Goal: Task Accomplishment & Management: Manage account settings

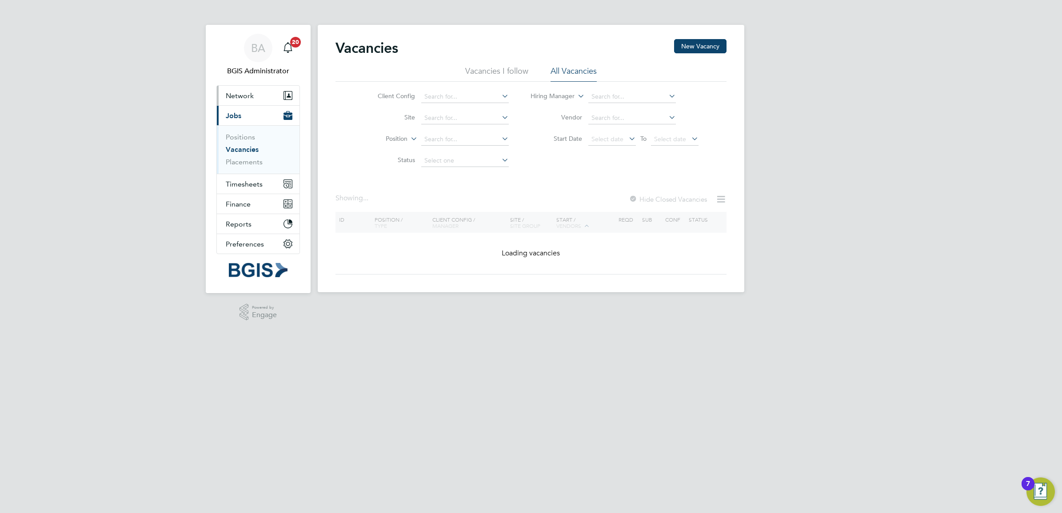
click at [238, 104] on button "Network" at bounding box center [258, 96] width 83 height 20
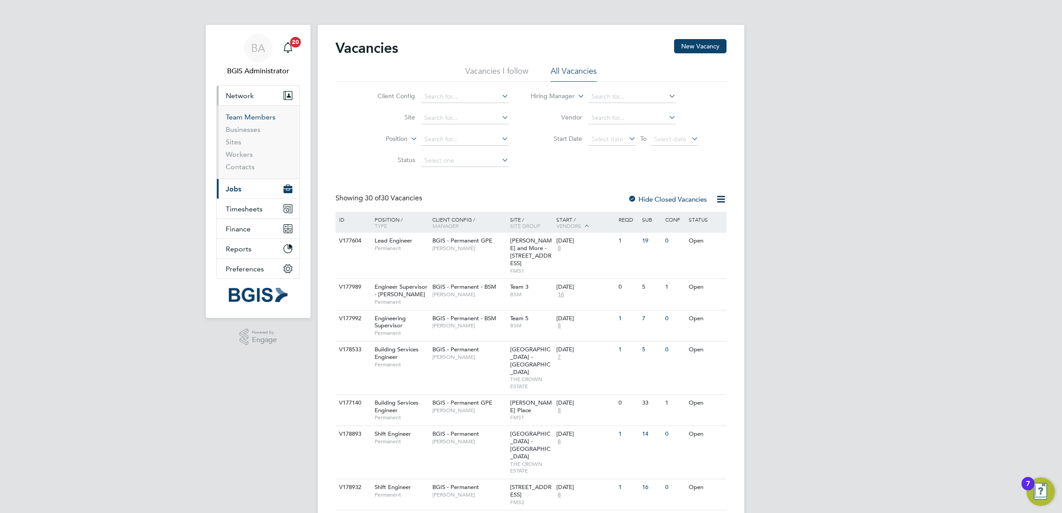
click at [245, 119] on link "Team Members" at bounding box center [251, 117] width 50 height 8
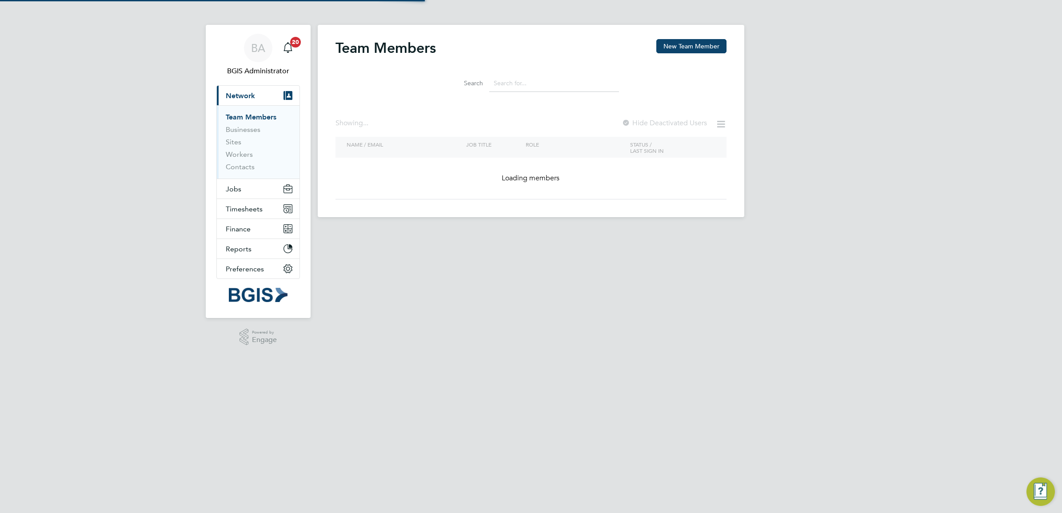
click at [550, 87] on input at bounding box center [554, 83] width 130 height 17
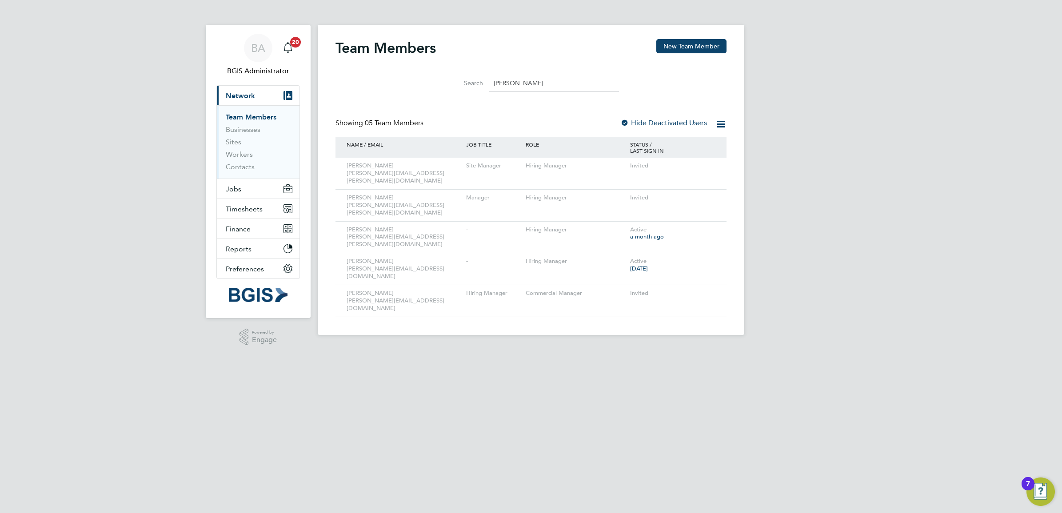
type input "paul"
click at [827, 92] on div "BA BGIS Administrator Notifications 20 Applications: Current page: Network Team…" at bounding box center [531, 174] width 1062 height 349
click at [247, 185] on button "Jobs" at bounding box center [258, 189] width 83 height 20
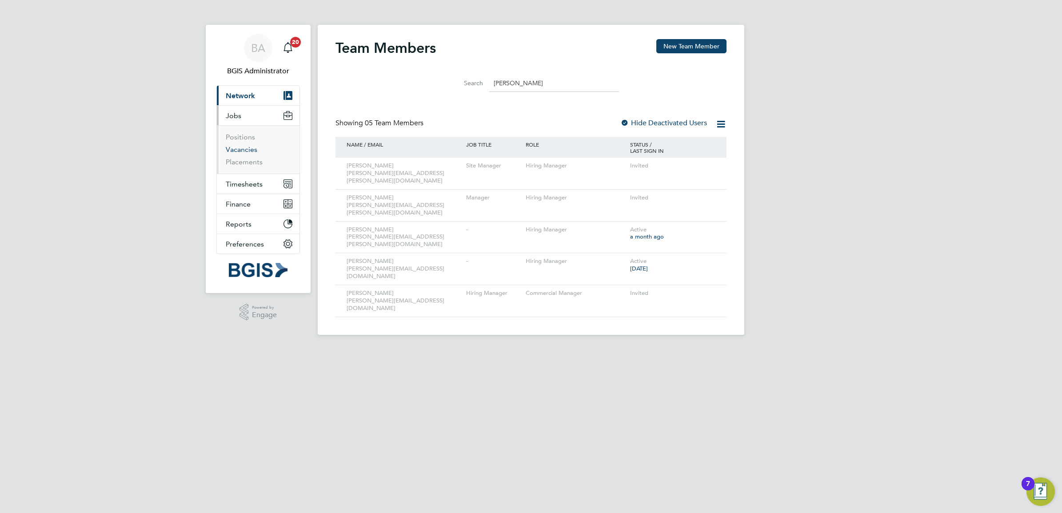
click at [235, 148] on link "Vacancies" at bounding box center [242, 149] width 32 height 8
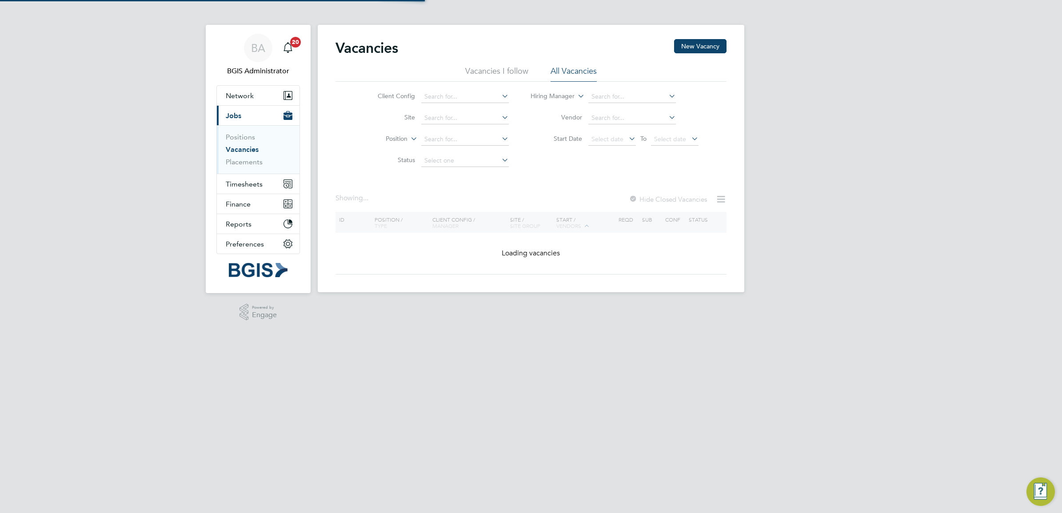
click at [857, 107] on div "BA BGIS Administrator Notifications 20 Applications: Network Team Members Busin…" at bounding box center [531, 153] width 1062 height 307
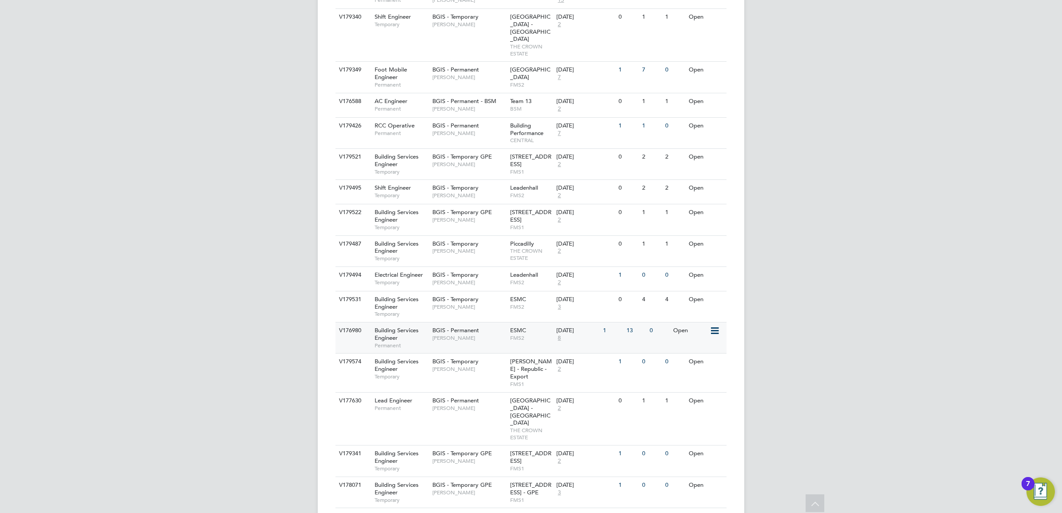
click at [467, 335] on span "Amar Kayani" at bounding box center [468, 338] width 73 height 7
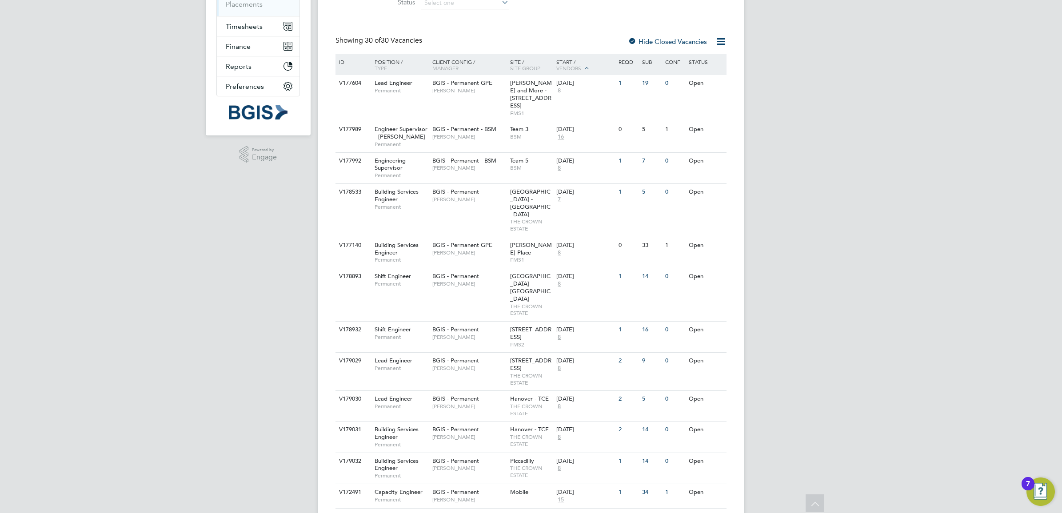
scroll to position [0, 0]
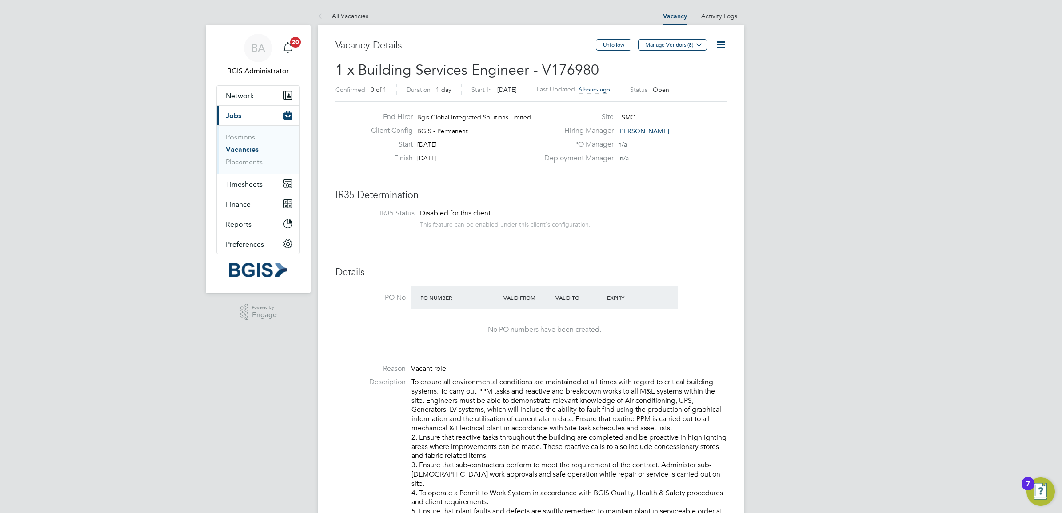
click at [722, 43] on icon at bounding box center [720, 44] width 11 height 11
click at [688, 63] on li "Edit Vacancy e" at bounding box center [699, 66] width 52 height 12
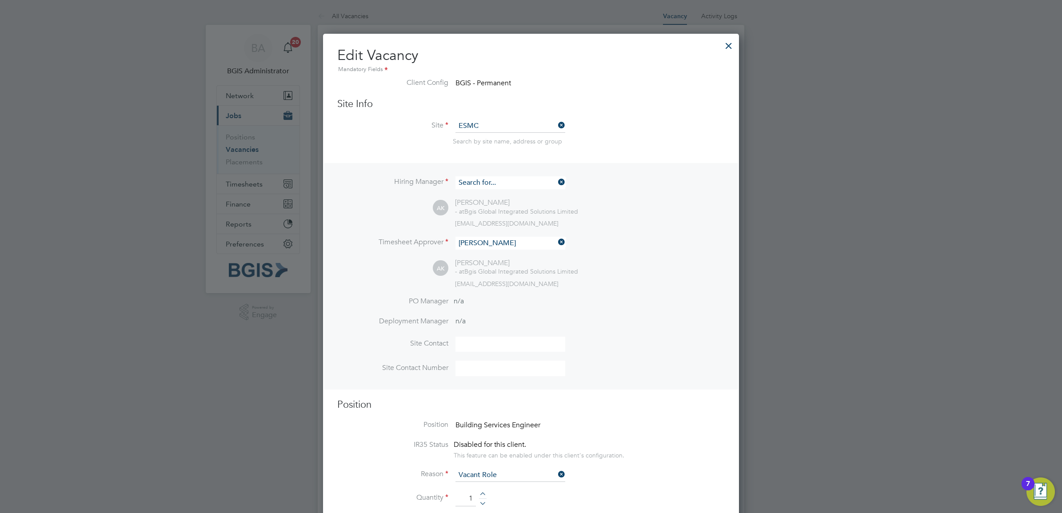
click at [484, 187] on input at bounding box center [510, 182] width 110 height 13
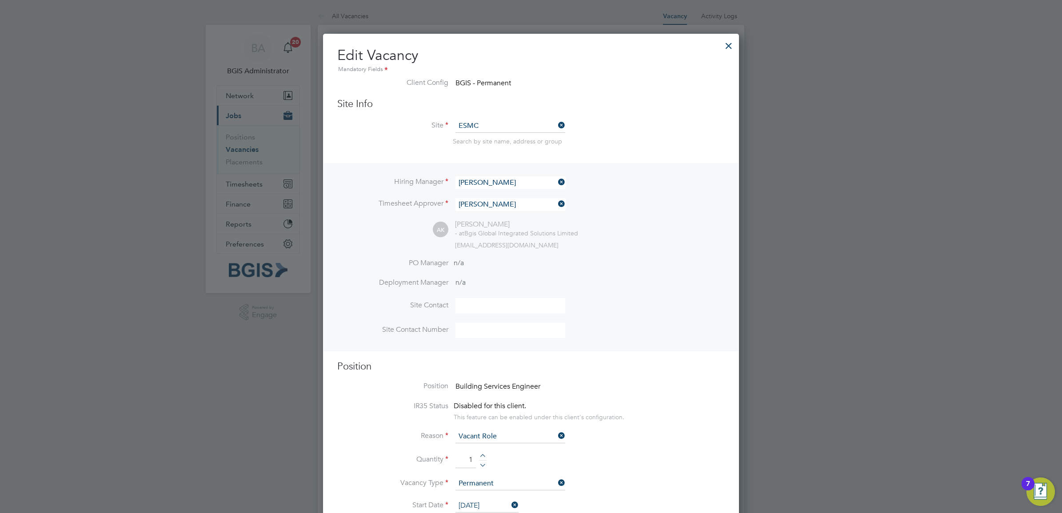
drag, startPoint x: 494, startPoint y: 191, endPoint x: 510, endPoint y: 259, distance: 69.3
click at [494, 191] on li "Paul Woods" at bounding box center [510, 195] width 111 height 12
type input "[PERSON_NAME]"
click at [481, 247] on input at bounding box center [510, 243] width 110 height 13
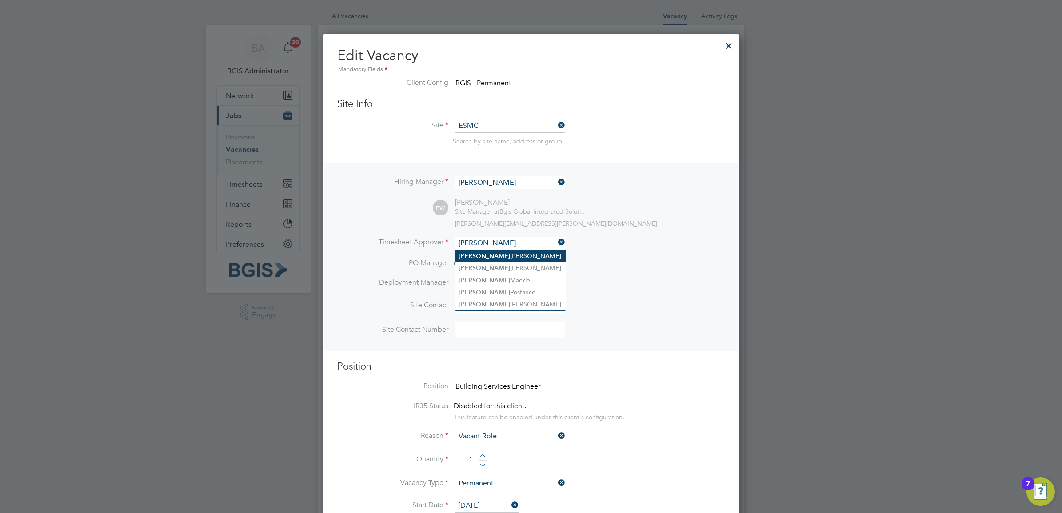
click at [489, 260] on li "Paul Woods" at bounding box center [510, 256] width 111 height 12
type input "[PERSON_NAME]"
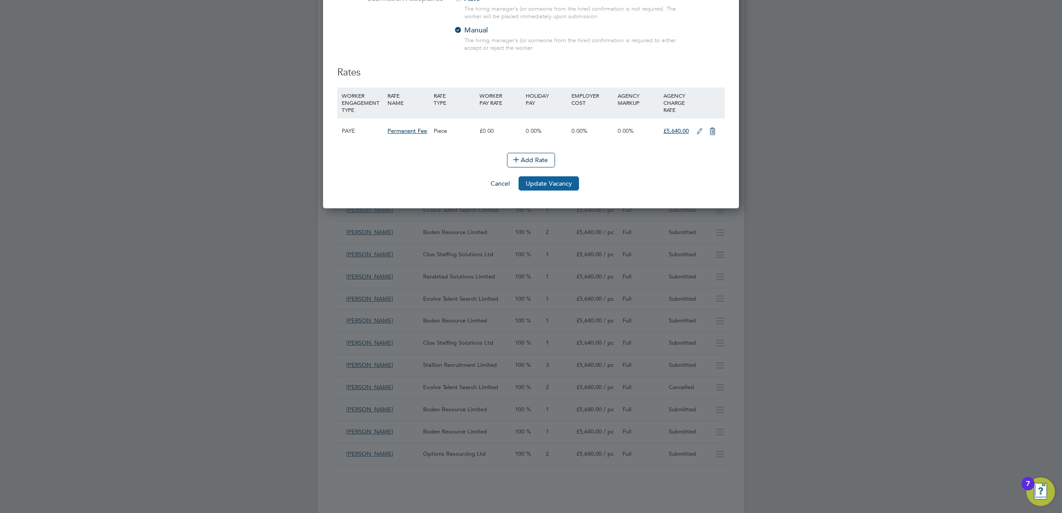
click at [566, 191] on button "Update Vacancy" at bounding box center [549, 183] width 60 height 14
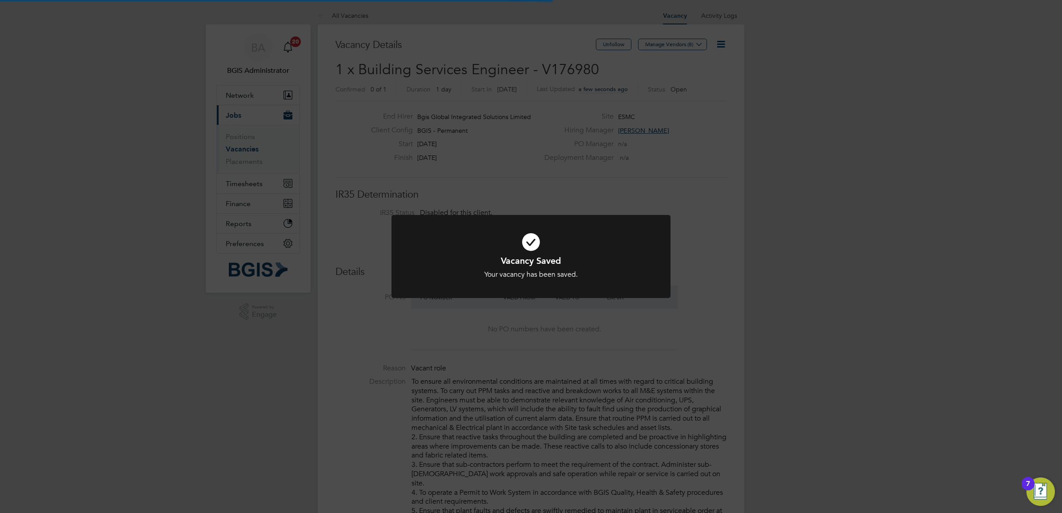
click at [160, 100] on div "Vacancy Saved Your vacancy has been saved. Cancel Okay" at bounding box center [531, 256] width 1062 height 513
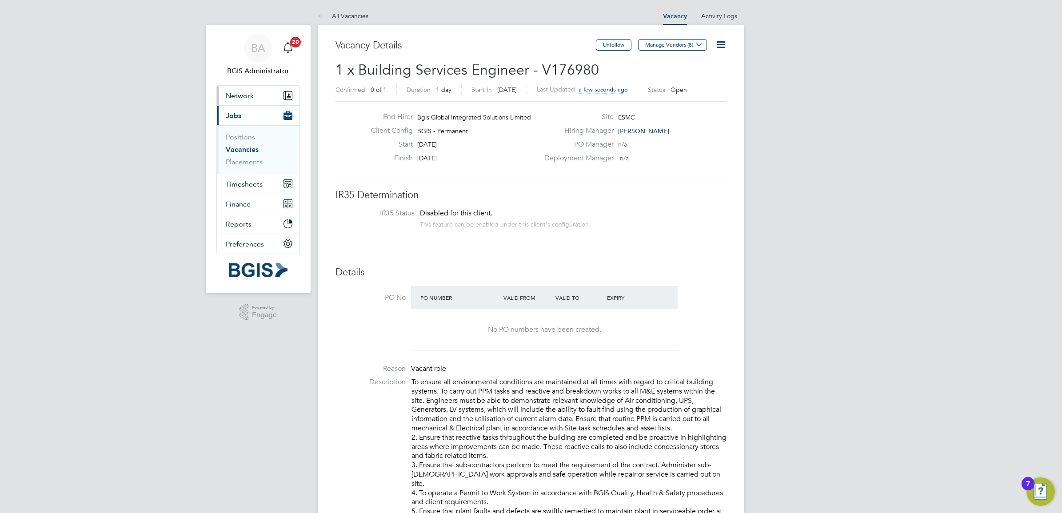
click at [258, 95] on button "Network" at bounding box center [258, 96] width 83 height 20
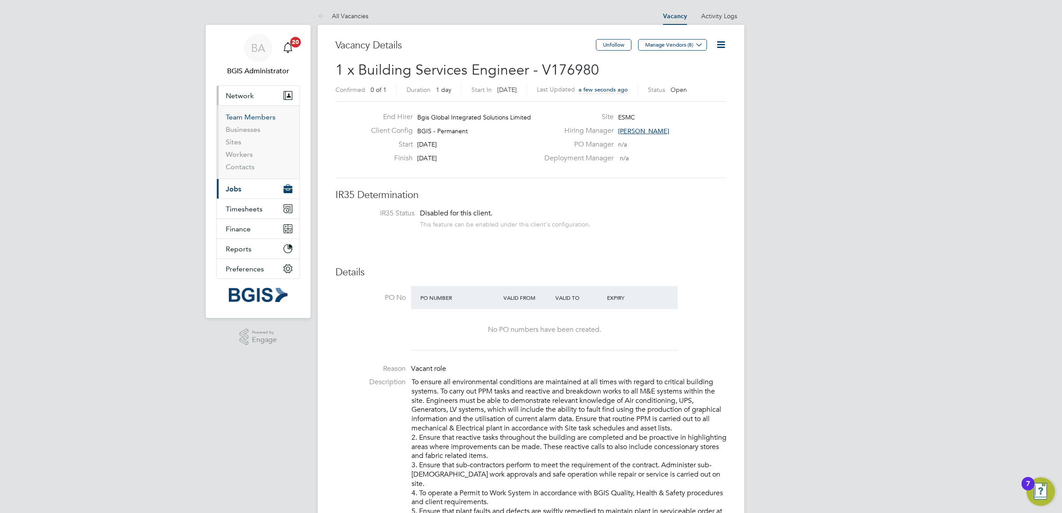
click at [255, 113] on link "Team Members" at bounding box center [251, 117] width 50 height 8
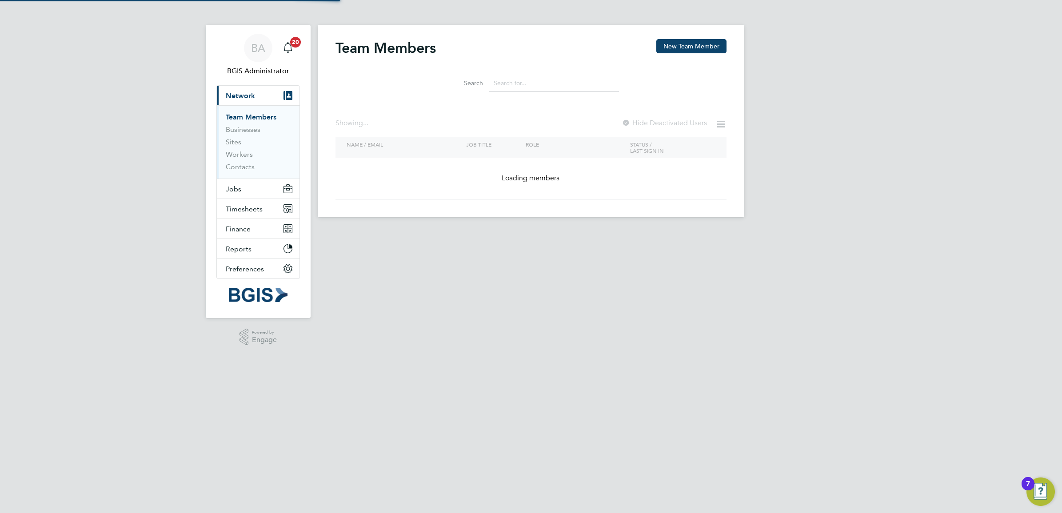
click at [515, 88] on input at bounding box center [554, 83] width 130 height 17
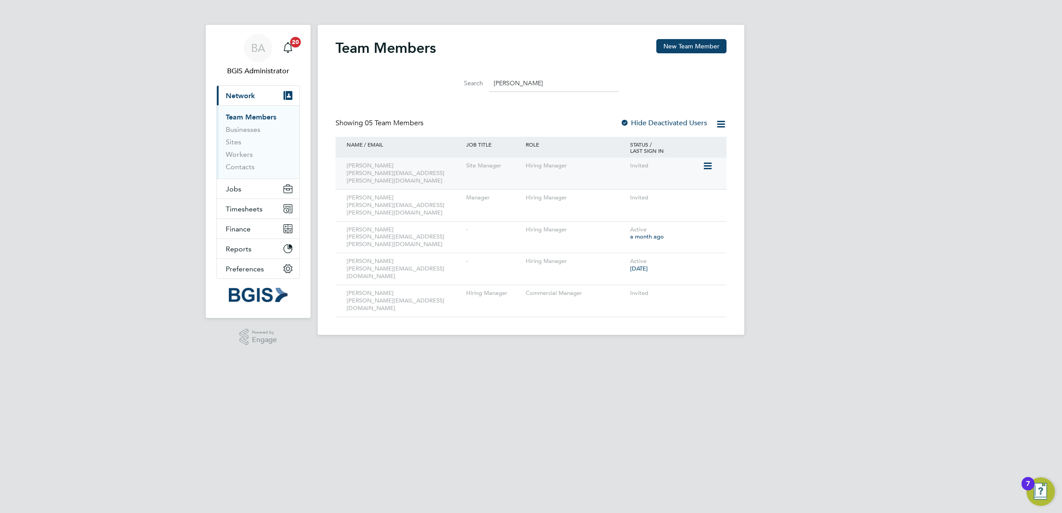
type input "paul"
click at [708, 171] on icon at bounding box center [706, 166] width 9 height 11
click at [634, 215] on li "Resend Invitation" at bounding box center [657, 212] width 107 height 12
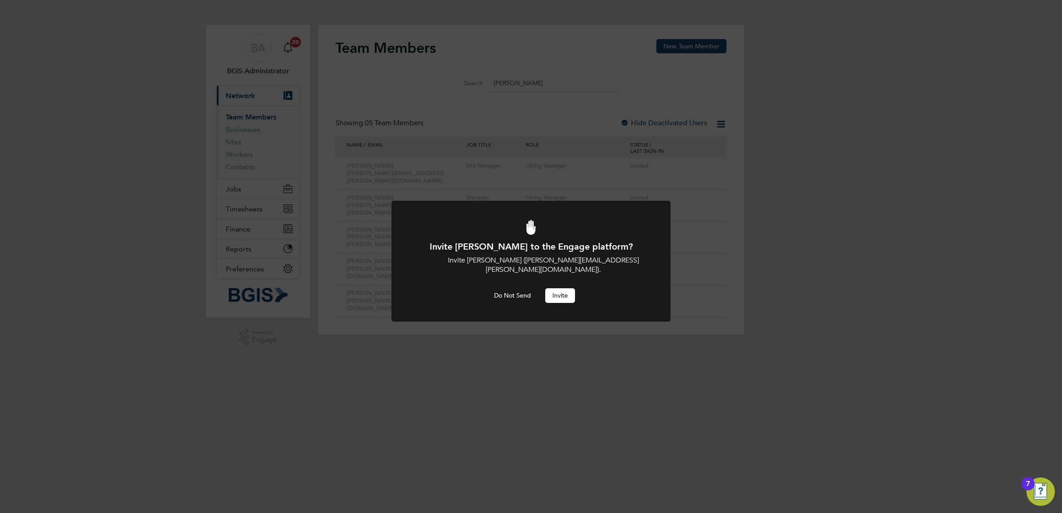
click at [563, 288] on button "Invite" at bounding box center [560, 295] width 30 height 14
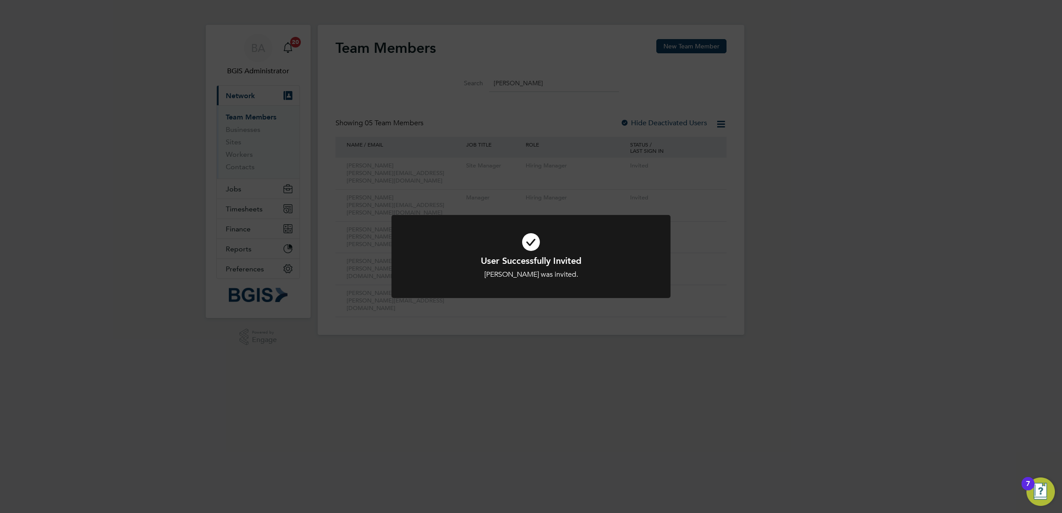
click at [853, 207] on div "User Successfully Invited Paul Woods was invited. Cancel Okay" at bounding box center [531, 256] width 1062 height 513
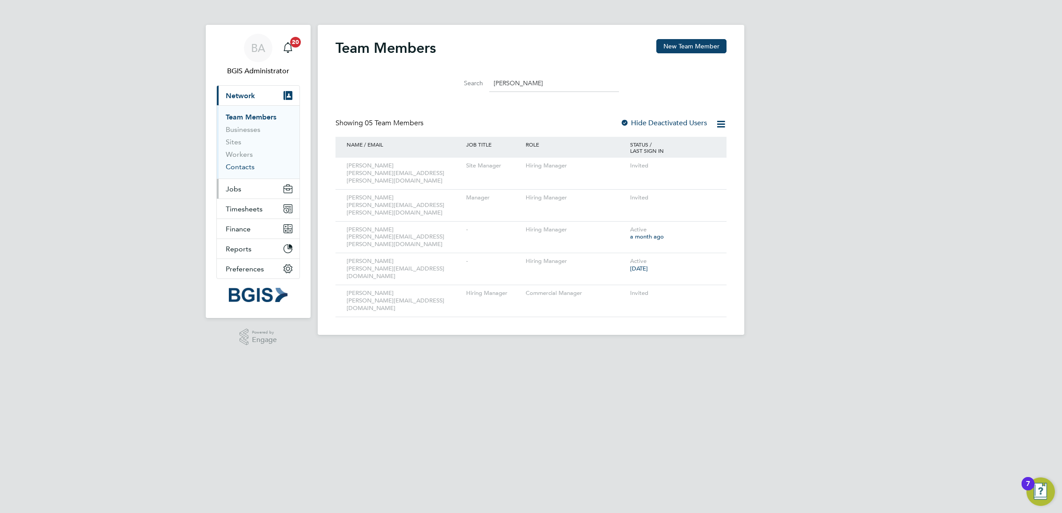
drag, startPoint x: 234, startPoint y: 191, endPoint x: 239, endPoint y: 169, distance: 22.7
click at [235, 191] on span "Jobs" at bounding box center [234, 189] width 16 height 8
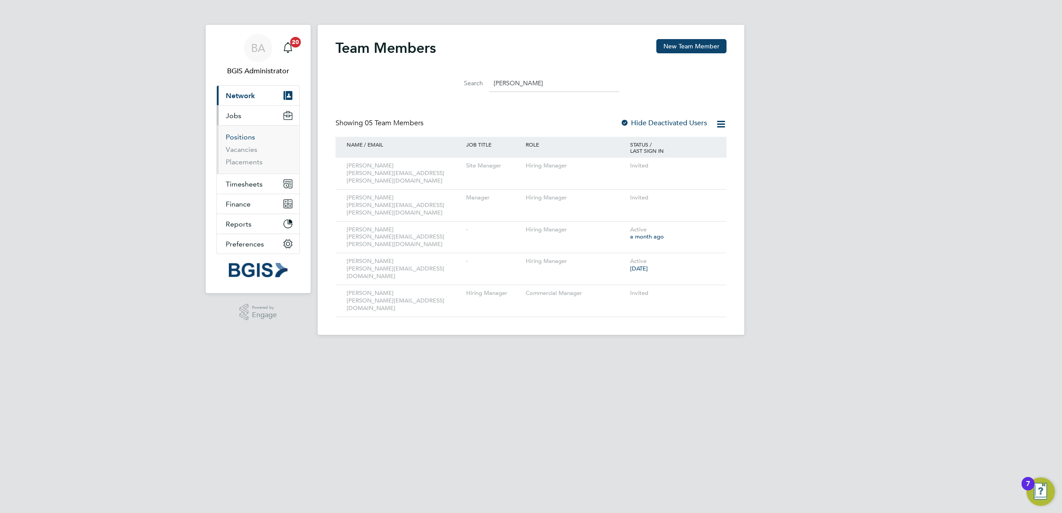
click at [232, 139] on link "Positions" at bounding box center [240, 137] width 29 height 8
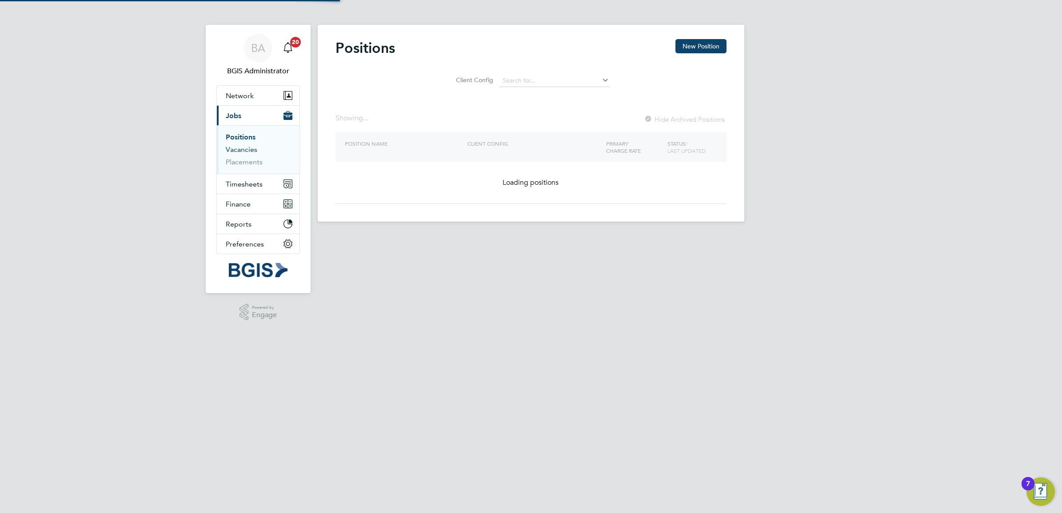
click at [240, 149] on link "Vacancies" at bounding box center [242, 149] width 32 height 8
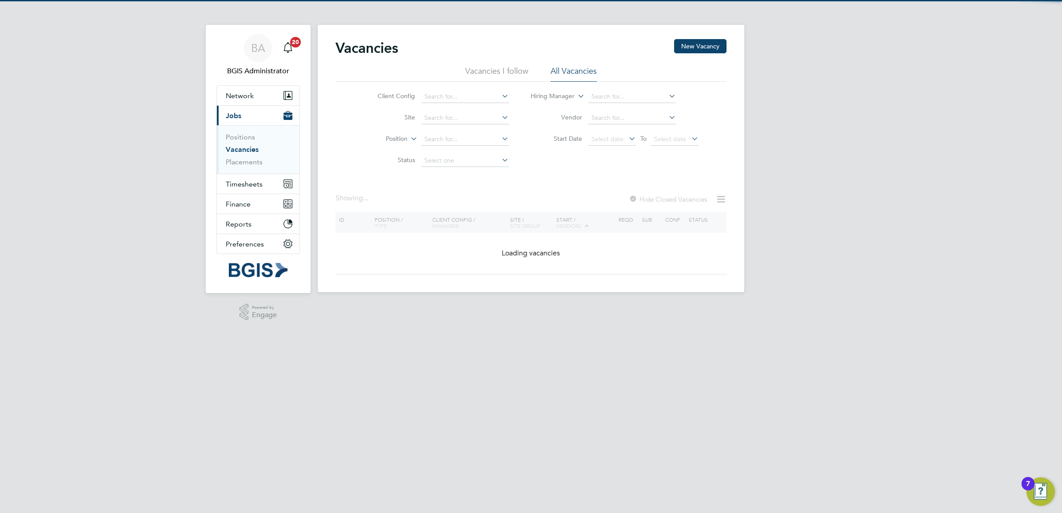
click at [814, 130] on div "BA BGIS Administrator Notifications 20 Applications: Network Team Members Busin…" at bounding box center [531, 153] width 1062 height 307
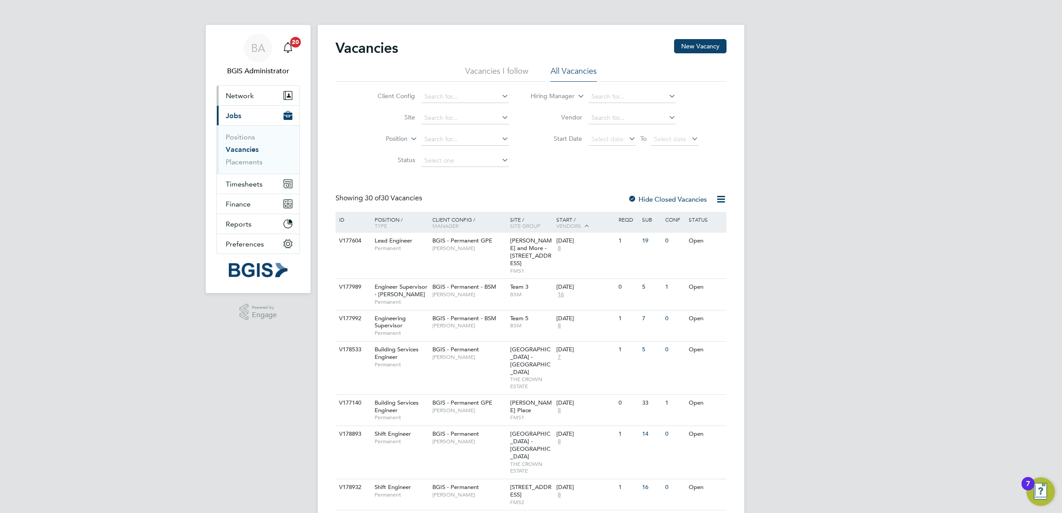
click at [267, 101] on button "Network" at bounding box center [258, 96] width 83 height 20
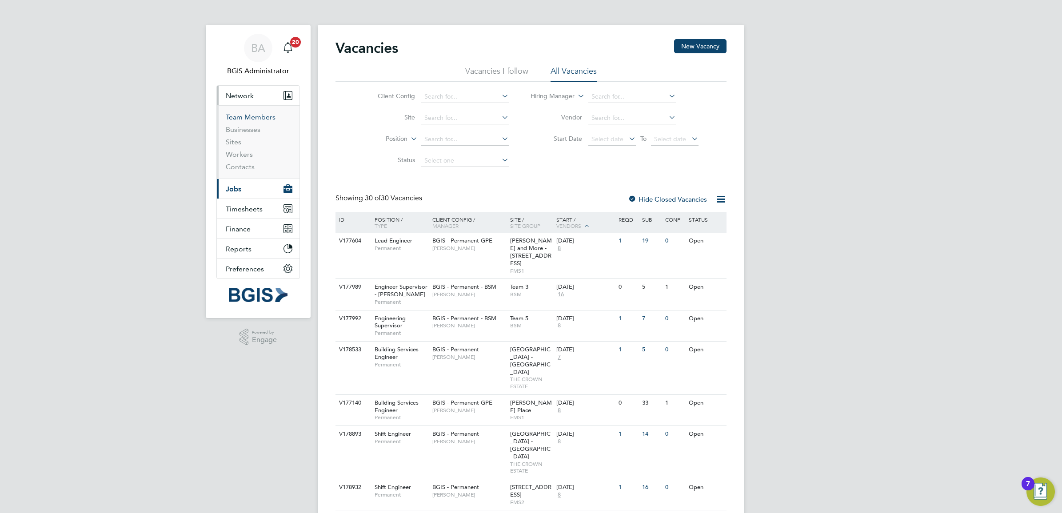
click at [243, 119] on link "Team Members" at bounding box center [251, 117] width 50 height 8
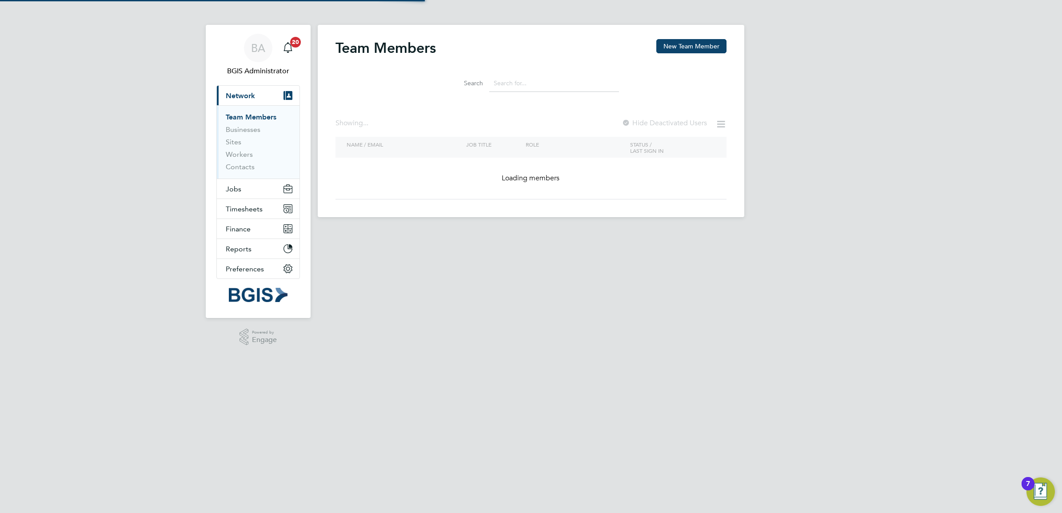
click at [533, 83] on input at bounding box center [554, 83] width 130 height 17
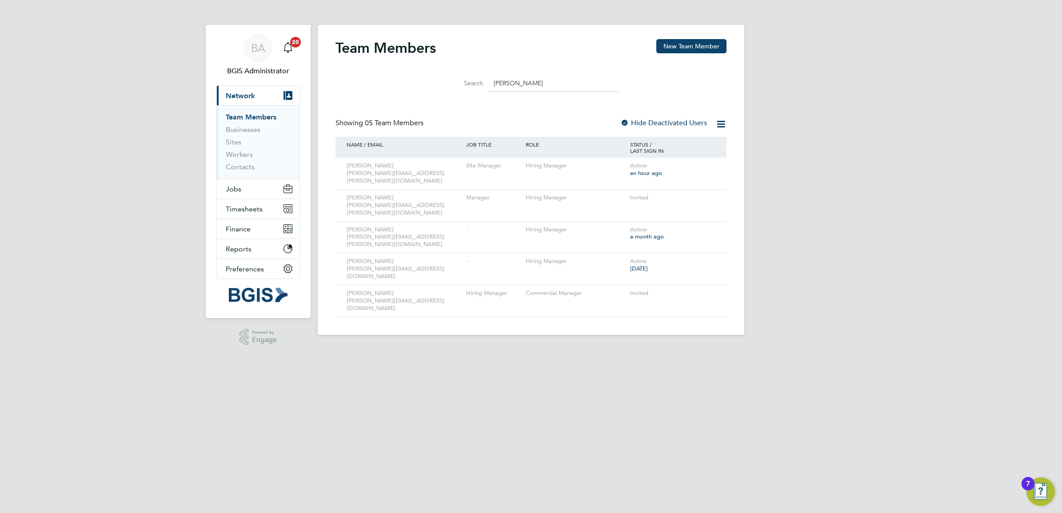
type input "paul"
click at [236, 194] on button "Jobs" at bounding box center [258, 189] width 83 height 20
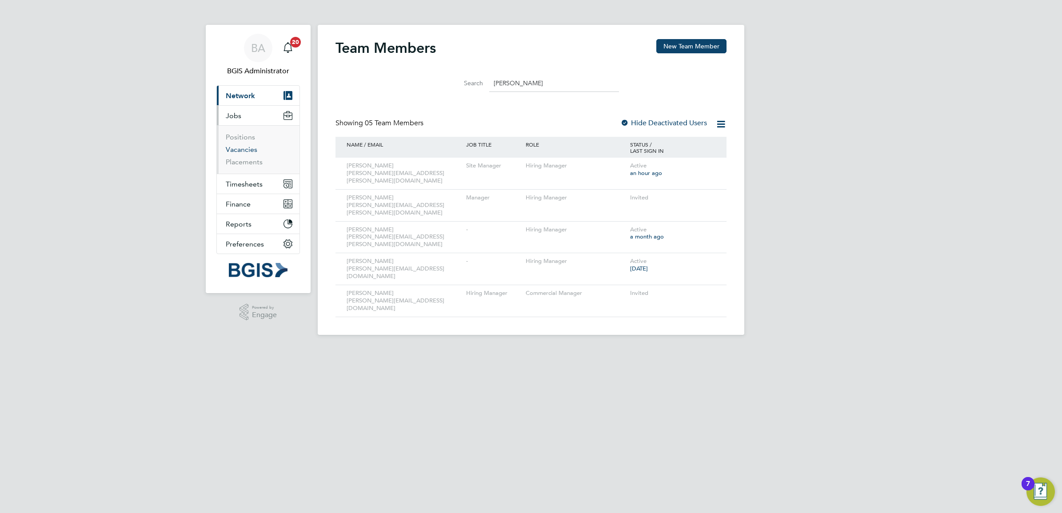
drag, startPoint x: 245, startPoint y: 148, endPoint x: 258, endPoint y: 144, distance: 13.4
click at [245, 148] on link "Vacancies" at bounding box center [242, 149] width 32 height 8
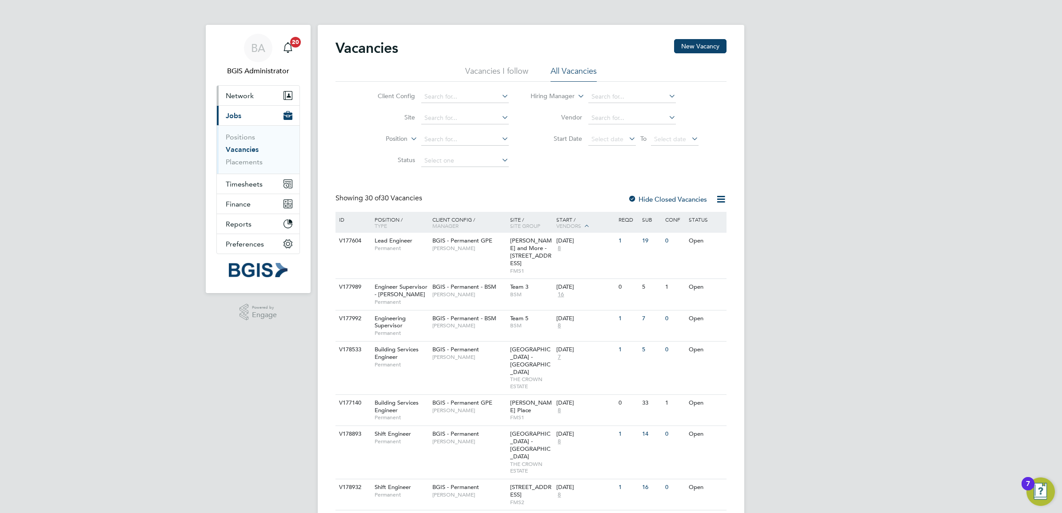
click at [274, 94] on button "Network" at bounding box center [258, 96] width 83 height 20
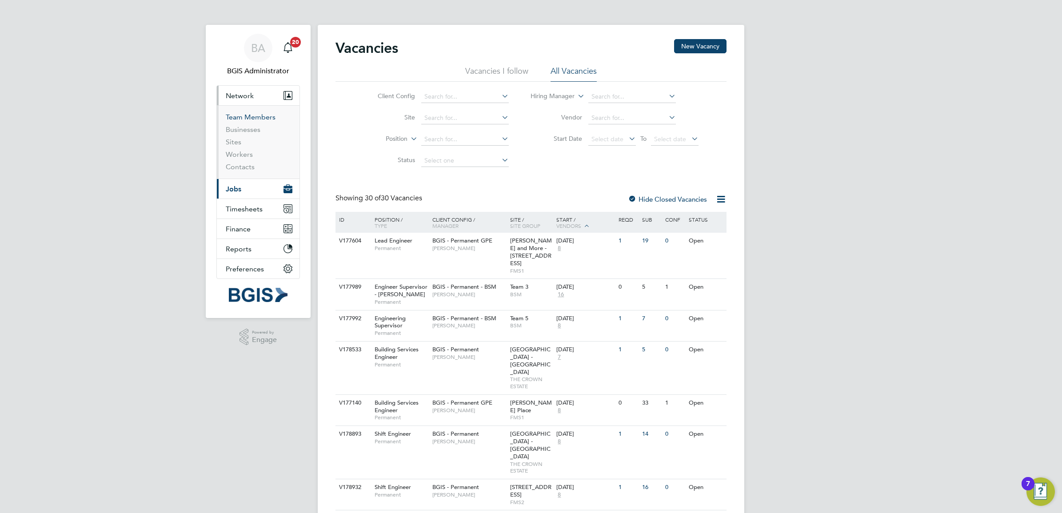
drag, startPoint x: 250, startPoint y: 116, endPoint x: 310, endPoint y: 124, distance: 60.6
click at [250, 116] on link "Team Members" at bounding box center [251, 117] width 50 height 8
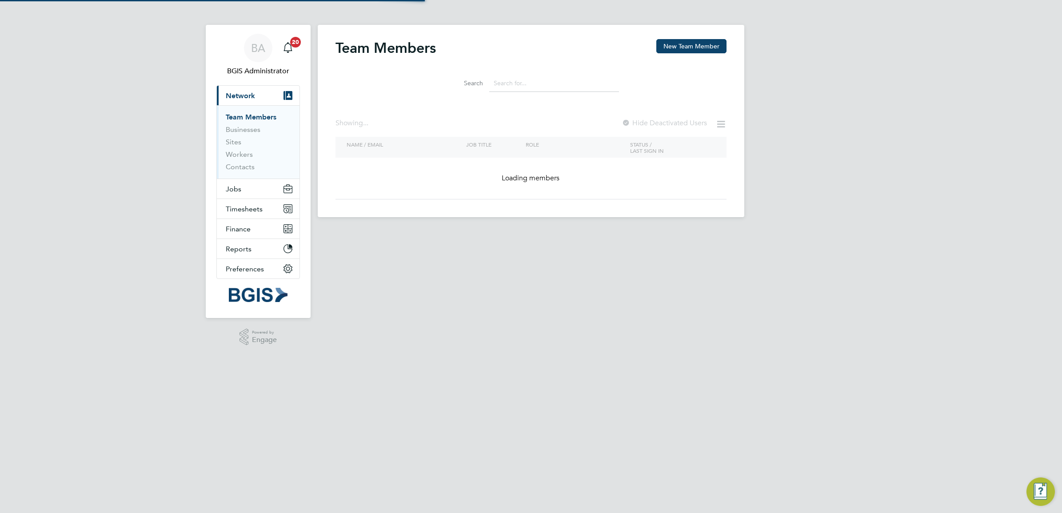
click at [578, 67] on div "Search" at bounding box center [530, 81] width 391 height 31
click at [571, 74] on li "Search" at bounding box center [531, 83] width 198 height 26
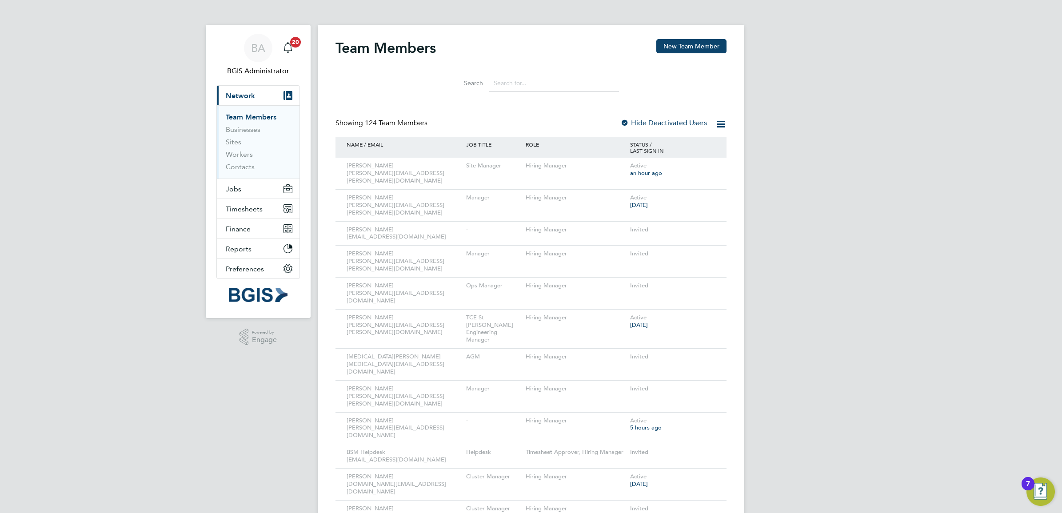
drag, startPoint x: 571, startPoint y: 74, endPoint x: 557, endPoint y: 88, distance: 19.8
click at [557, 88] on input at bounding box center [554, 83] width 130 height 17
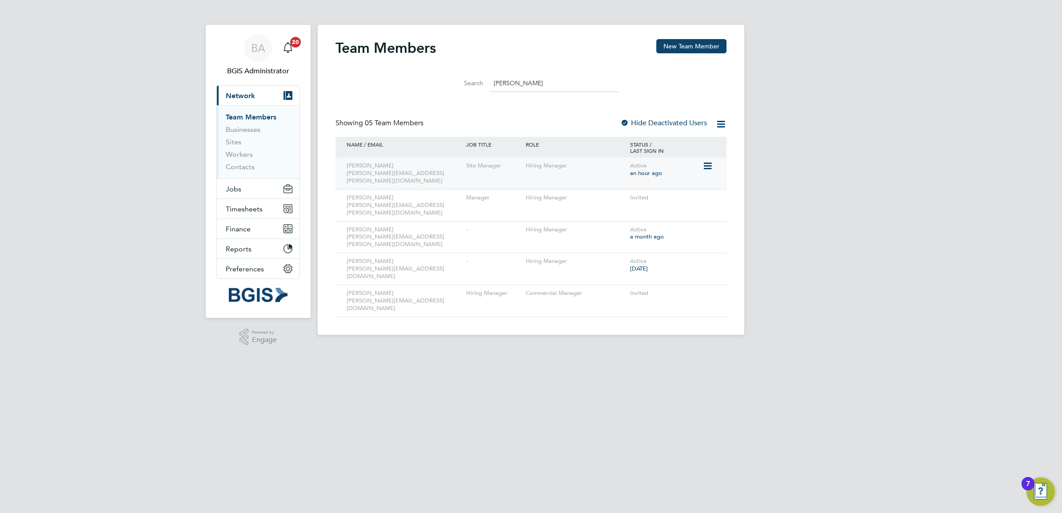
type input "paul"
click at [703, 165] on icon at bounding box center [706, 166] width 9 height 11
click at [617, 184] on li "Edit User" at bounding box center [657, 187] width 107 height 12
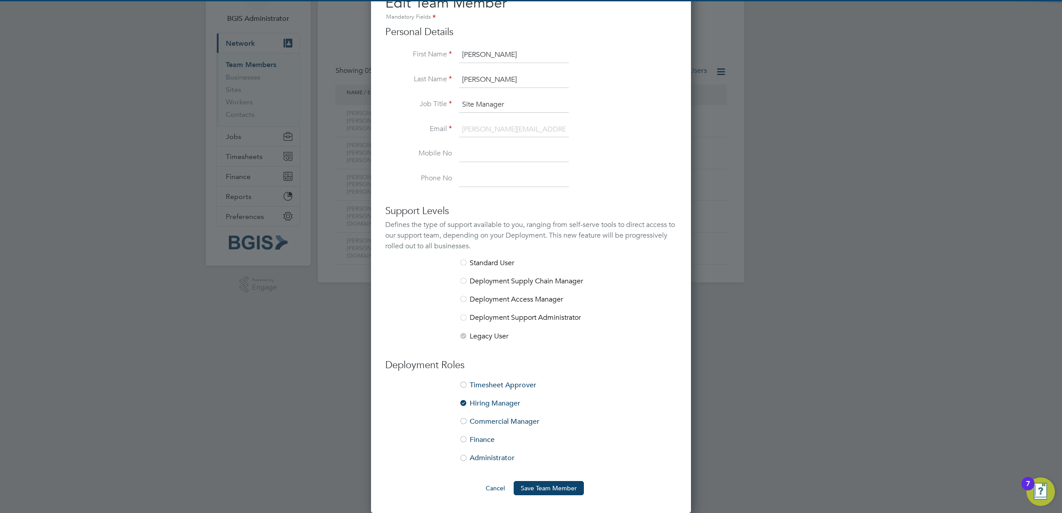
scroll to position [53, 0]
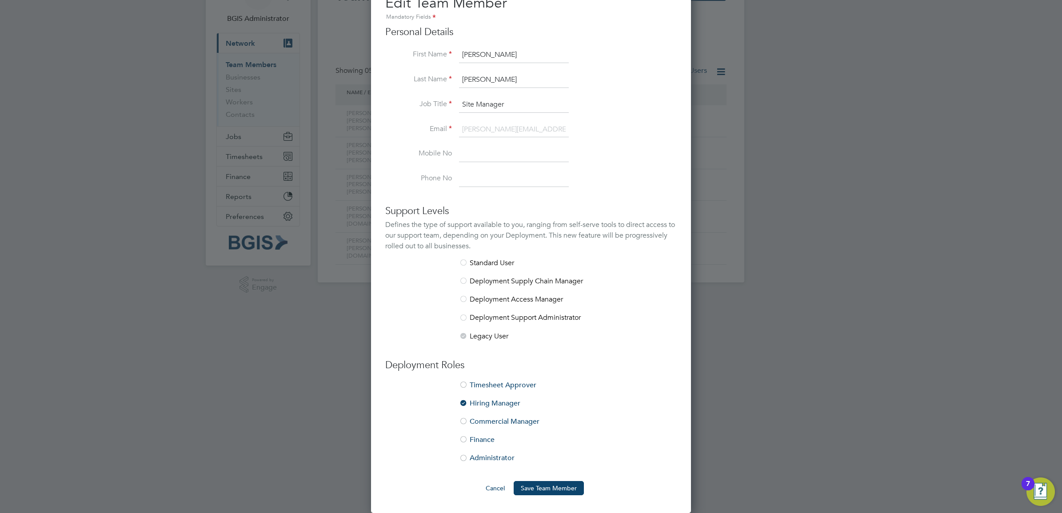
click at [505, 423] on li "Commercial Manager" at bounding box center [530, 426] width 291 height 18
click at [551, 489] on button "Save Team Member" at bounding box center [549, 488] width 70 height 14
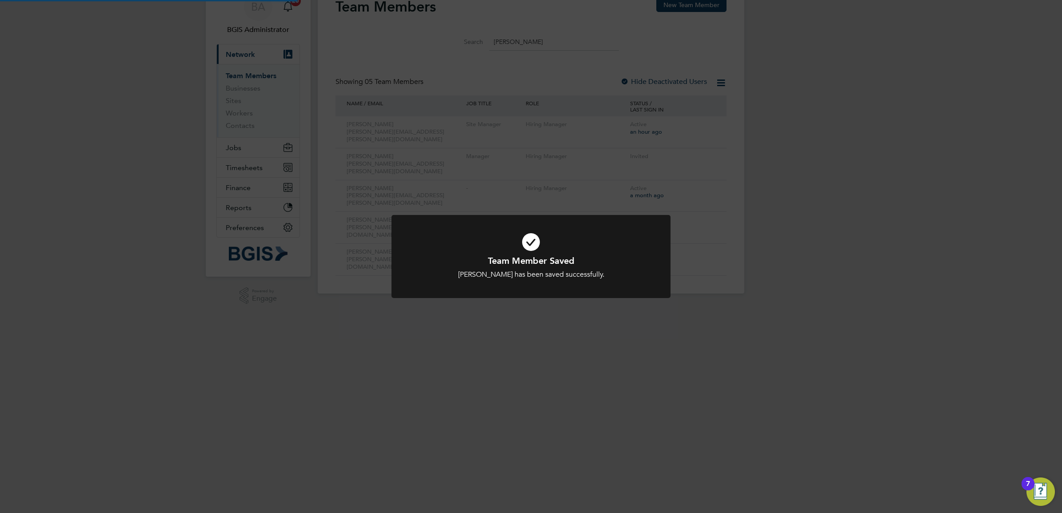
scroll to position [0, 0]
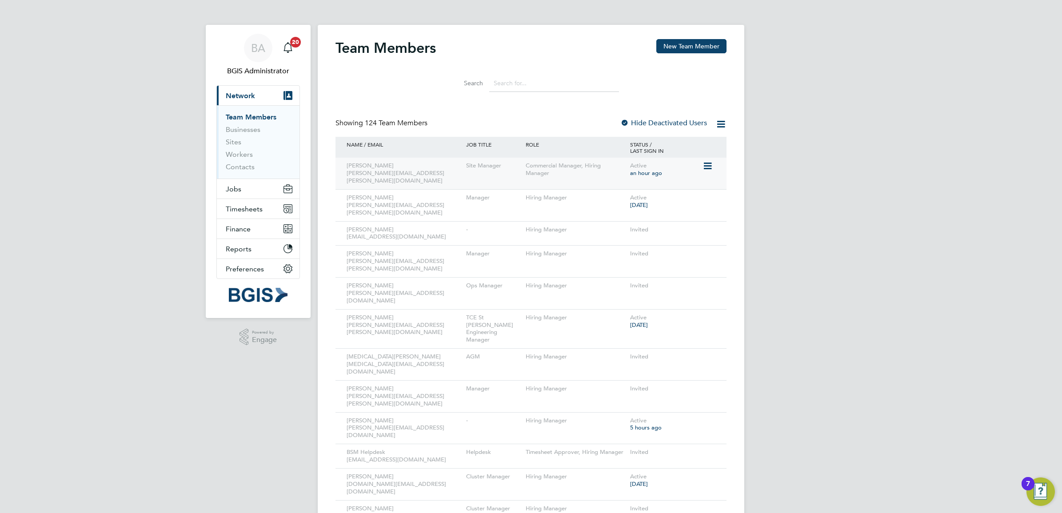
click at [707, 169] on icon at bounding box center [706, 166] width 9 height 11
click at [240, 186] on span "Jobs" at bounding box center [234, 189] width 16 height 8
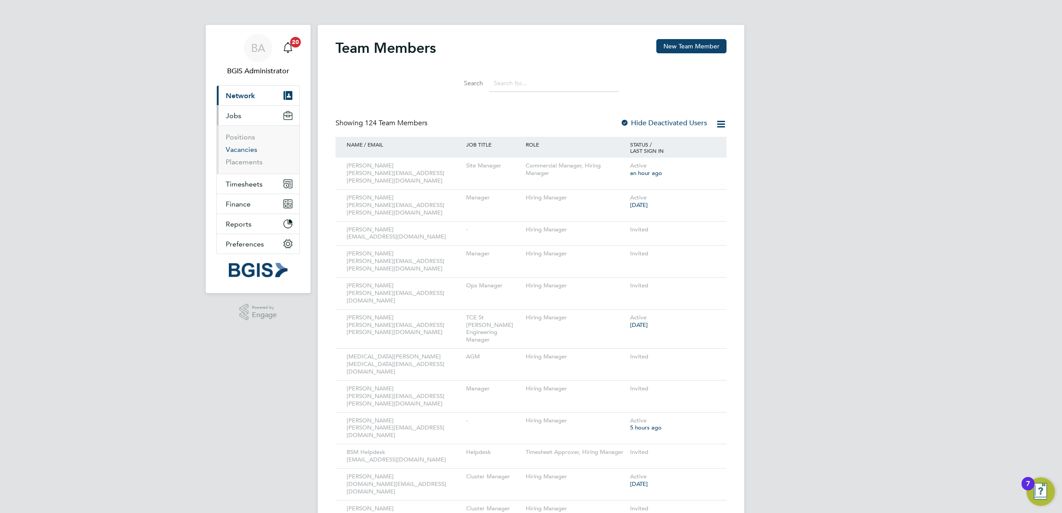
click at [238, 152] on link "Vacancies" at bounding box center [242, 149] width 32 height 8
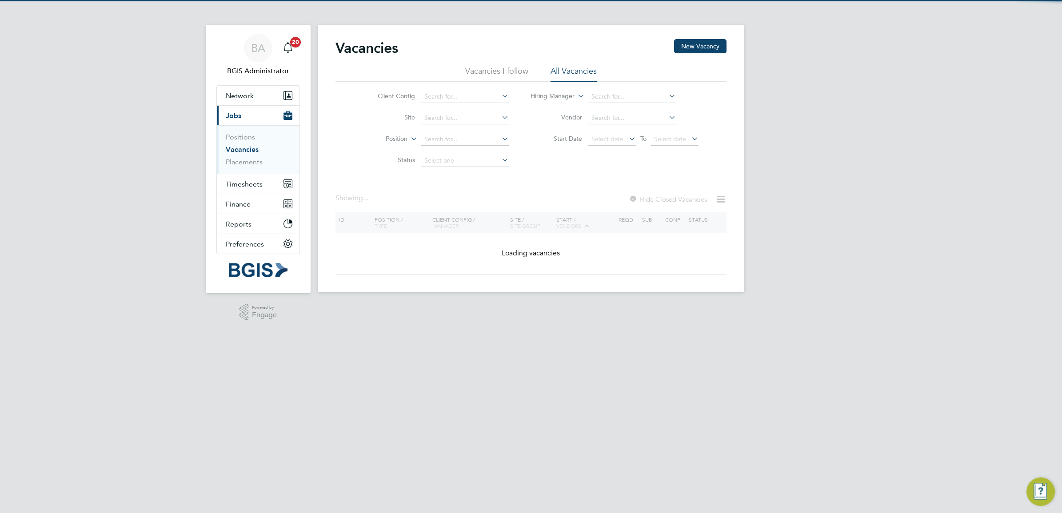
click at [774, 140] on div "BA BGIS Administrator Notifications 20 Applications: Network Team Members Busin…" at bounding box center [531, 153] width 1062 height 307
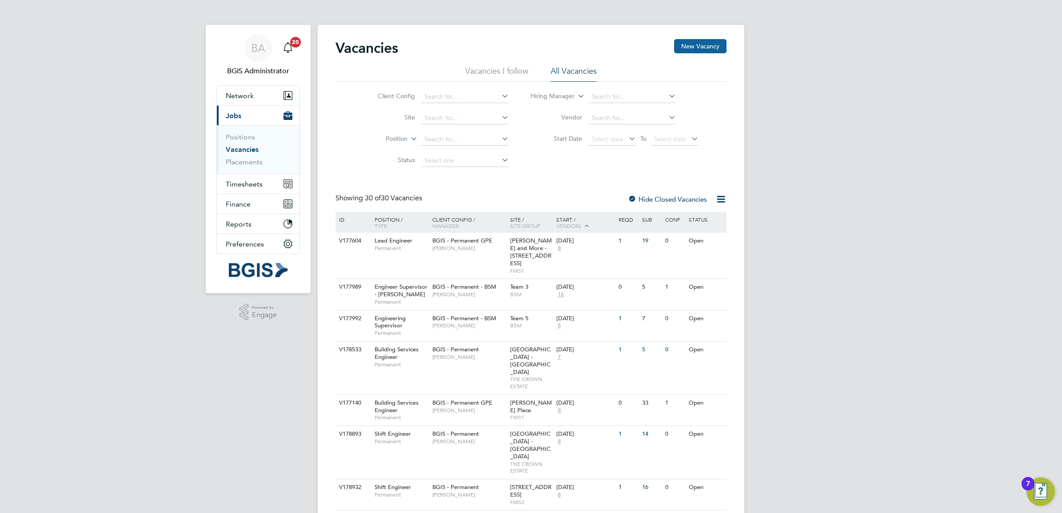
click at [702, 43] on button "New Vacancy" at bounding box center [700, 46] width 52 height 14
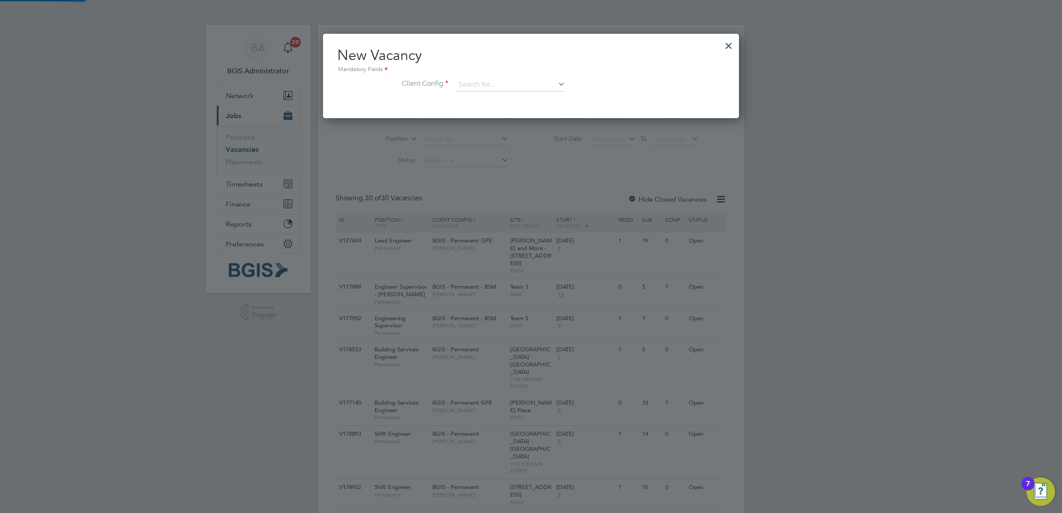
scroll to position [84, 416]
click at [483, 86] on input at bounding box center [510, 84] width 110 height 13
click at [500, 133] on li "BGIS - Temporary" at bounding box center [510, 134] width 111 height 12
type input "BGIS - Temporary"
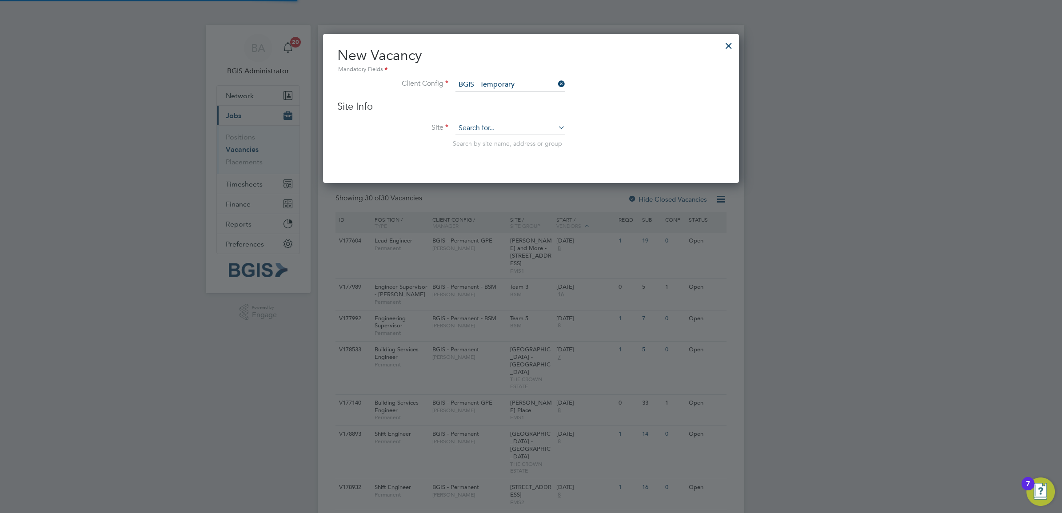
scroll to position [150, 416]
click at [487, 129] on input at bounding box center [510, 128] width 110 height 13
click at [485, 144] on li "ESMC" at bounding box center [510, 142] width 111 height 12
type input "ESMC"
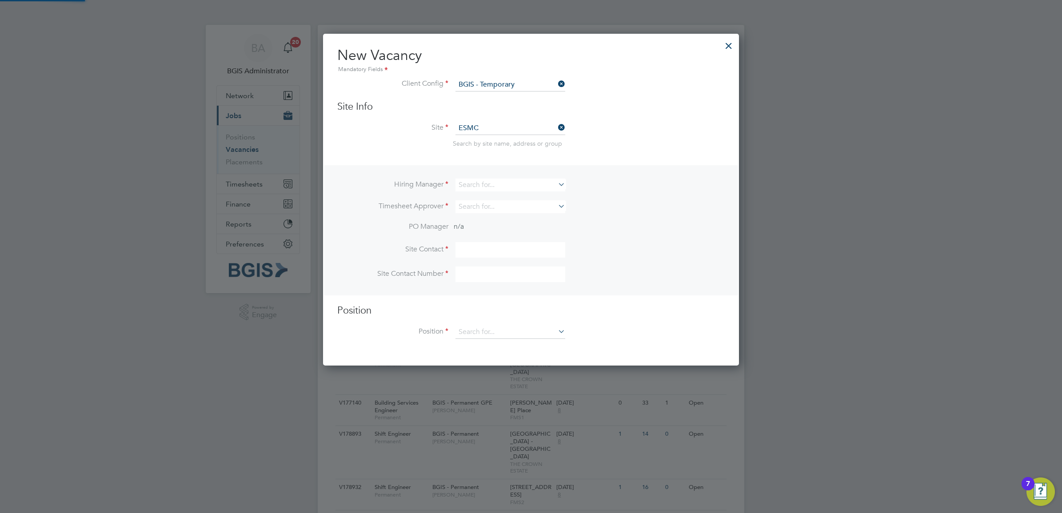
scroll to position [332, 416]
click at [487, 194] on li "Hiring Manager" at bounding box center [530, 190] width 387 height 22
click at [487, 189] on input at bounding box center [510, 185] width 110 height 13
click at [495, 199] on li "Paul Woods" at bounding box center [510, 198] width 111 height 12
type input "[PERSON_NAME]"
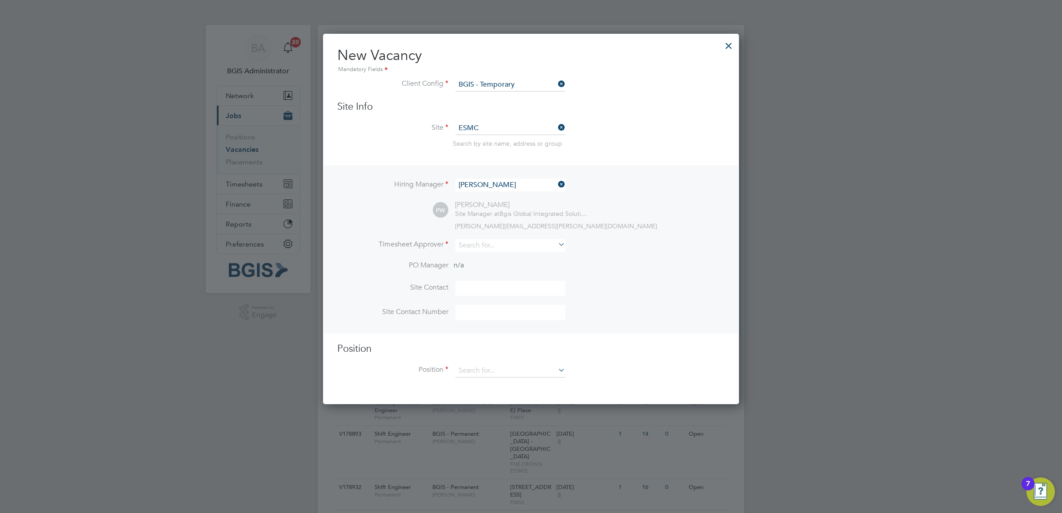
scroll to position [372, 416]
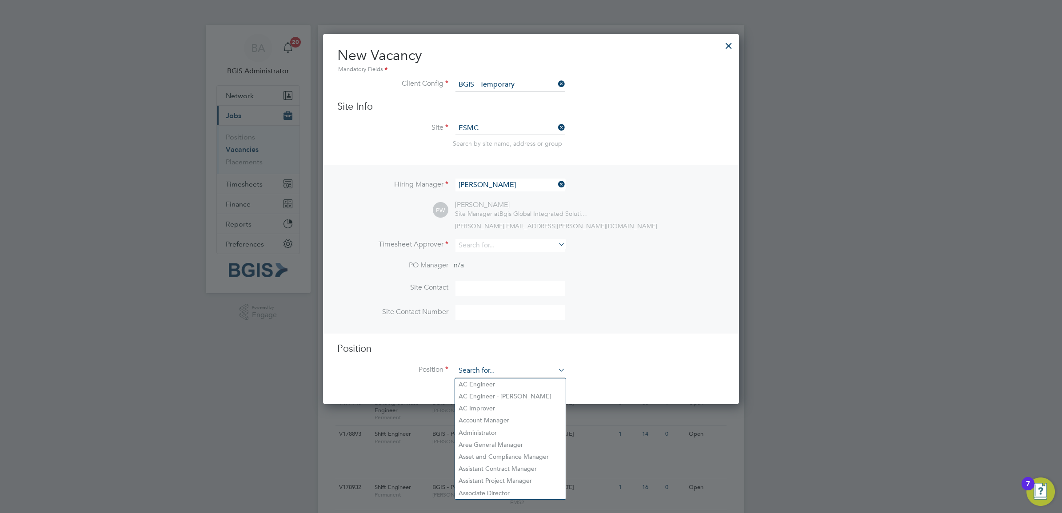
click at [482, 375] on input at bounding box center [510, 370] width 110 height 13
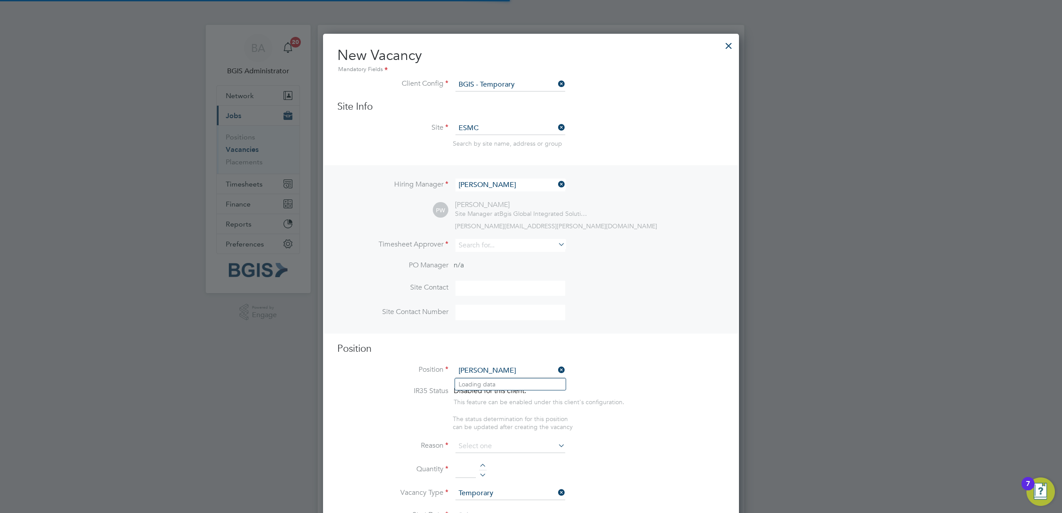
scroll to position [1341, 416]
drag, startPoint x: 485, startPoint y: 383, endPoint x: 521, endPoint y: 370, distance: 38.2
click at [485, 383] on li "Bui lding Services Engineer" at bounding box center [517, 385] width 125 height 12
type input "Building Services Engineer"
type textarea "To ensure all environmental conditions are maintained at all times with regard …"
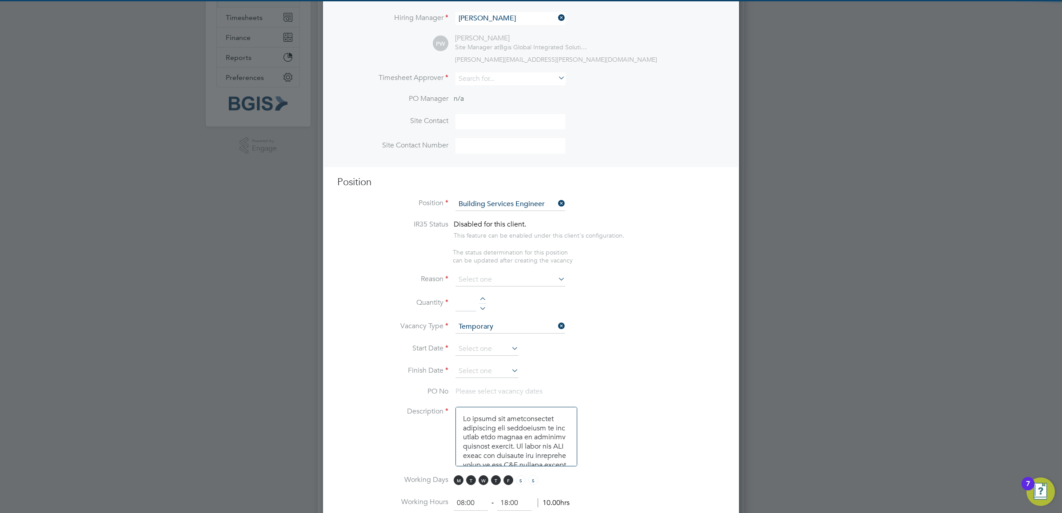
scroll to position [4, 4]
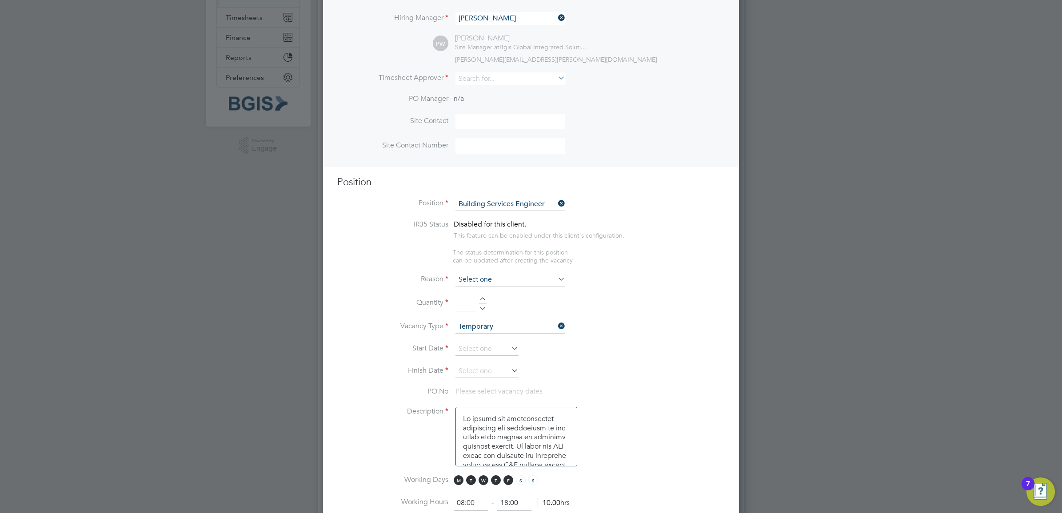
click at [483, 283] on input at bounding box center [510, 279] width 110 height 13
click at [505, 283] on input at bounding box center [510, 279] width 110 height 13
click at [478, 309] on li "Holiday" at bounding box center [510, 305] width 111 height 12
type input "Holiday"
drag, startPoint x: 469, startPoint y: 303, endPoint x: 479, endPoint y: 307, distance: 11.3
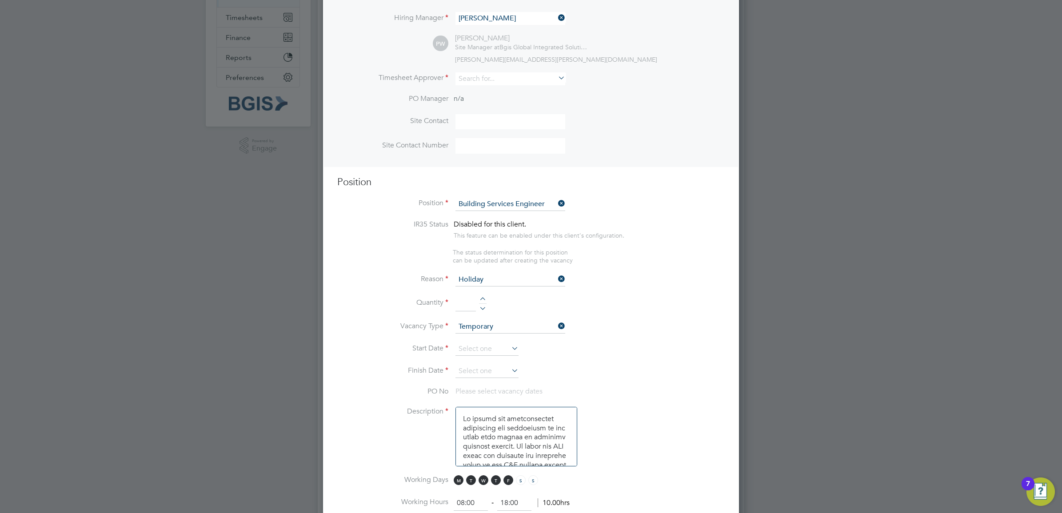
click at [469, 303] on input at bounding box center [465, 303] width 20 height 16
type input "1"
click at [565, 307] on li "Quantity 1" at bounding box center [530, 307] width 387 height 25
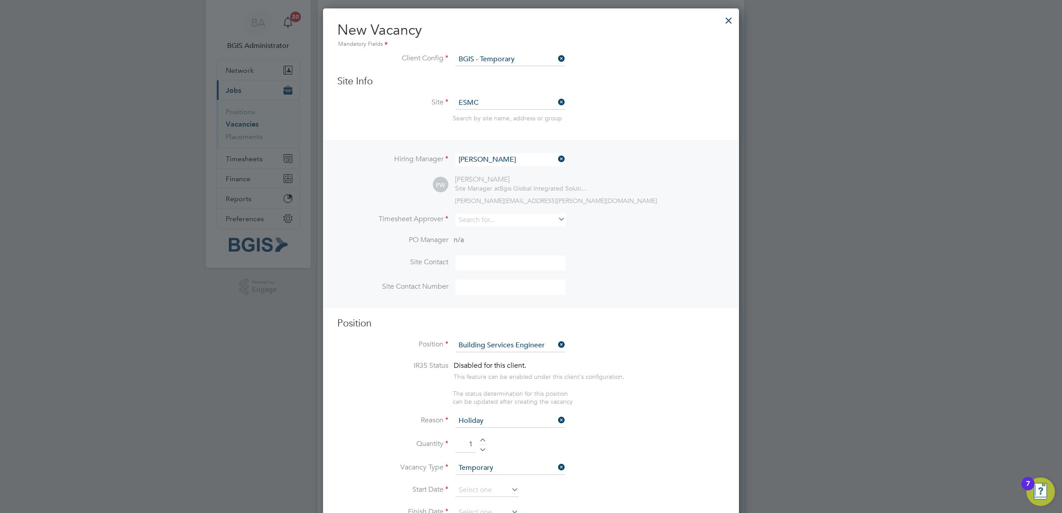
scroll to position [0, 0]
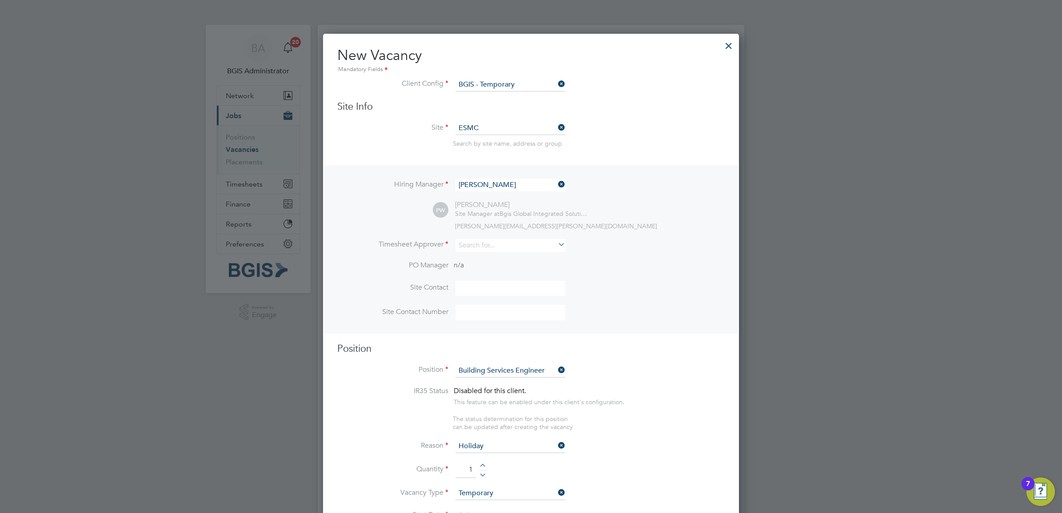
click at [735, 48] on div at bounding box center [729, 44] width 16 height 16
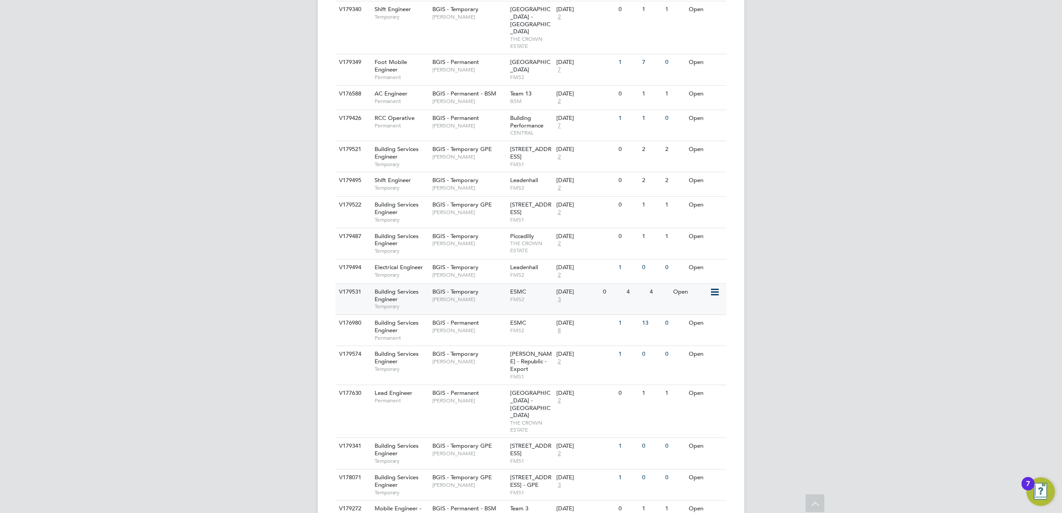
click at [452, 284] on div "BGIS - Temporary Paul Woods" at bounding box center [469, 295] width 78 height 23
click at [502, 327] on span "[PERSON_NAME]" at bounding box center [468, 330] width 73 height 7
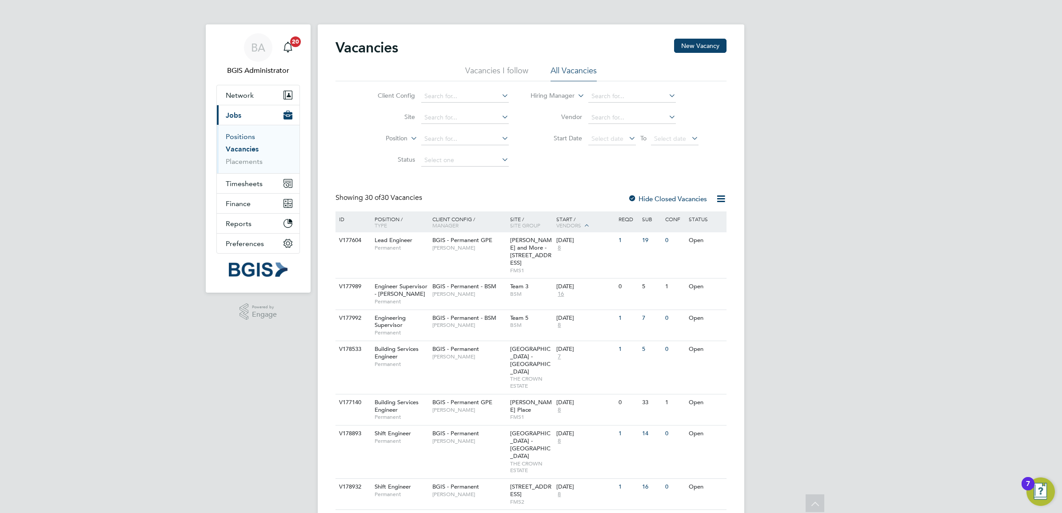
scroll to position [0, 0]
drag, startPoint x: 232, startPoint y: 161, endPoint x: 224, endPoint y: 138, distance: 24.9
click at [232, 161] on link "Placements" at bounding box center [244, 162] width 37 height 8
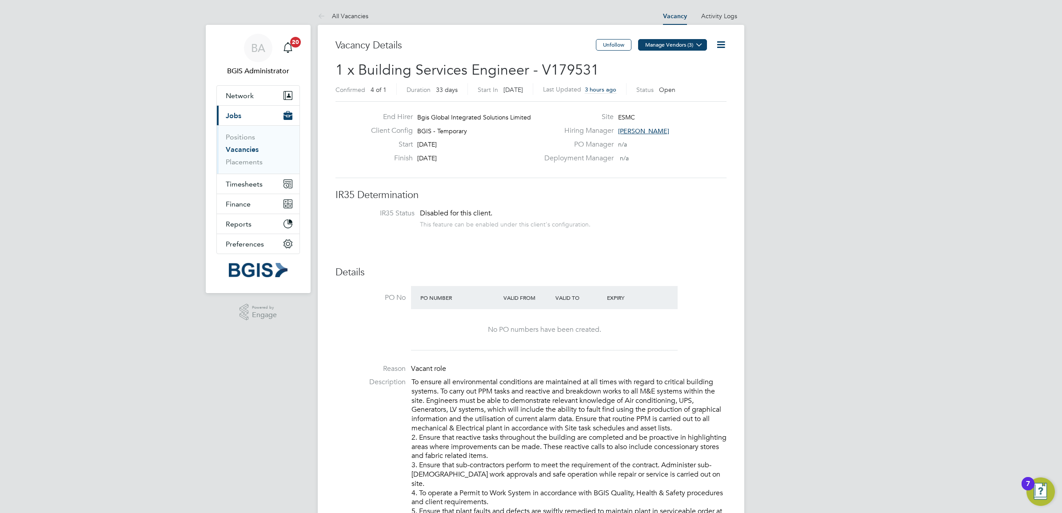
click at [672, 44] on button "Manage Vendors (3)" at bounding box center [672, 45] width 69 height 12
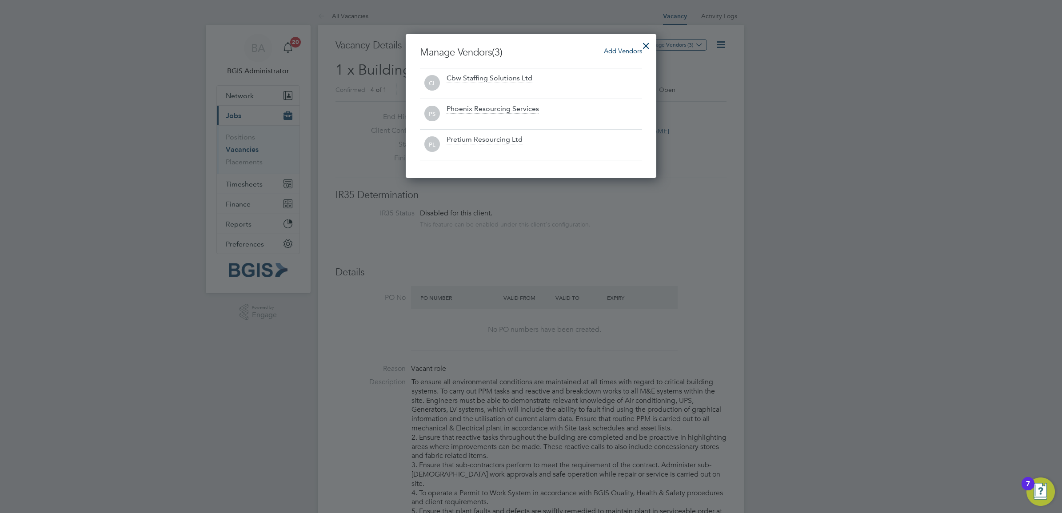
click at [617, 51] on span "Add Vendors" at bounding box center [623, 51] width 38 height 8
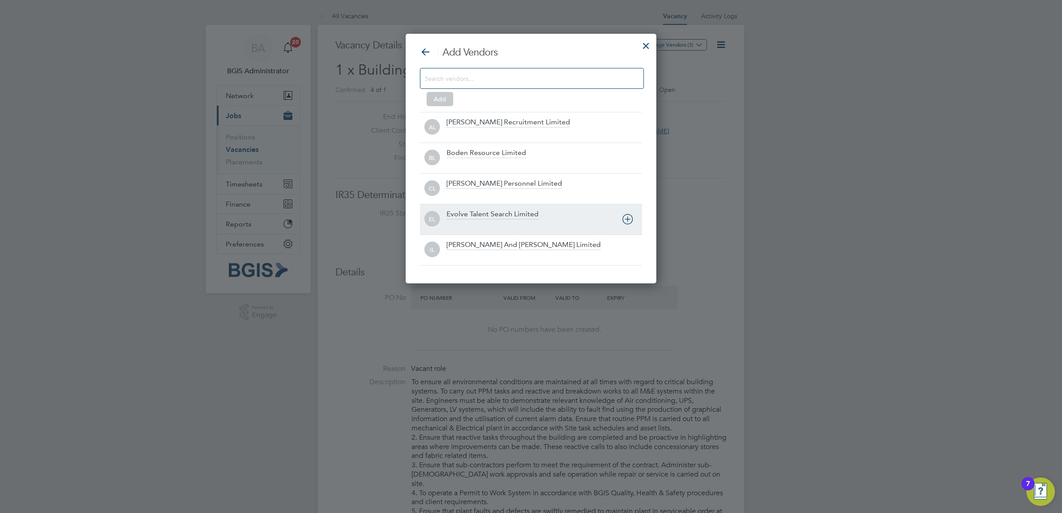
click at [505, 231] on div "EL Evolve Talent Search Limited" at bounding box center [531, 219] width 222 height 31
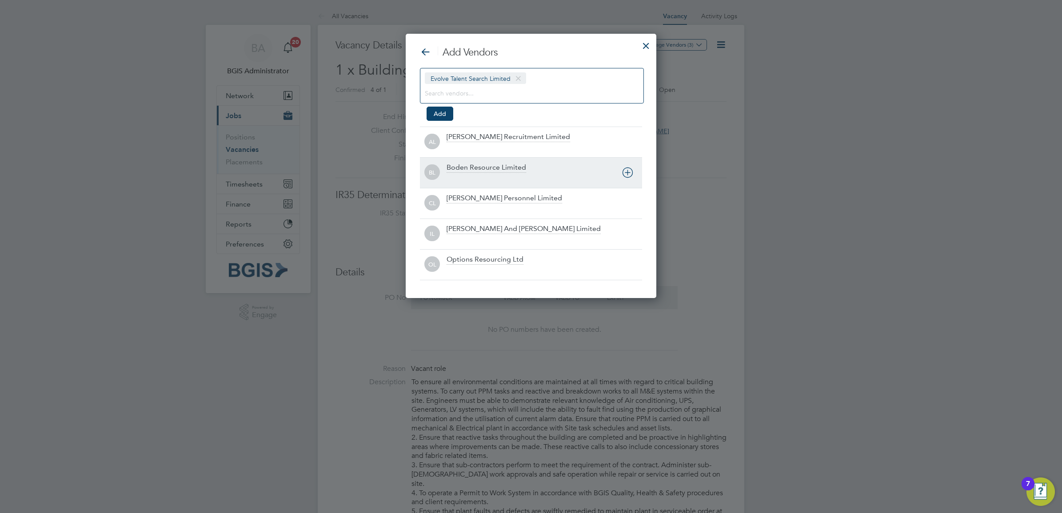
click at [521, 172] on div "Boden Resource Limited" at bounding box center [487, 168] width 80 height 10
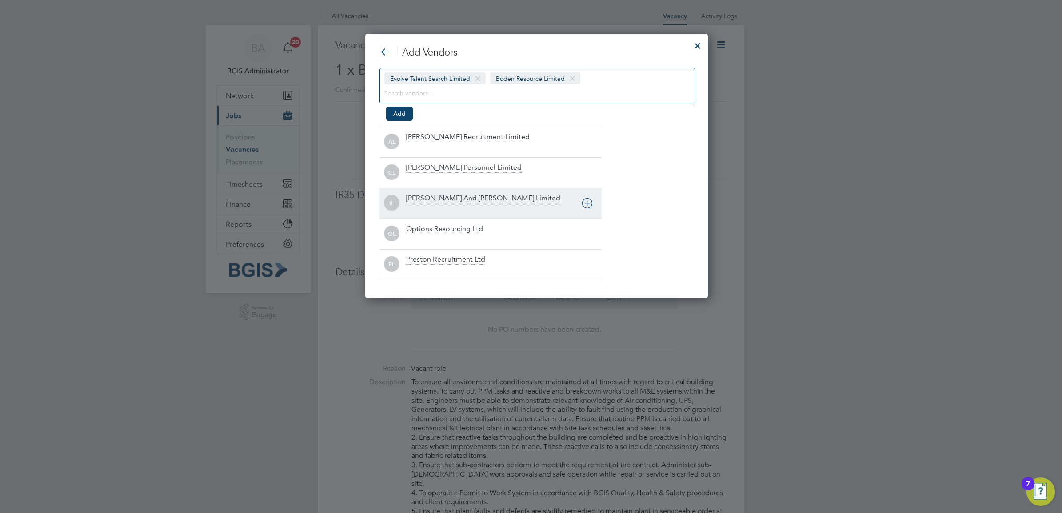
click at [472, 208] on div at bounding box center [503, 209] width 195 height 9
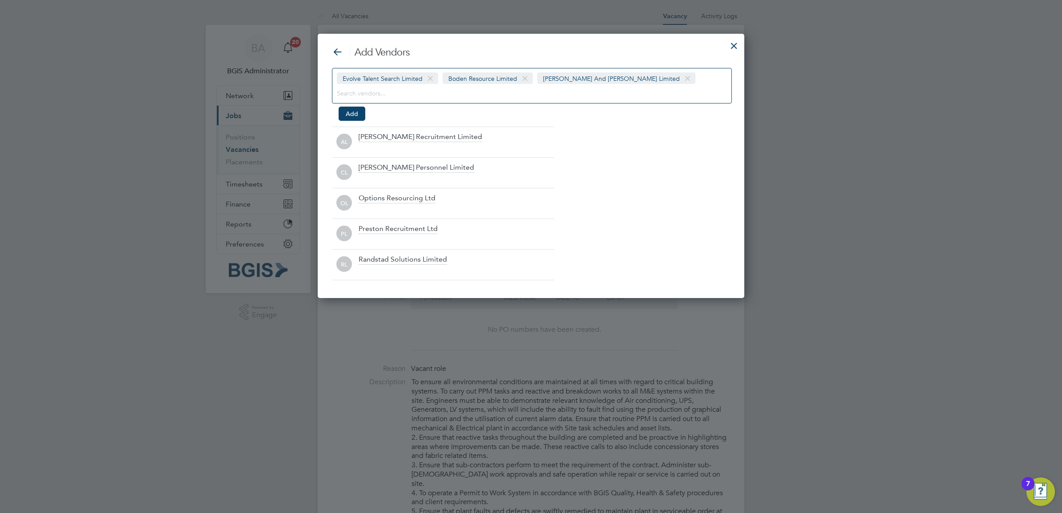
click at [730, 47] on div at bounding box center [734, 44] width 16 height 16
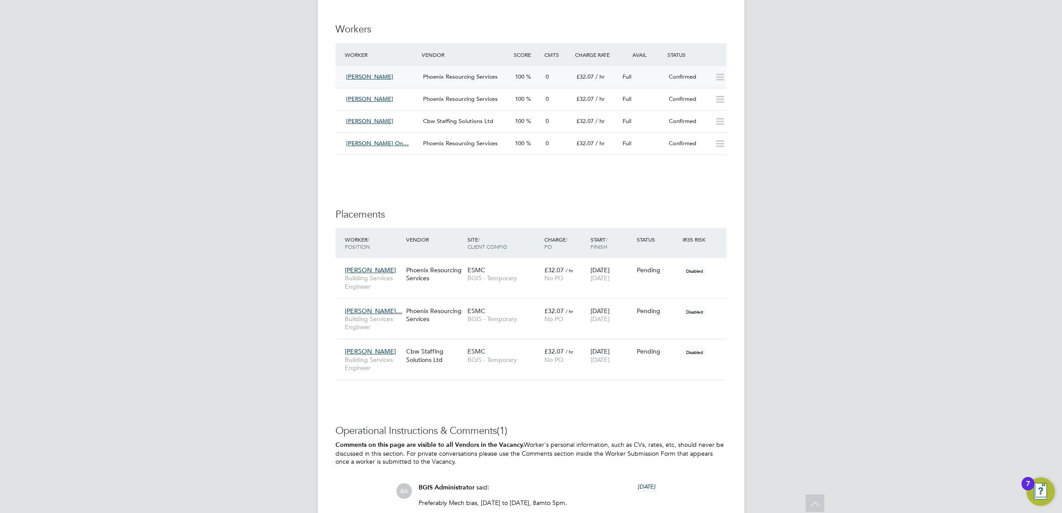
click at [458, 78] on span "Phoenix Resourcing Services" at bounding box center [460, 77] width 75 height 8
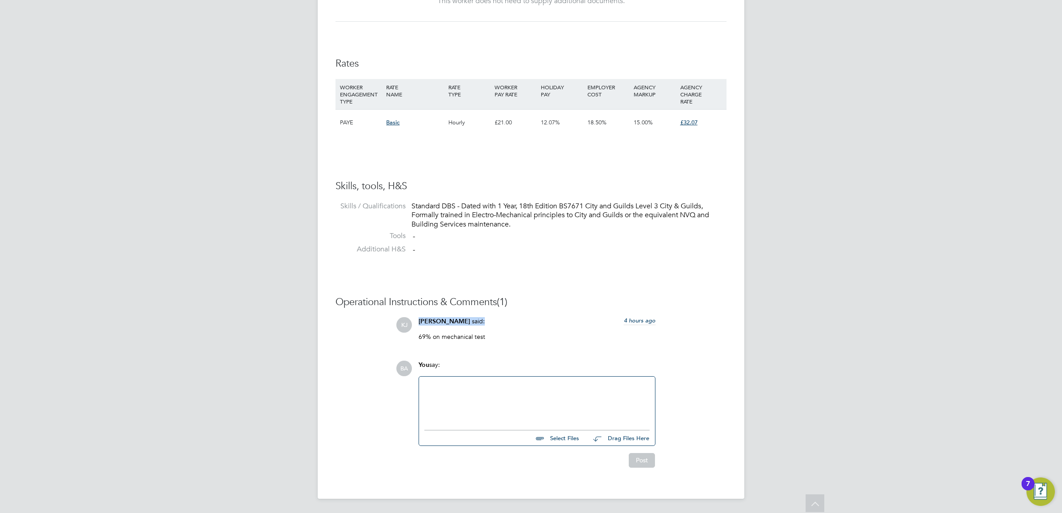
drag, startPoint x: 416, startPoint y: 328, endPoint x: 501, endPoint y: 328, distance: 84.9
click at [501, 328] on div "[PERSON_NAME] said: 4 hours ago 69% on mechanical test Show more" at bounding box center [537, 332] width 246 height 30
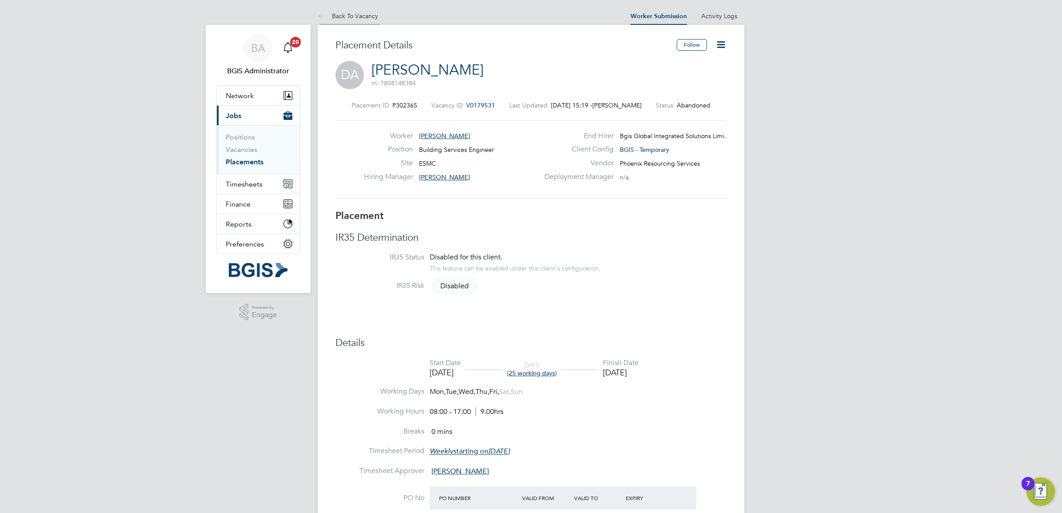
click at [351, 12] on link "Back To Vacancy" at bounding box center [348, 16] width 60 height 8
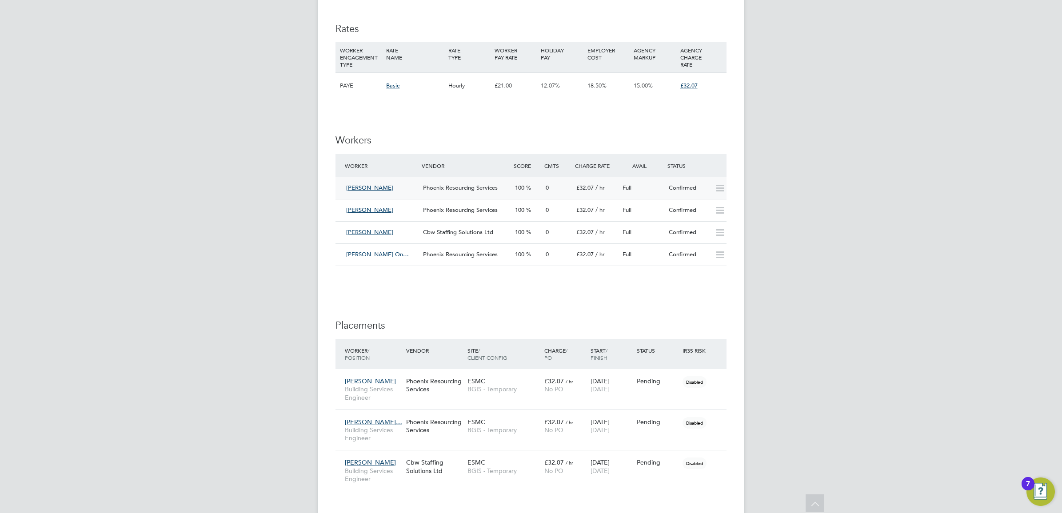
click at [722, 189] on icon at bounding box center [719, 188] width 11 height 7
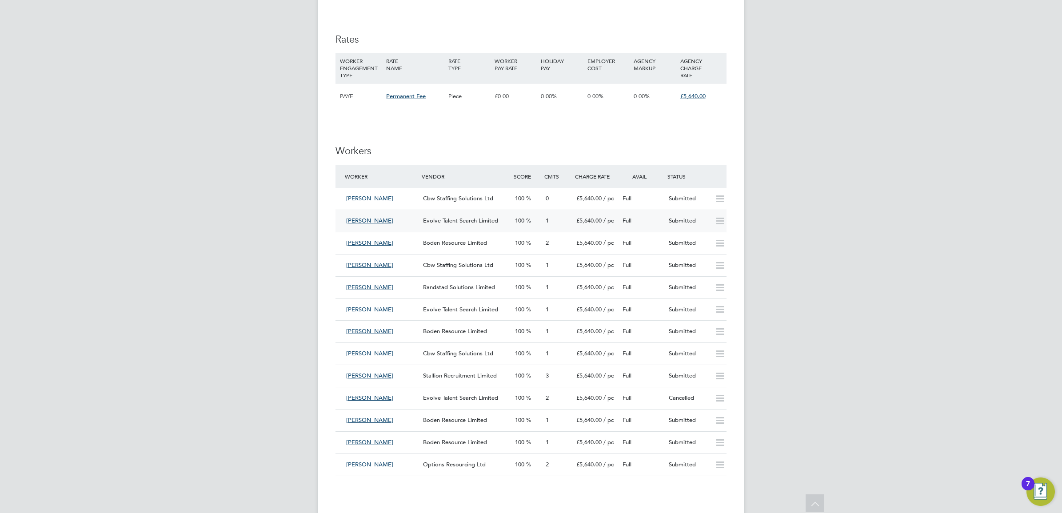
click at [433, 220] on span "Evolve Talent Search Limited" at bounding box center [460, 221] width 75 height 8
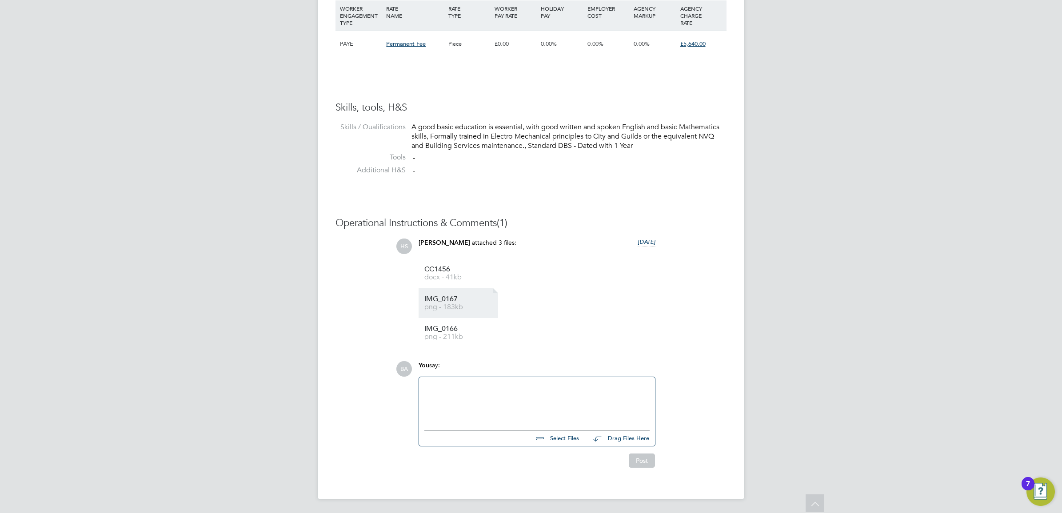
click at [439, 294] on li "IMG_0167 png - 183kb" at bounding box center [459, 303] width 80 height 30
click at [447, 330] on span "IMG_0166" at bounding box center [459, 329] width 71 height 7
click at [507, 390] on div at bounding box center [536, 402] width 225 height 38
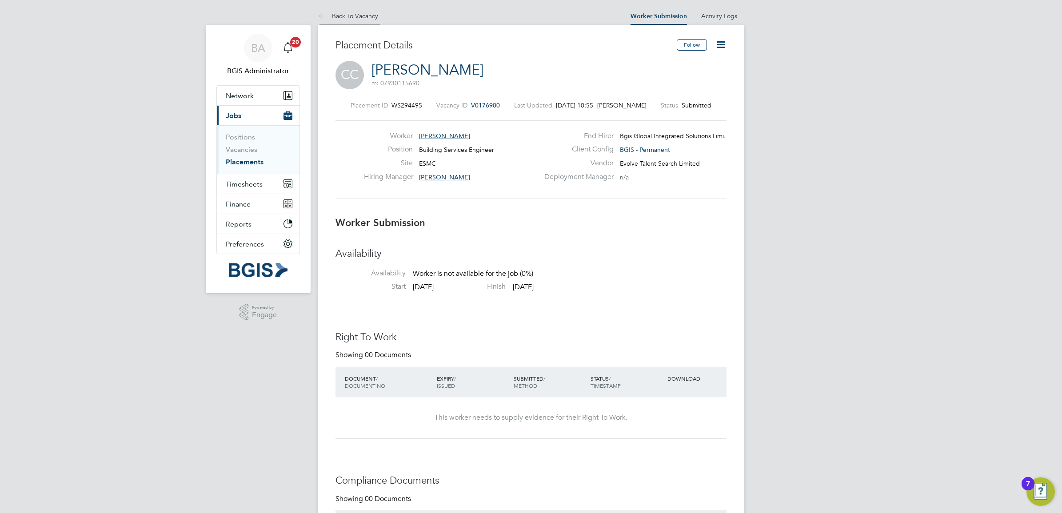
click at [349, 12] on link "Back To Vacancy" at bounding box center [348, 16] width 60 height 8
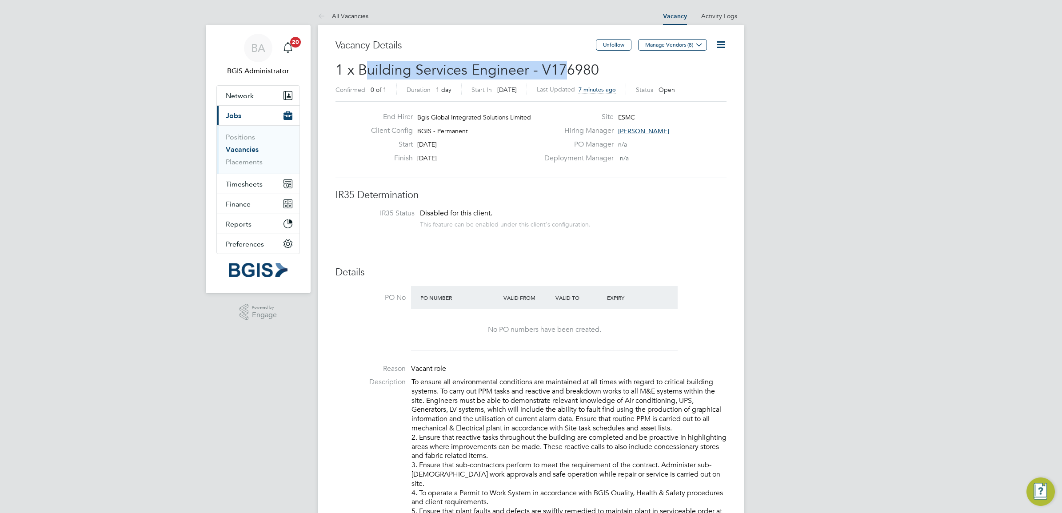
drag, startPoint x: 423, startPoint y: 72, endPoint x: 563, endPoint y: 65, distance: 140.1
click at [563, 65] on span "1 x Building Services Engineer - V176980" at bounding box center [466, 69] width 263 height 17
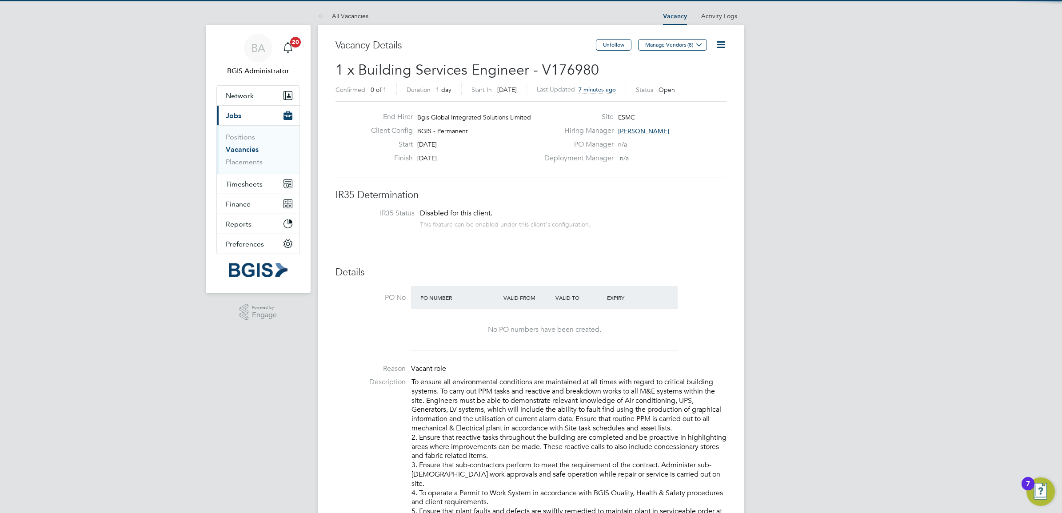
drag, startPoint x: 563, startPoint y: 65, endPoint x: 721, endPoint y: 225, distance: 224.3
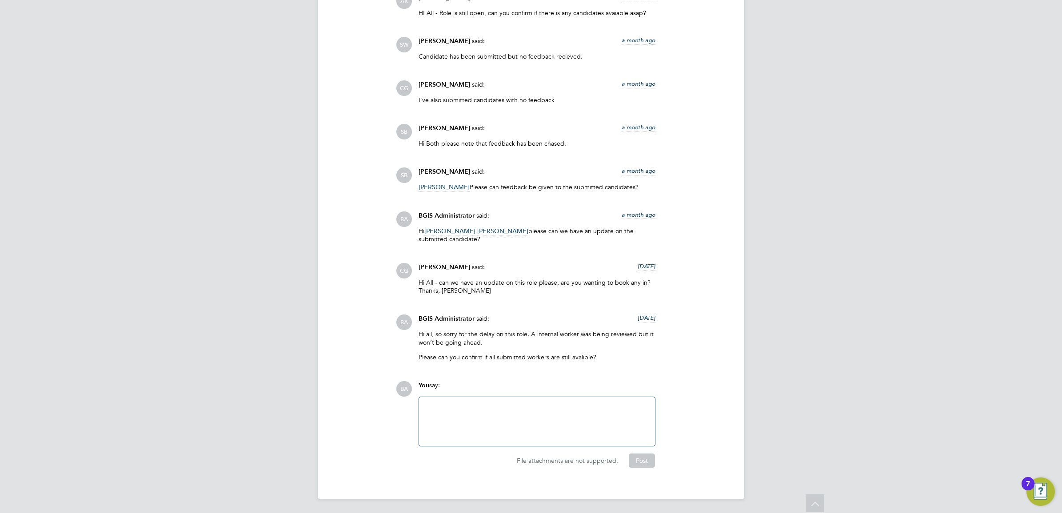
click at [454, 420] on div at bounding box center [536, 422] width 225 height 38
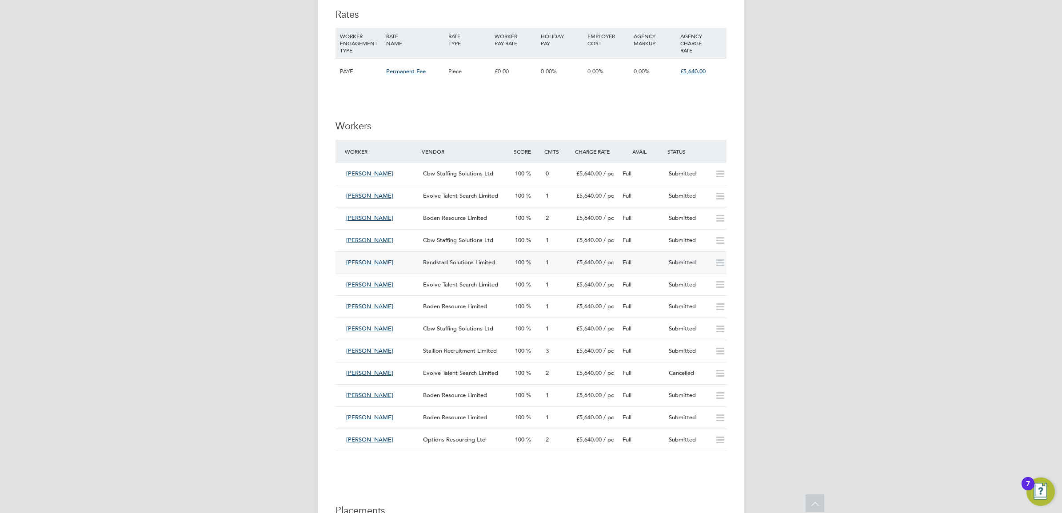
click at [718, 263] on icon at bounding box center [719, 262] width 11 height 7
click at [721, 241] on icon at bounding box center [719, 240] width 11 height 7
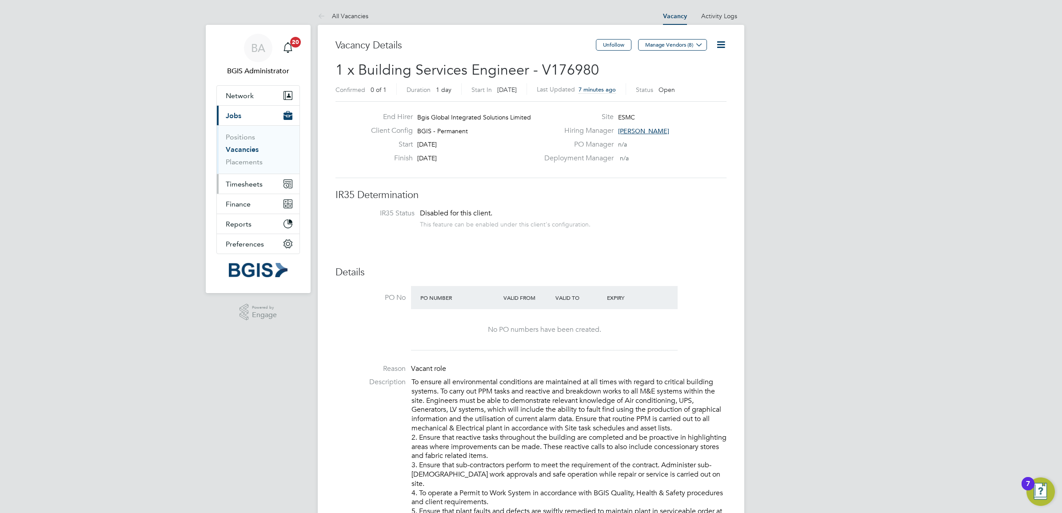
click at [242, 191] on button "Timesheets" at bounding box center [258, 184] width 83 height 20
click at [239, 155] on link "Timesheets" at bounding box center [244, 157] width 37 height 8
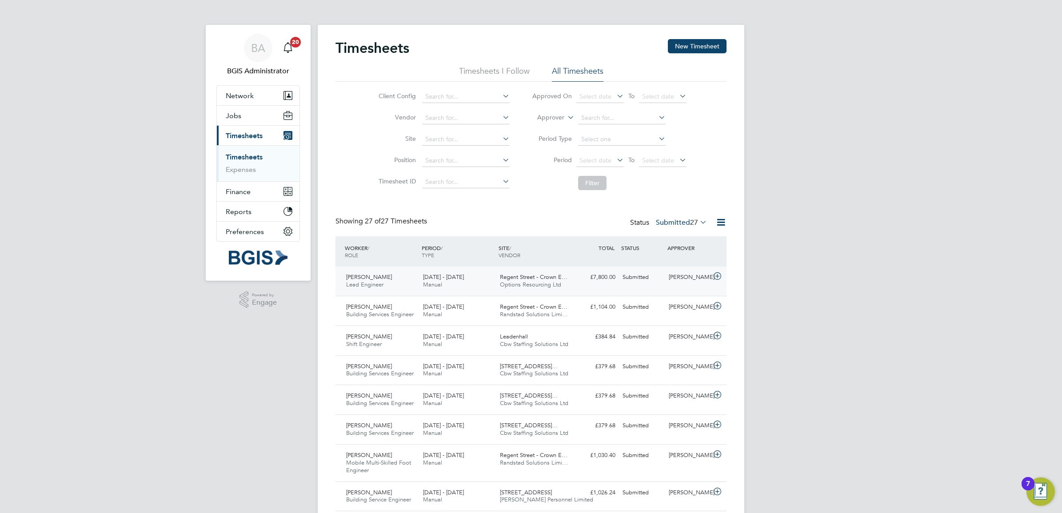
click at [557, 279] on span "Regent Street - Crown E…" at bounding box center [534, 277] width 68 height 8
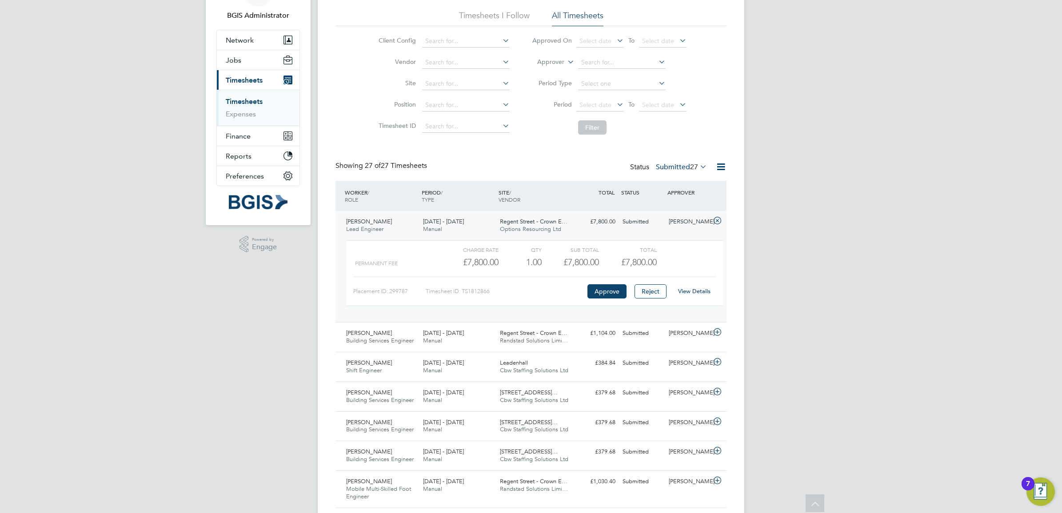
click at [698, 289] on link "View Details" at bounding box center [694, 291] width 32 height 8
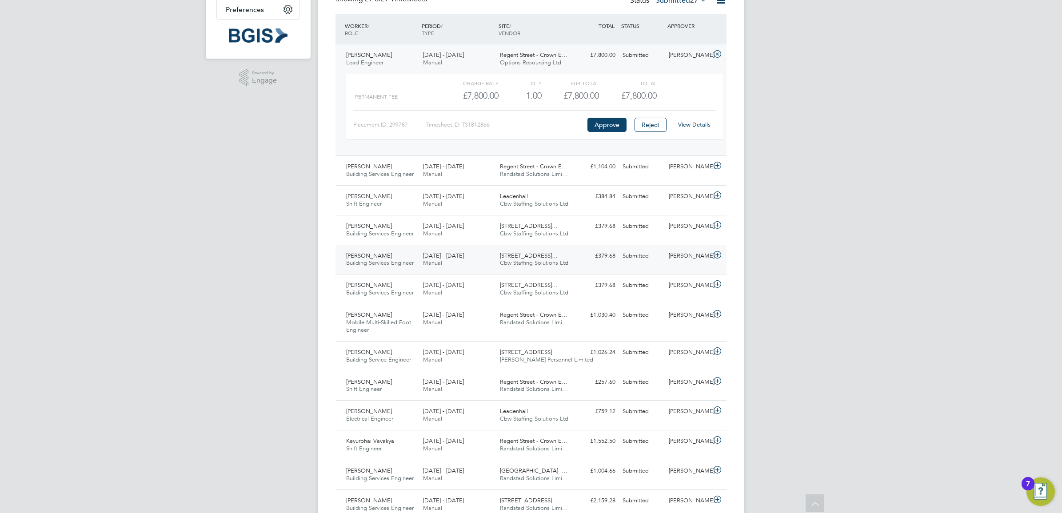
click at [488, 255] on div "23 - 29 Aug 2025 Manual" at bounding box center [457, 260] width 77 height 22
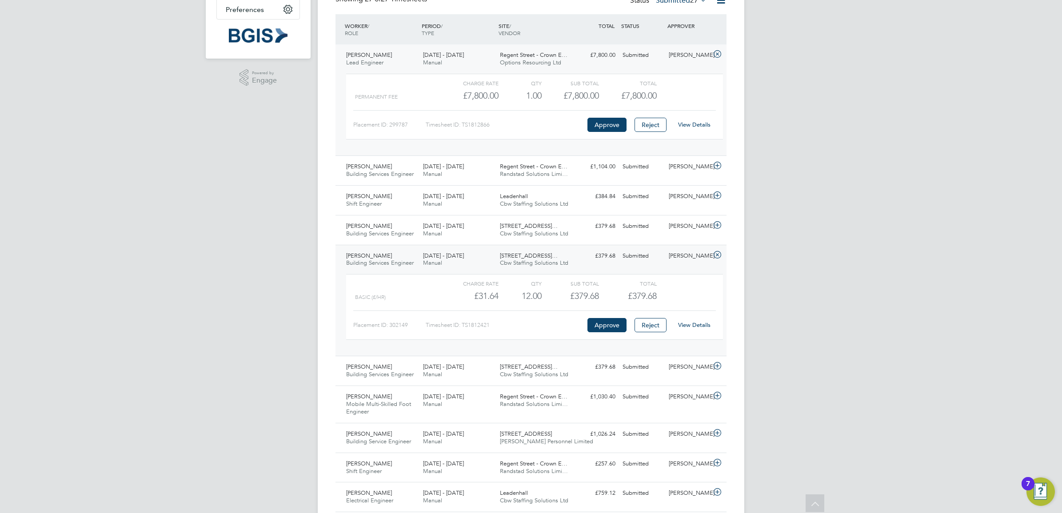
click at [696, 331] on div "View Details" at bounding box center [694, 325] width 44 height 14
click at [696, 327] on link "View Details" at bounding box center [694, 325] width 32 height 8
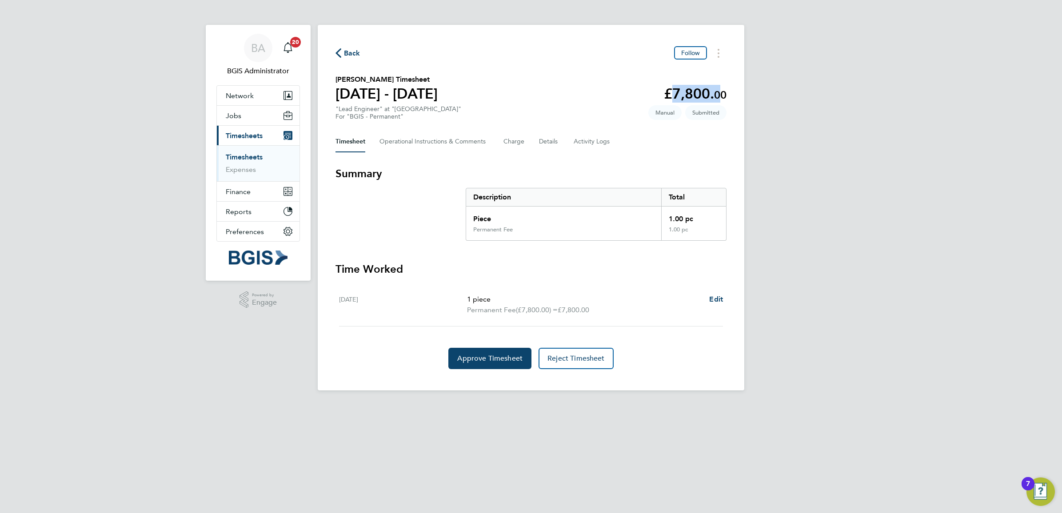
drag, startPoint x: 661, startPoint y: 91, endPoint x: 718, endPoint y: 93, distance: 56.9
click at [718, 93] on section "[PERSON_NAME] Timesheet [DATE] - [DATE] £7,800. 00 "Lead Engineer" at "[GEOGRAP…" at bounding box center [530, 97] width 391 height 46
drag, startPoint x: 718, startPoint y: 93, endPoint x: 772, endPoint y: 96, distance: 54.7
click at [772, 96] on div "BA BGIS Administrator Notifications 20 Applications: Network Team Members Busin…" at bounding box center [531, 202] width 1062 height 405
drag, startPoint x: 524, startPoint y: 302, endPoint x: 543, endPoint y: 294, distance: 20.3
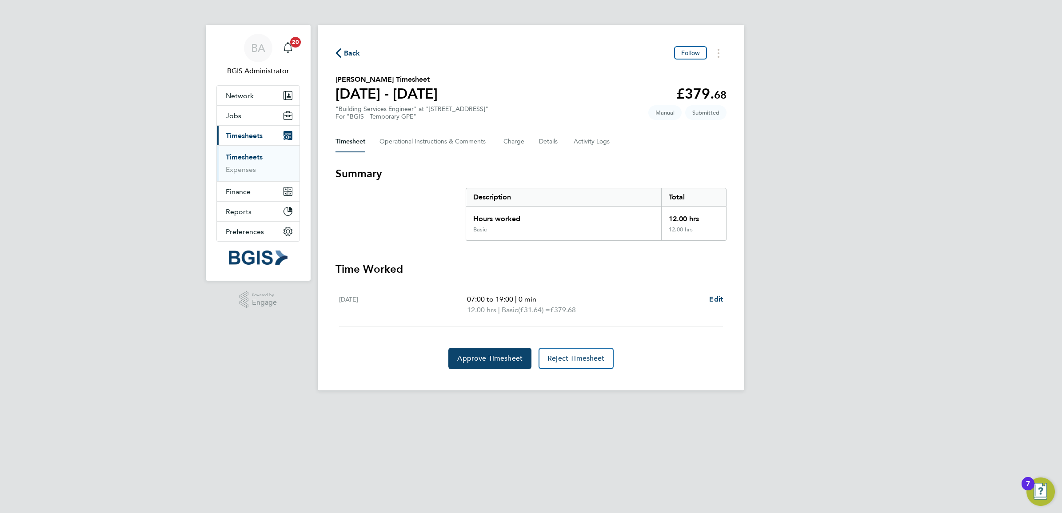
click at [543, 294] on p "07:00 to 19:00 | 0 min" at bounding box center [584, 299] width 235 height 11
click at [480, 360] on span "Approve Timesheet" at bounding box center [489, 358] width 65 height 9
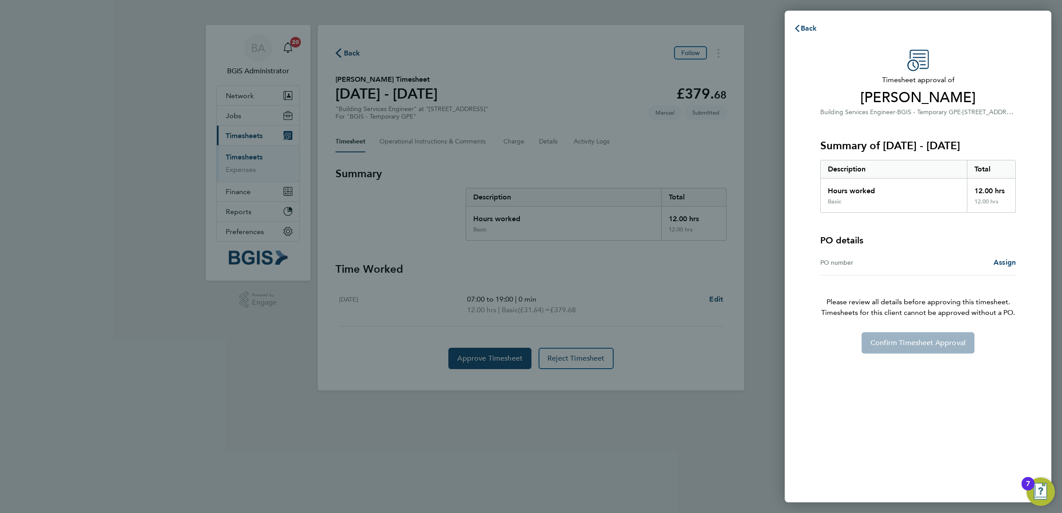
drag, startPoint x: 813, startPoint y: 261, endPoint x: 1034, endPoint y: 263, distance: 221.3
click at [1034, 263] on div "Timesheet approval of [PERSON_NAME] Building Services Engineer · BGIS - Tempora…" at bounding box center [918, 270] width 267 height 463
click at [813, 26] on span "Back" at bounding box center [809, 28] width 16 height 8
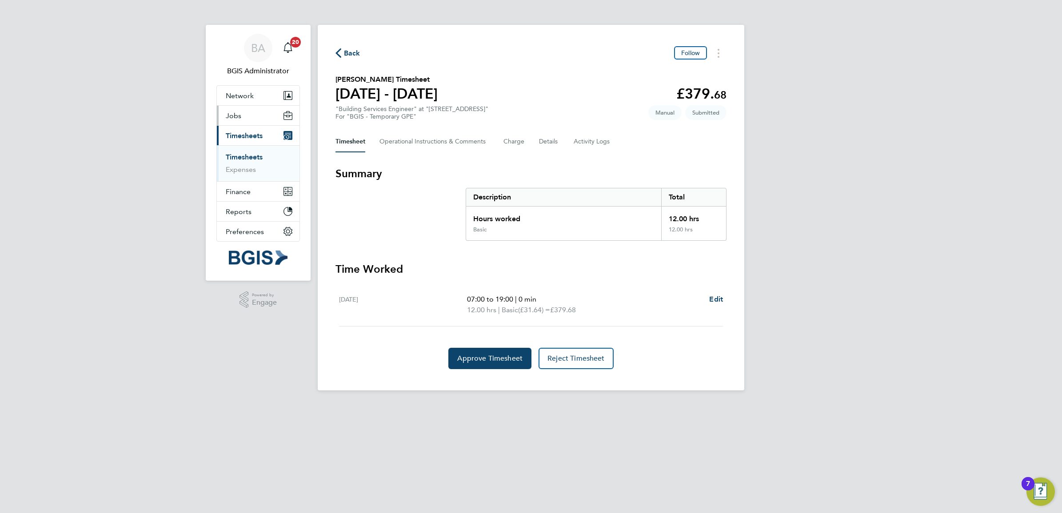
drag, startPoint x: 248, startPoint y: 113, endPoint x: 251, endPoint y: 136, distance: 23.3
click at [248, 113] on button "Jobs" at bounding box center [258, 116] width 83 height 20
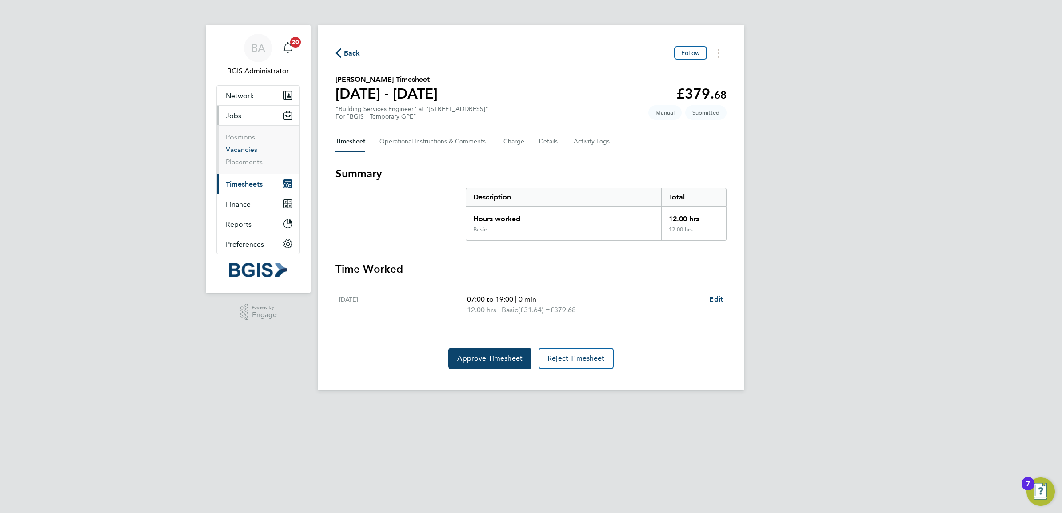
click at [240, 147] on link "Vacancies" at bounding box center [242, 149] width 32 height 8
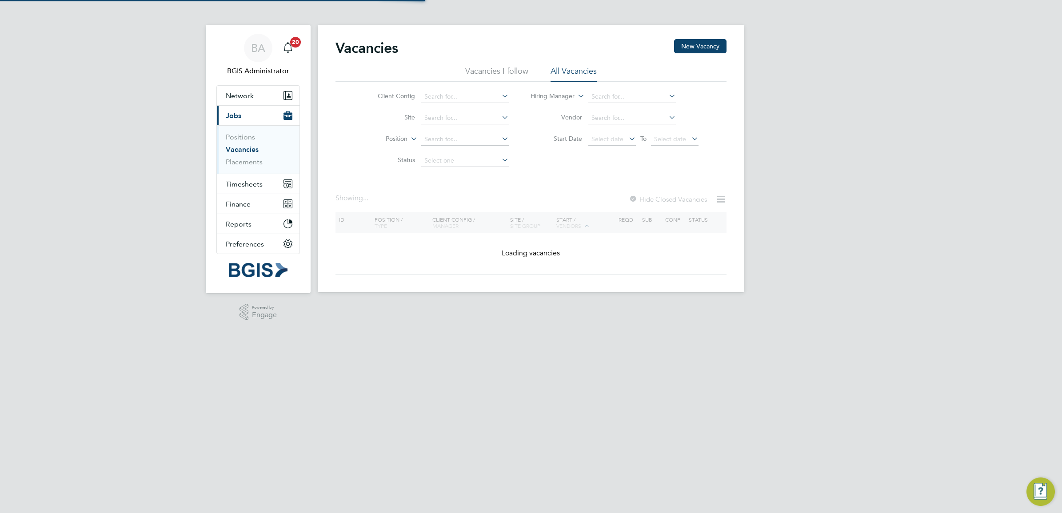
click at [897, 103] on div "BA BGIS Administrator Notifications 20 Applications: Network Team Members Busin…" at bounding box center [531, 153] width 1062 height 307
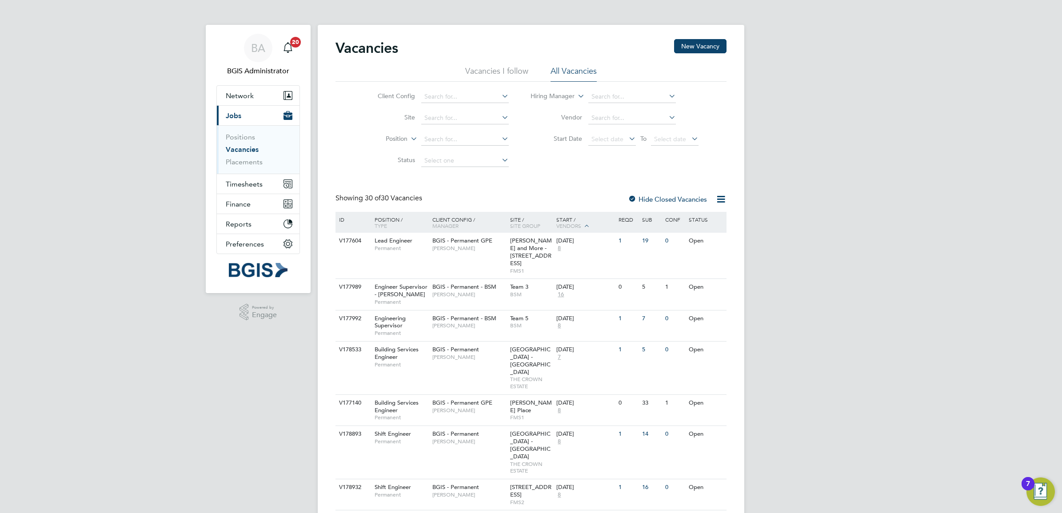
scroll to position [665, 0]
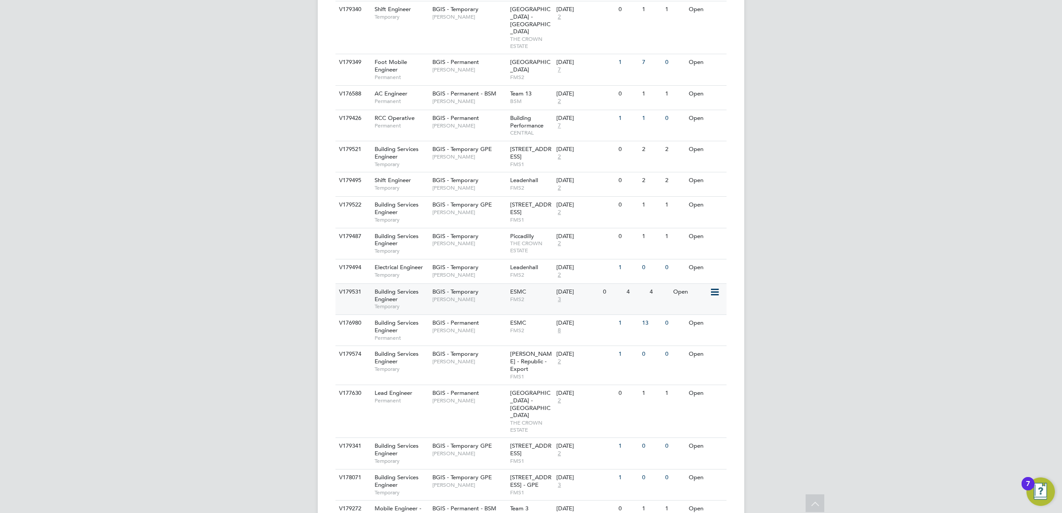
click at [526, 296] on span "FMS2" at bounding box center [531, 299] width 42 height 7
click at [501, 284] on div "BGIS - Temporary [PERSON_NAME]" at bounding box center [469, 295] width 78 height 23
click at [497, 284] on div "BGIS - Temporary [PERSON_NAME]" at bounding box center [469, 295] width 78 height 23
click at [470, 327] on span "[PERSON_NAME]" at bounding box center [468, 330] width 73 height 7
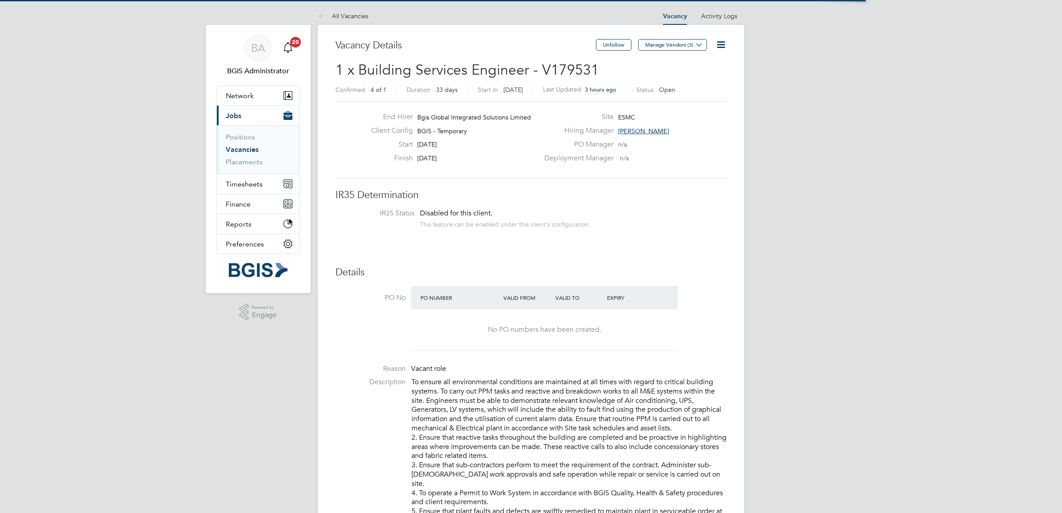
click at [726, 50] on icon at bounding box center [720, 44] width 11 height 11
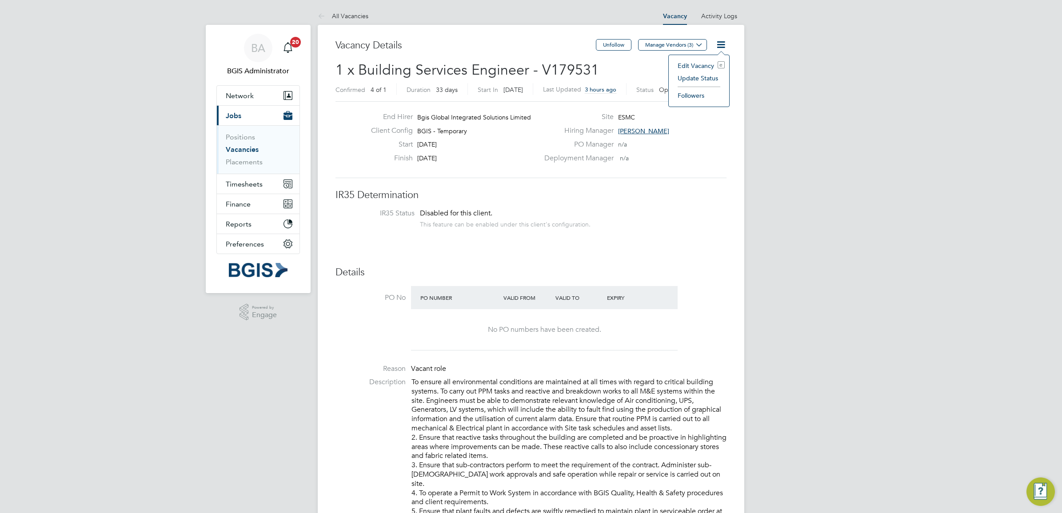
click at [681, 61] on li "Edit Vacancy e" at bounding box center [699, 66] width 52 height 12
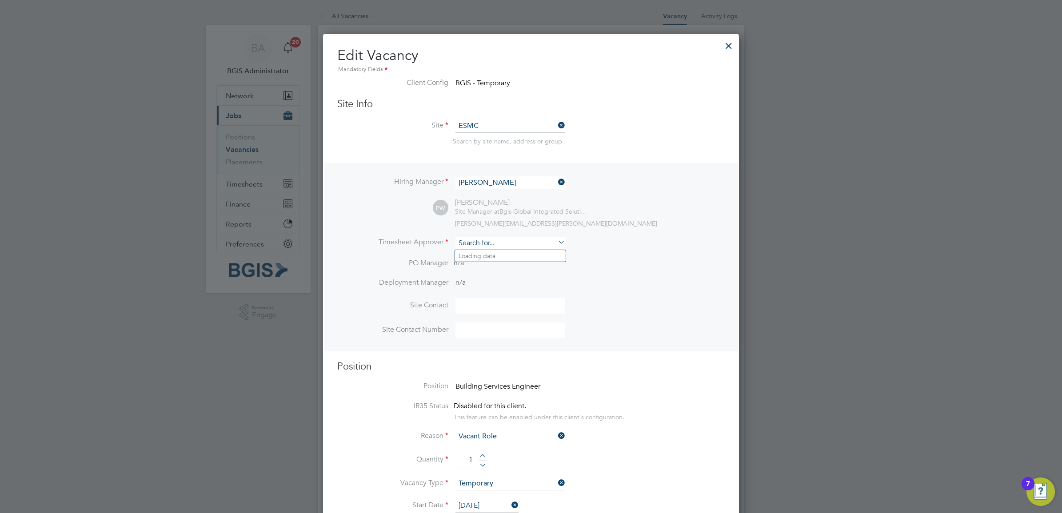
click at [494, 240] on input at bounding box center [510, 243] width 110 height 13
click at [485, 259] on li "CJ Sales" at bounding box center [510, 256] width 111 height 12
type input "CJ Sales"
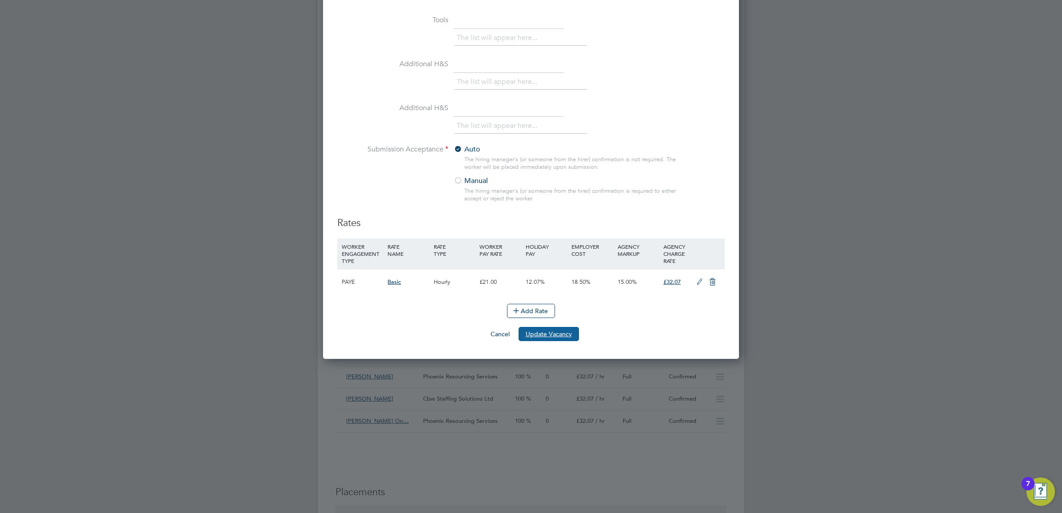
click at [571, 338] on button "Update Vacancy" at bounding box center [549, 334] width 60 height 14
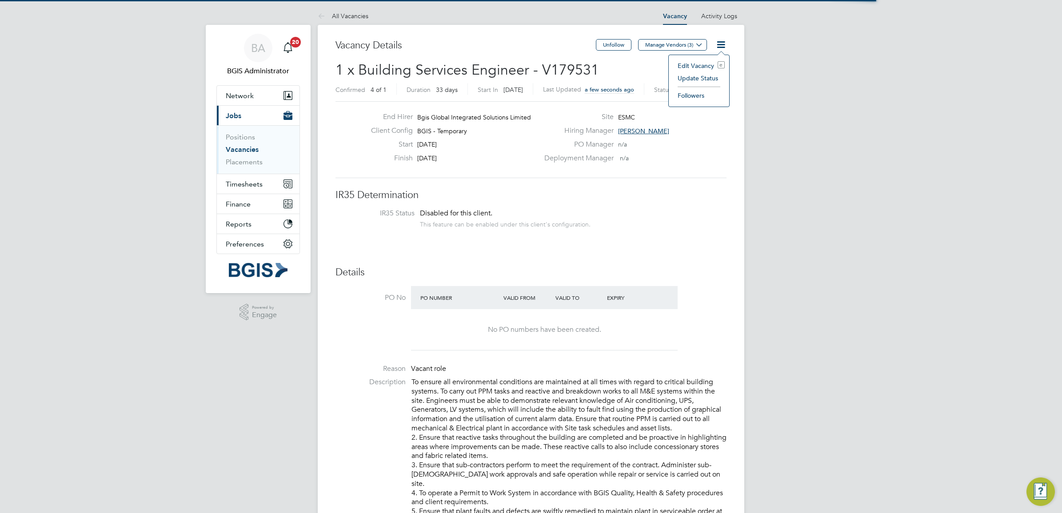
click at [689, 65] on li "Edit Vacancy e" at bounding box center [699, 66] width 52 height 12
click at [721, 43] on icon at bounding box center [720, 44] width 11 height 11
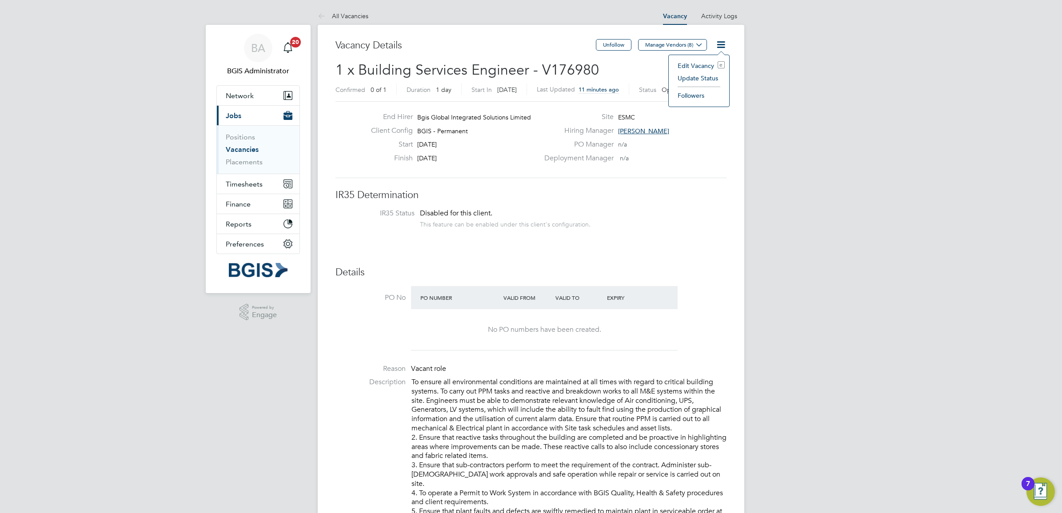
click at [692, 62] on li "Edit Vacancy e" at bounding box center [699, 66] width 52 height 12
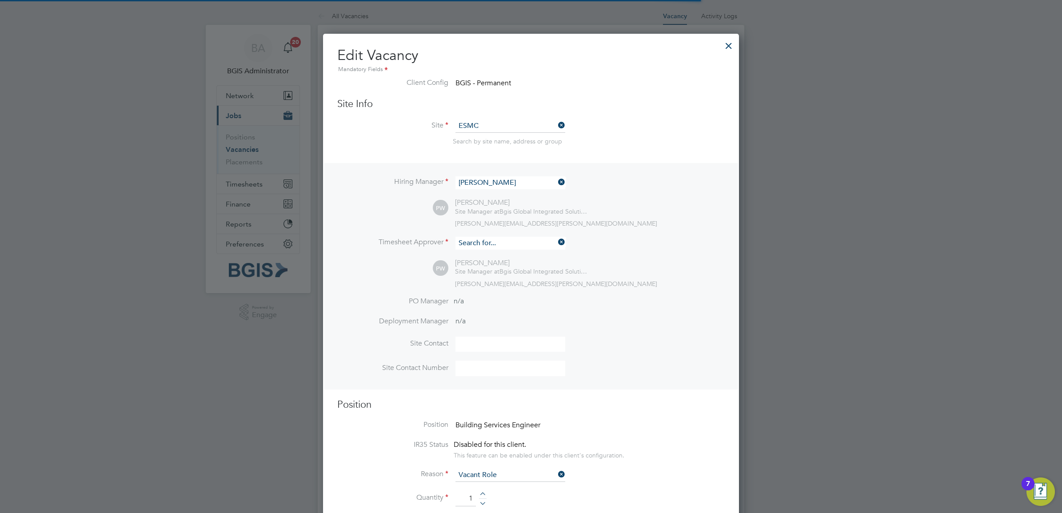
click at [488, 247] on input at bounding box center [510, 243] width 110 height 13
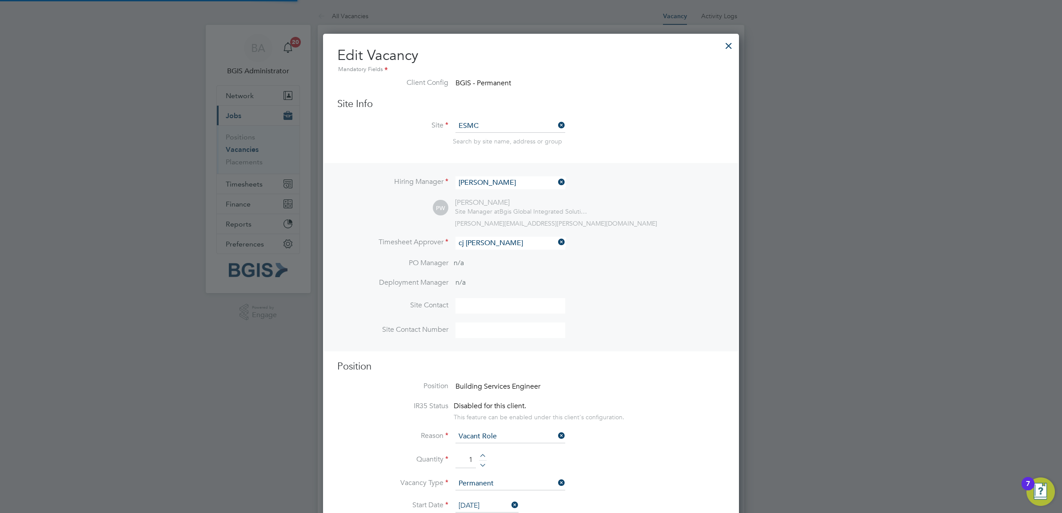
click at [498, 258] on li "CJ Sal es" at bounding box center [510, 256] width 111 height 12
type input "CJ Sales"
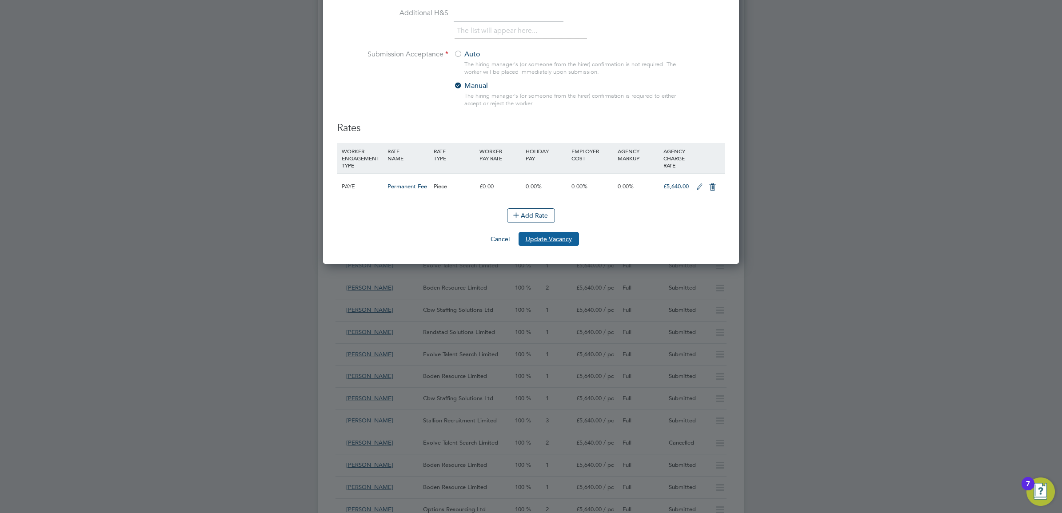
click at [556, 243] on button "Update Vacancy" at bounding box center [549, 239] width 60 height 14
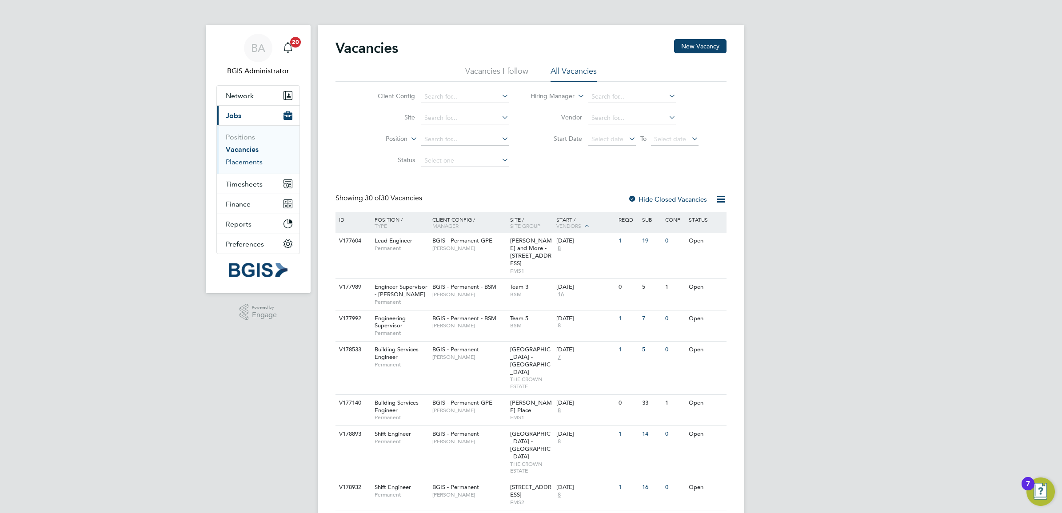
click at [233, 164] on link "Placements" at bounding box center [244, 162] width 37 height 8
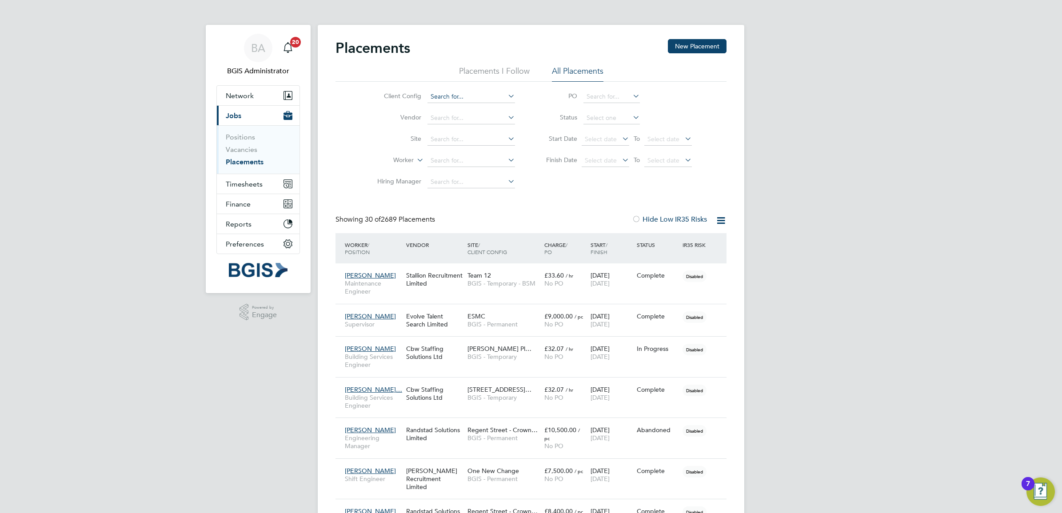
click at [463, 96] on input at bounding box center [471, 97] width 88 height 12
type input "gov"
drag, startPoint x: 803, startPoint y: 131, endPoint x: 758, endPoint y: 136, distance: 45.1
click at [258, 55] on div "BA" at bounding box center [258, 48] width 28 height 28
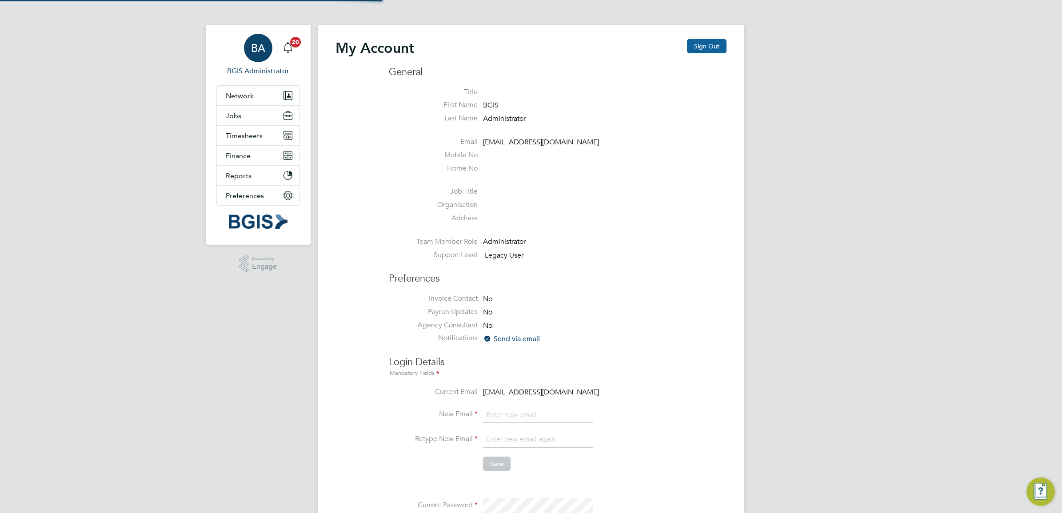
type input "sasha.baird@pretiumresourcing.co.uk"
click at [702, 48] on button "Sign Out" at bounding box center [707, 46] width 40 height 14
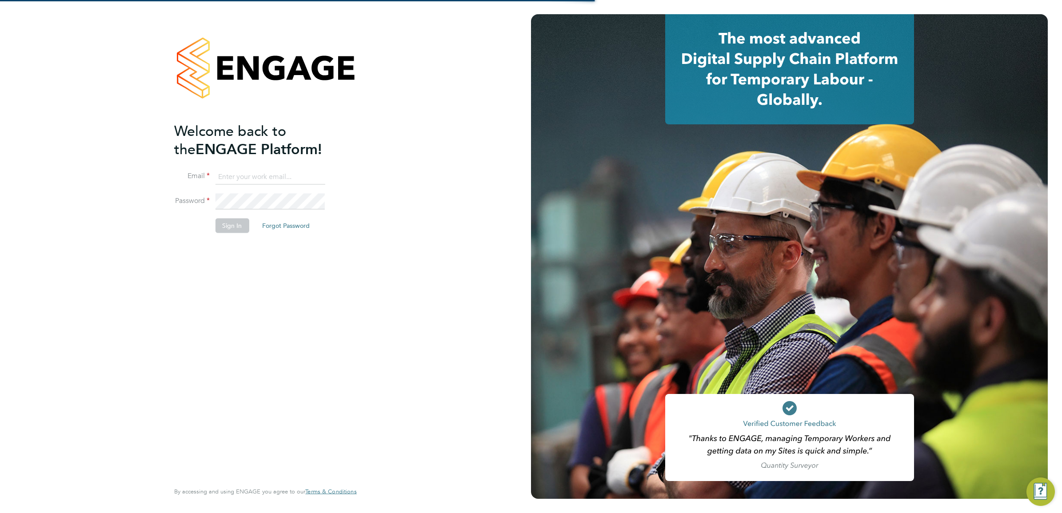
type input "[PERSON_NAME][EMAIL_ADDRESS][DOMAIN_NAME]"
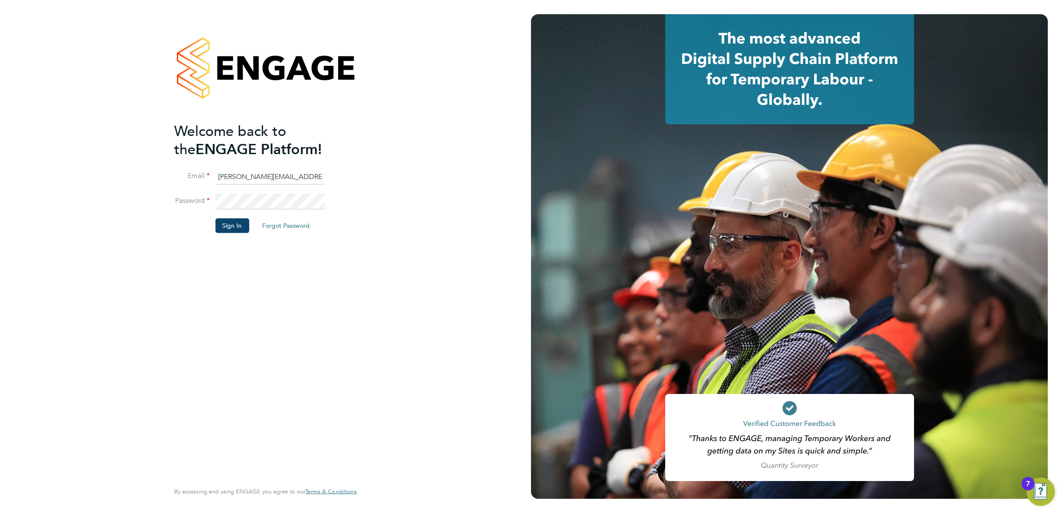
click at [256, 184] on input "sasha.baird@pretiumresourcing.co.uk" at bounding box center [270, 177] width 110 height 16
click at [250, 176] on input "sasha.baird@pretiumresourcing.co.uk" at bounding box center [270, 177] width 110 height 16
click at [227, 230] on button "Sign In" at bounding box center [232, 226] width 34 height 14
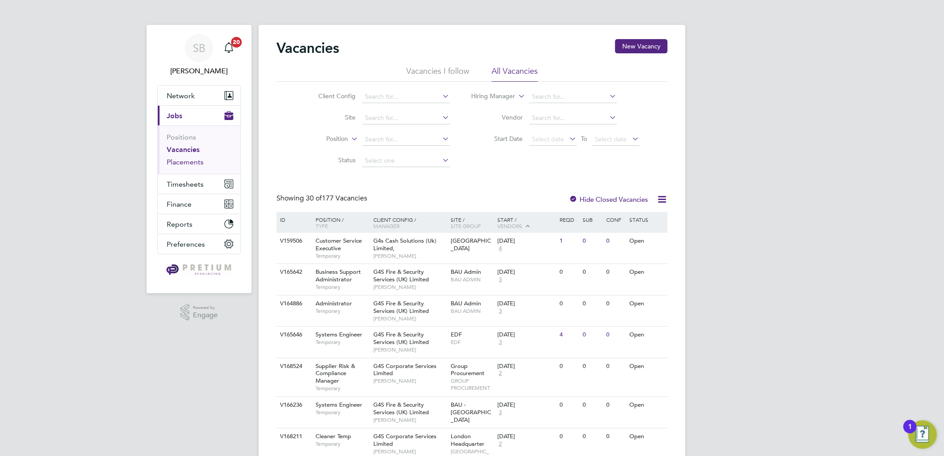
click at [176, 159] on link "Placements" at bounding box center [185, 162] width 37 height 8
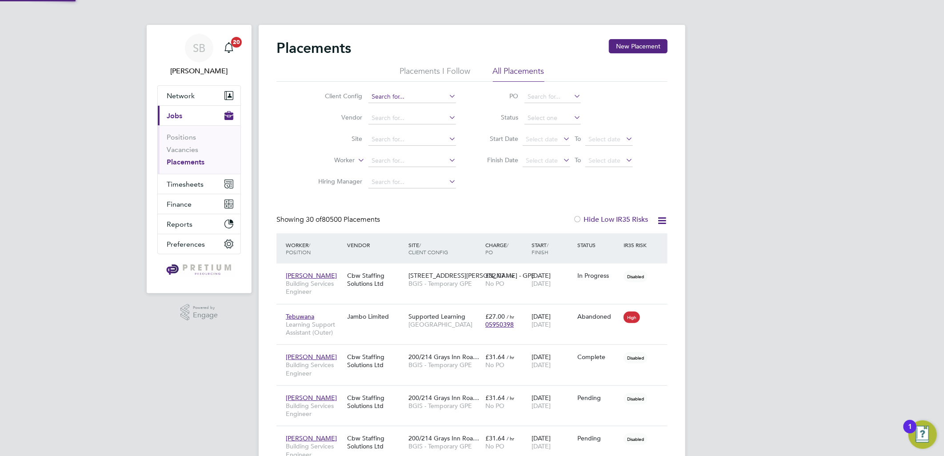
click at [397, 99] on input at bounding box center [412, 97] width 88 height 12
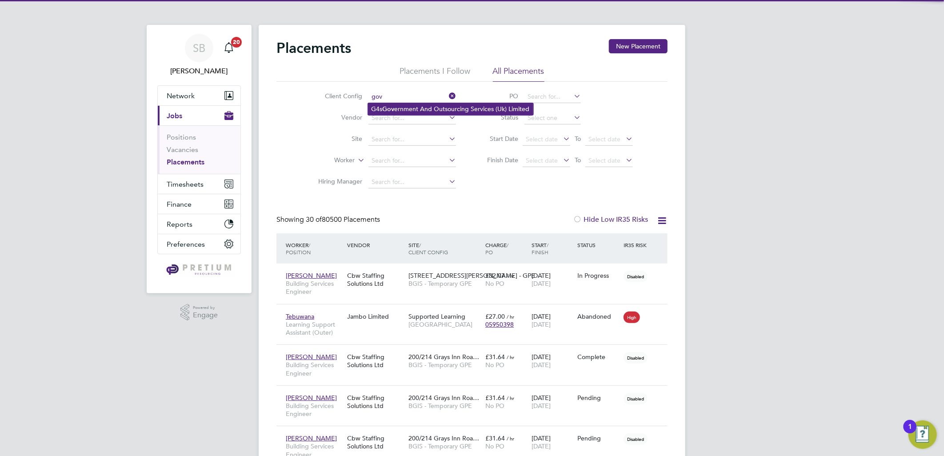
click at [389, 105] on b "Gov" at bounding box center [389, 109] width 12 height 8
type input "G4s Government And Outsourcing Services (Uk) Limited"
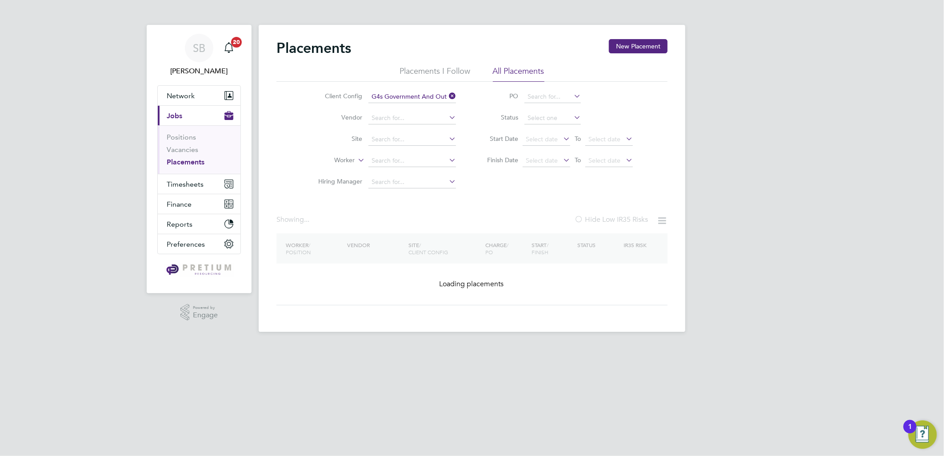
click at [556, 116] on input at bounding box center [552, 118] width 56 height 12
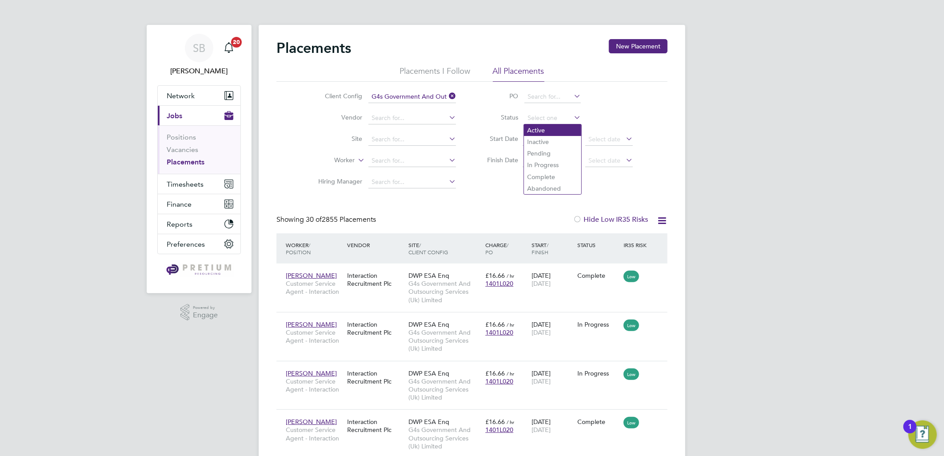
click at [533, 124] on ul "Active Inactive Pending In Progress Complete Abandoned" at bounding box center [552, 159] width 58 height 71
click at [537, 120] on input at bounding box center [552, 118] width 56 height 12
click at [541, 132] on li "Active" at bounding box center [552, 130] width 57 height 12
type input "Active"
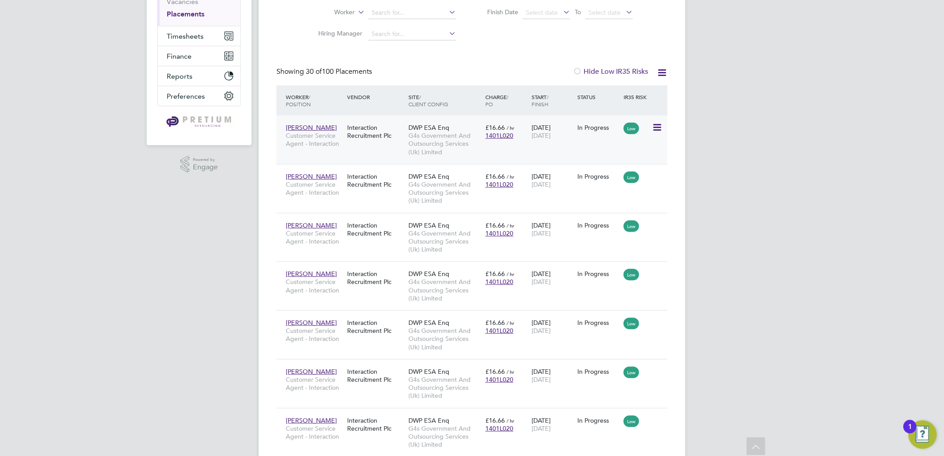
click at [427, 146] on span "G4s Government And Outsourcing Services (Uk) Limited" at bounding box center [444, 144] width 72 height 24
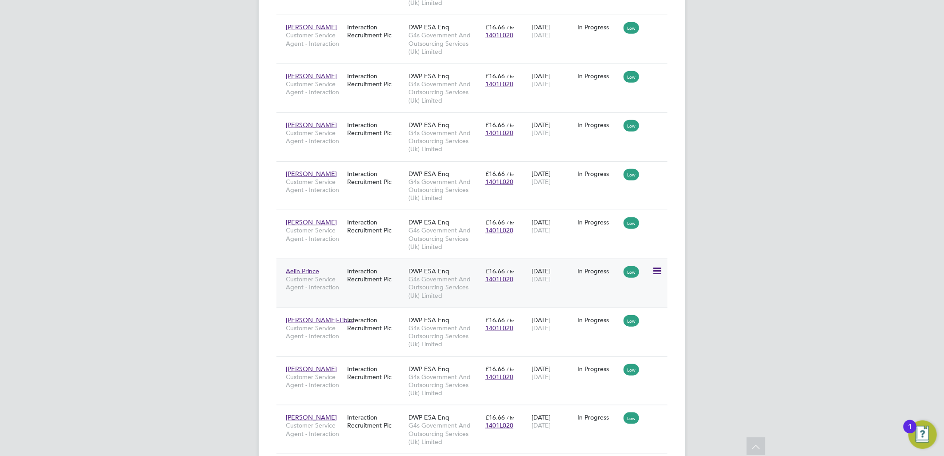
click at [434, 287] on span "G4s Government And Outsourcing Services (Uk) Limited" at bounding box center [444, 287] width 72 height 24
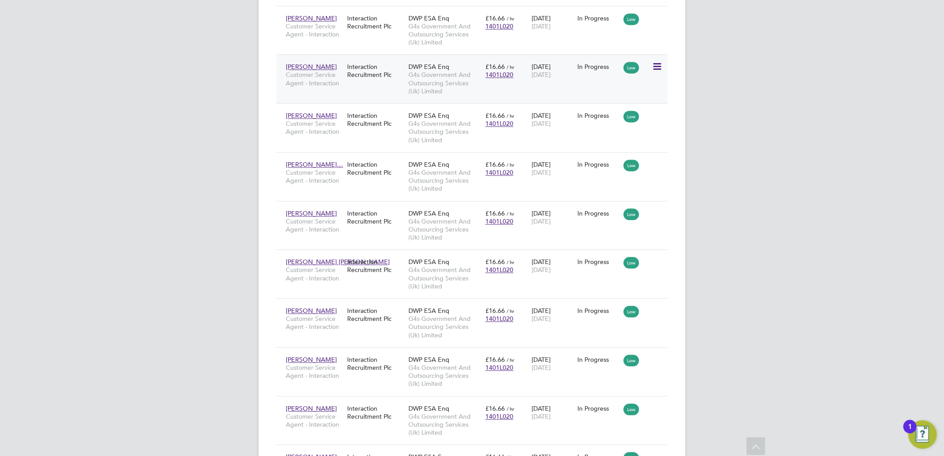
drag, startPoint x: 386, startPoint y: 105, endPoint x: 396, endPoint y: 69, distance: 38.0
click at [386, 106] on div "Siddiqa Kamali Customer Service Agent - Interaction Interaction Recruitment Plc…" at bounding box center [471, 127] width 391 height 49
click at [355, 79] on div "Interaction Recruitment Plc" at bounding box center [375, 70] width 61 height 25
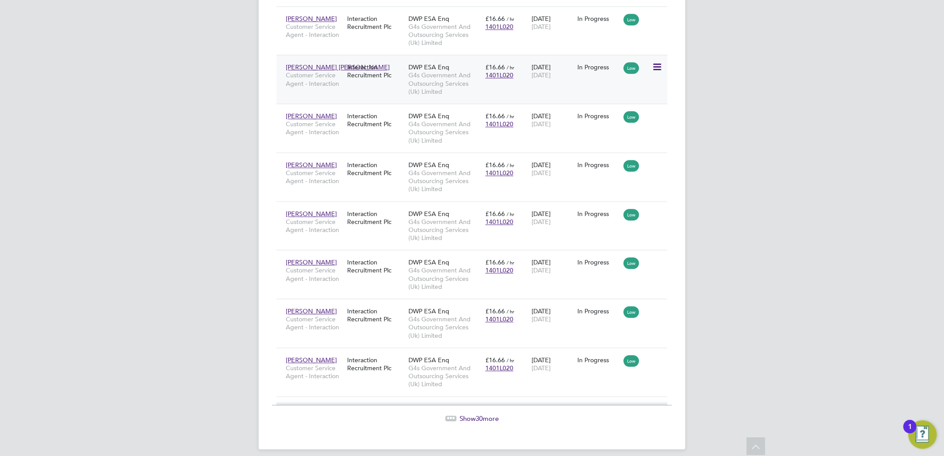
scroll to position [1337, 0]
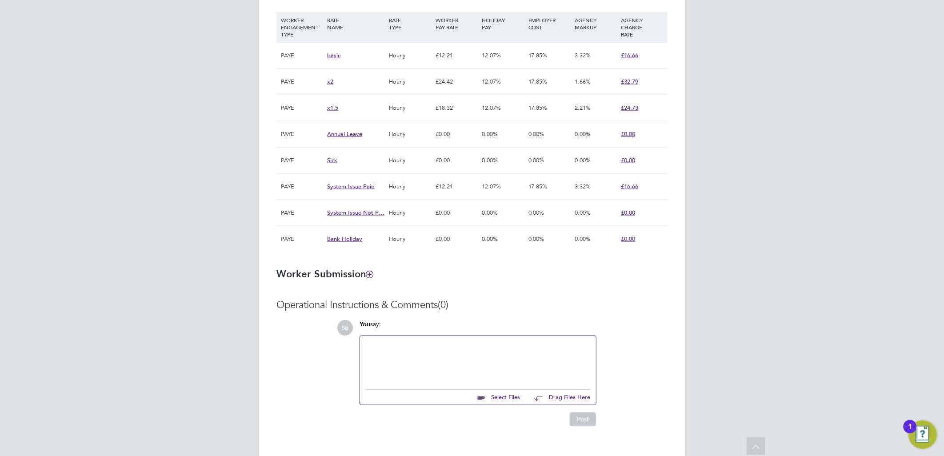
click at [632, 56] on span "£16.66" at bounding box center [629, 56] width 17 height 8
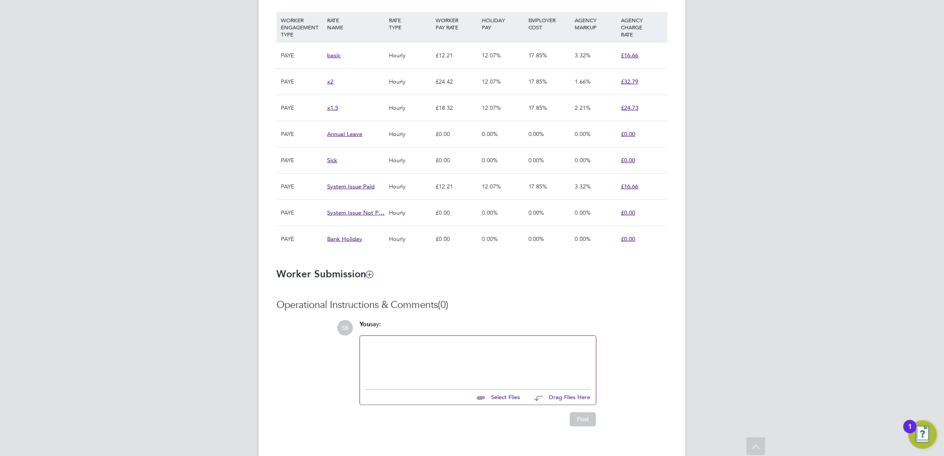
click at [637, 62] on div "£16.66" at bounding box center [642, 56] width 46 height 26
click at [634, 54] on span "£16.66" at bounding box center [629, 56] width 17 height 8
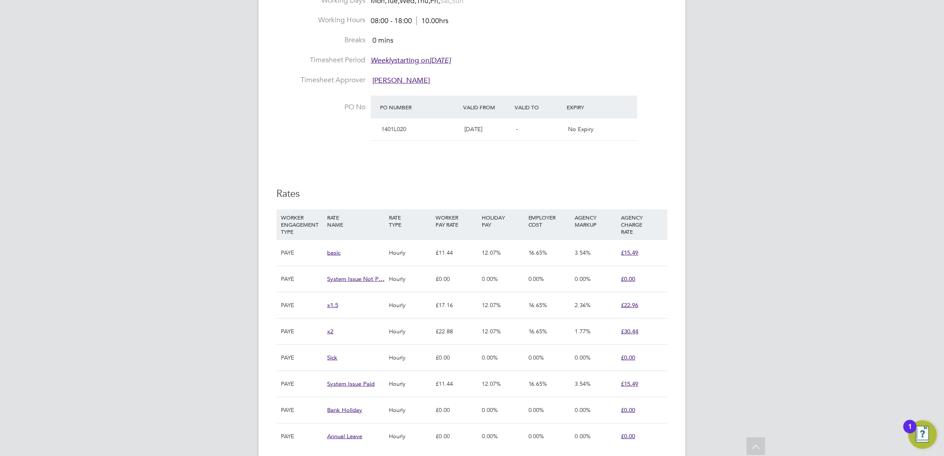
click at [633, 254] on span "£15.49" at bounding box center [629, 253] width 17 height 8
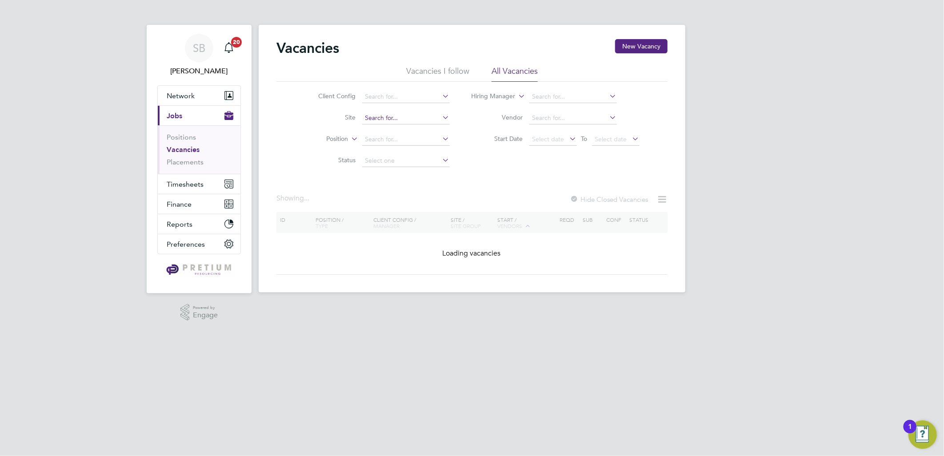
click at [389, 112] on input at bounding box center [406, 118] width 88 height 12
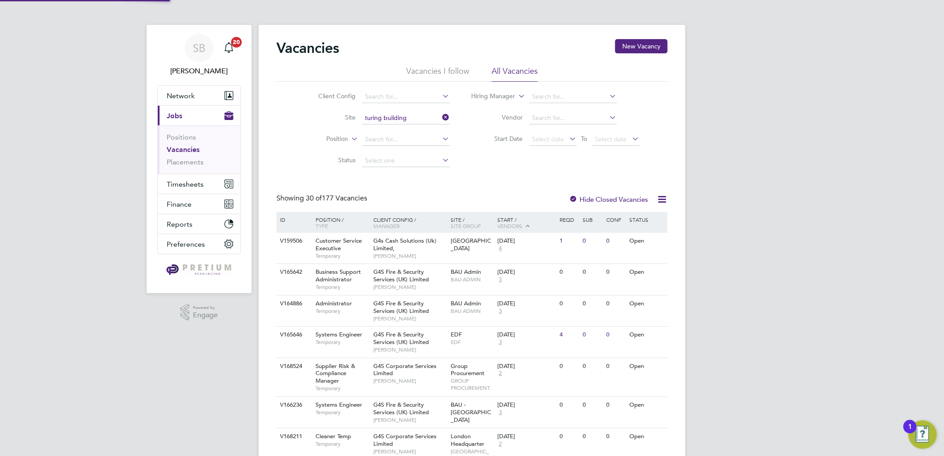
click at [413, 133] on li "Turing Building" at bounding box center [405, 130] width 88 height 12
type input "Turing Building"
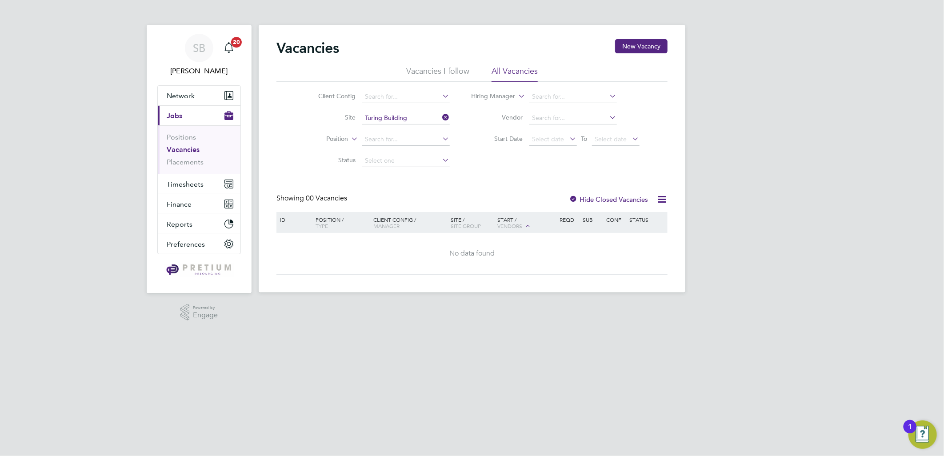
click at [588, 198] on label "Hide Closed Vacancies" at bounding box center [608, 199] width 79 height 8
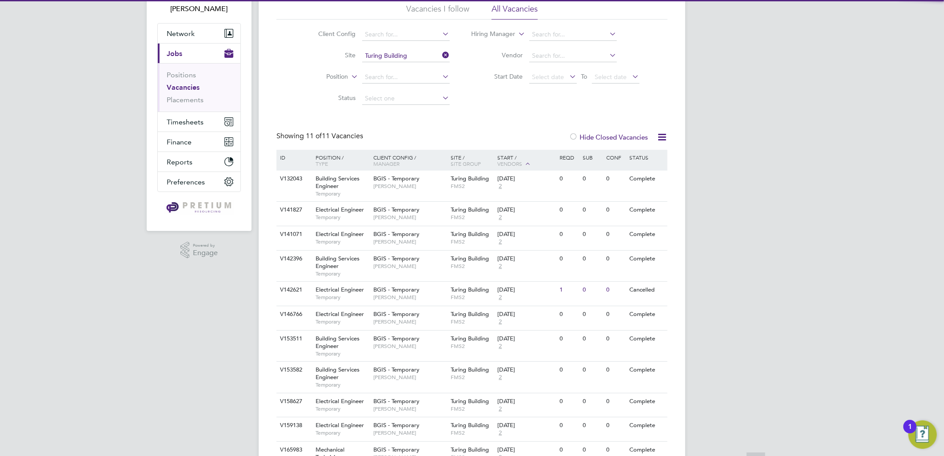
scroll to position [112, 0]
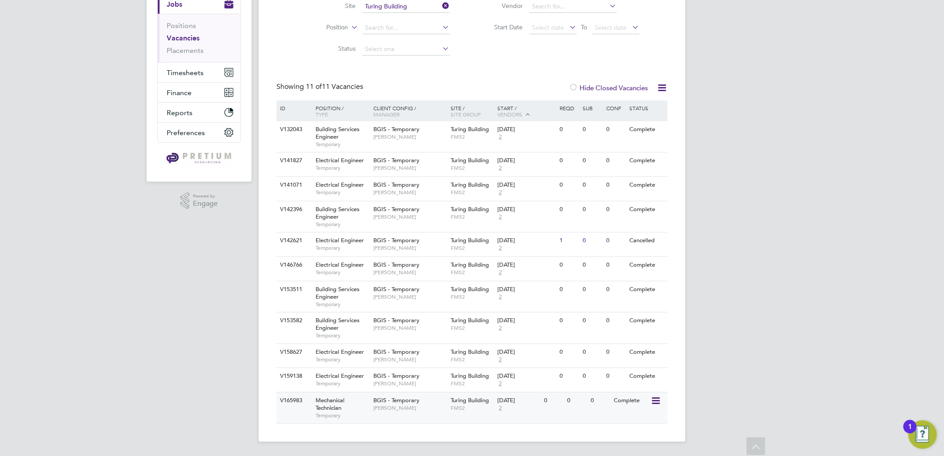
click at [432, 412] on div "BGIS - Temporary Yatin Patel" at bounding box center [410, 403] width 78 height 23
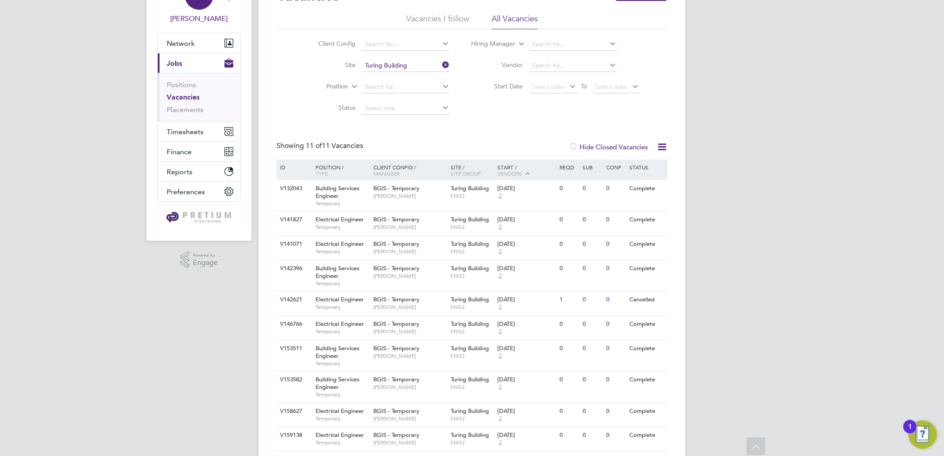
scroll to position [0, 0]
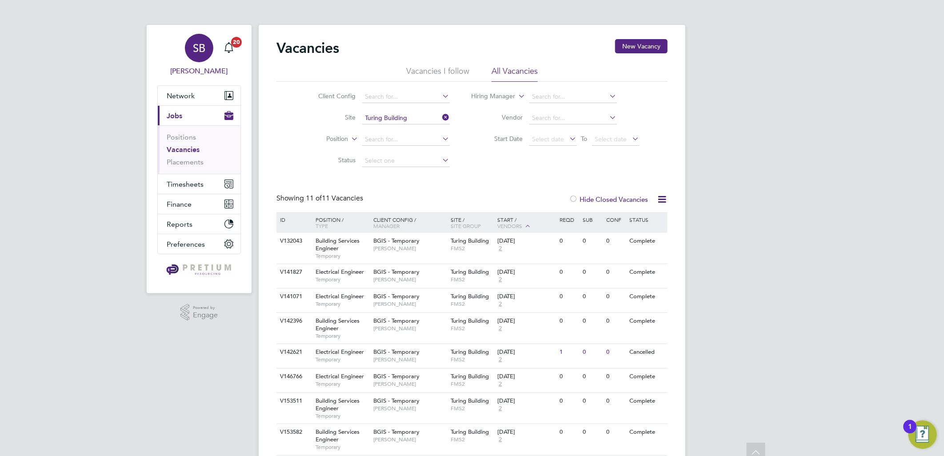
click at [207, 66] on span "Sasha Baird" at bounding box center [199, 71] width 84 height 11
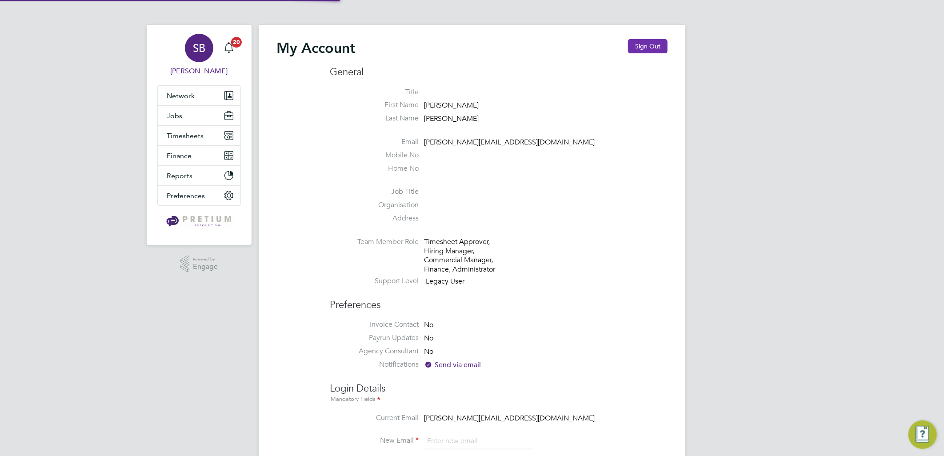
type input "sasha.baird@pretiumresourcing.co.uk"
click at [632, 44] on button "Sign Out" at bounding box center [648, 46] width 40 height 14
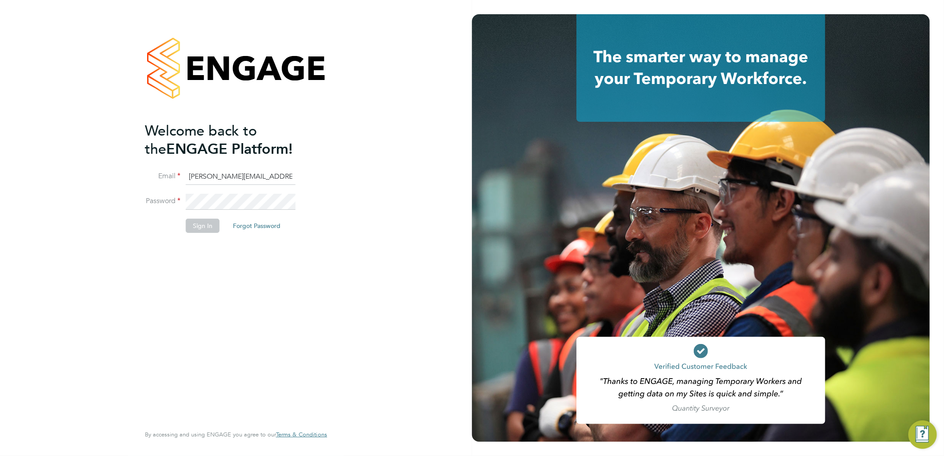
click at [210, 168] on ng-template "Welcome back to the ENGAGE Platform! Email sasha.baird@pretiumresourcing.co.uk …" at bounding box center [231, 182] width 173 height 120
drag, startPoint x: 198, startPoint y: 176, endPoint x: 89, endPoint y: 165, distance: 109.8
click at [103, 170] on div "Welcome back to the ENGAGE Platform! Email sasha.baird@pretiumresourcing.co.uk …" at bounding box center [236, 228] width 472 height 456
type input "bgis@pretiumresourcing.co.uk"
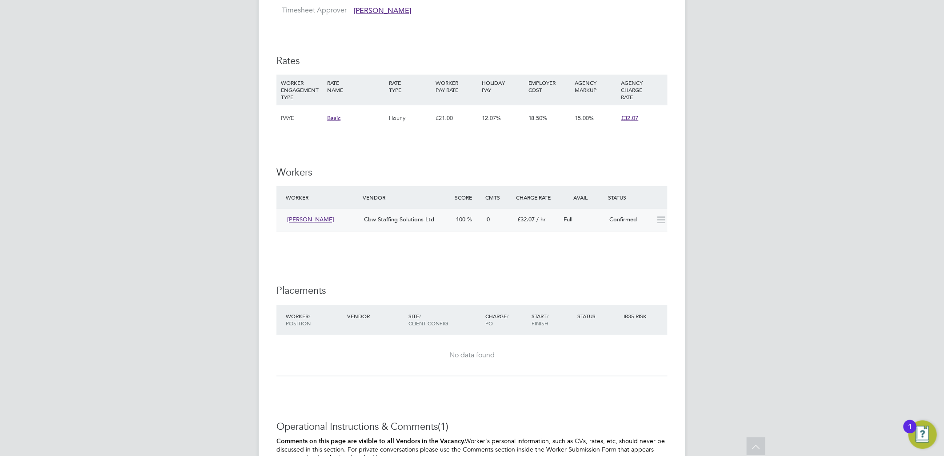
click at [435, 213] on div "Cbw Staffing Solutions Ltd" at bounding box center [406, 220] width 92 height 15
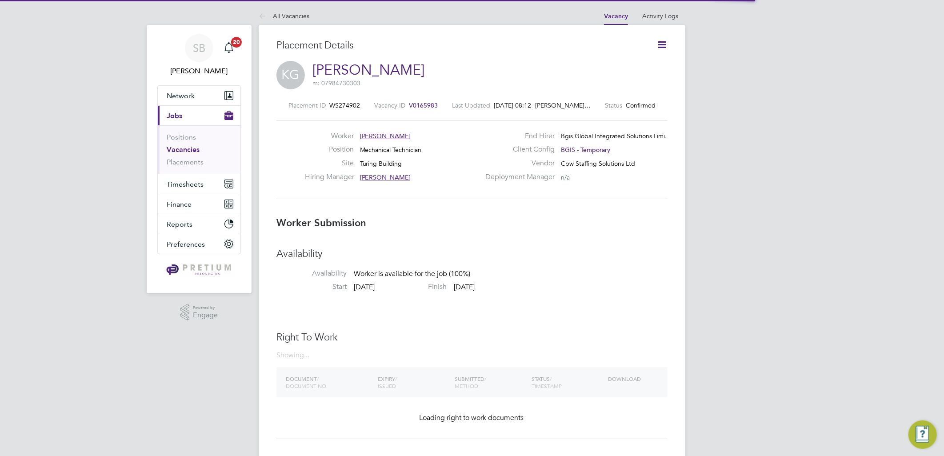
scroll to position [4, 4]
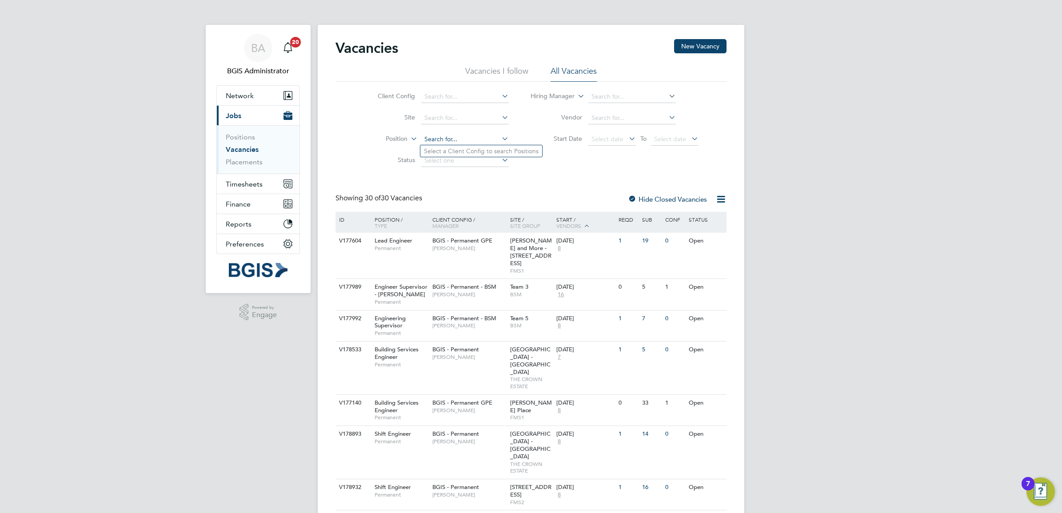
click at [452, 138] on input at bounding box center [465, 139] width 88 height 12
click at [383, 147] on li "Position" at bounding box center [436, 139] width 167 height 21
drag, startPoint x: 391, startPoint y: 139, endPoint x: 403, endPoint y: 149, distance: 15.4
click at [392, 139] on label "Position" at bounding box center [381, 139] width 51 height 9
drag, startPoint x: 389, startPoint y: 161, endPoint x: 400, endPoint y: 158, distance: 11.9
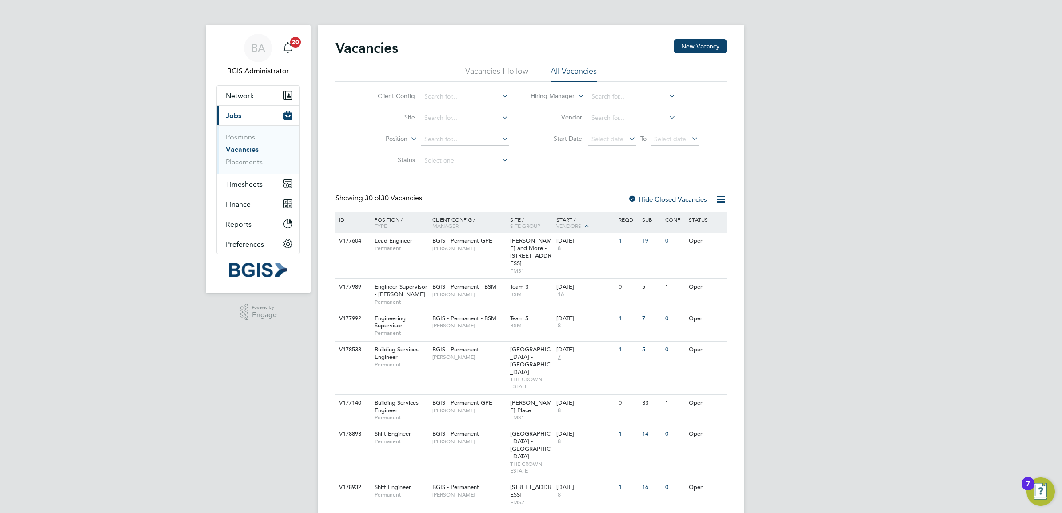
click at [389, 161] on li "Type" at bounding box center [379, 161] width 55 height 12
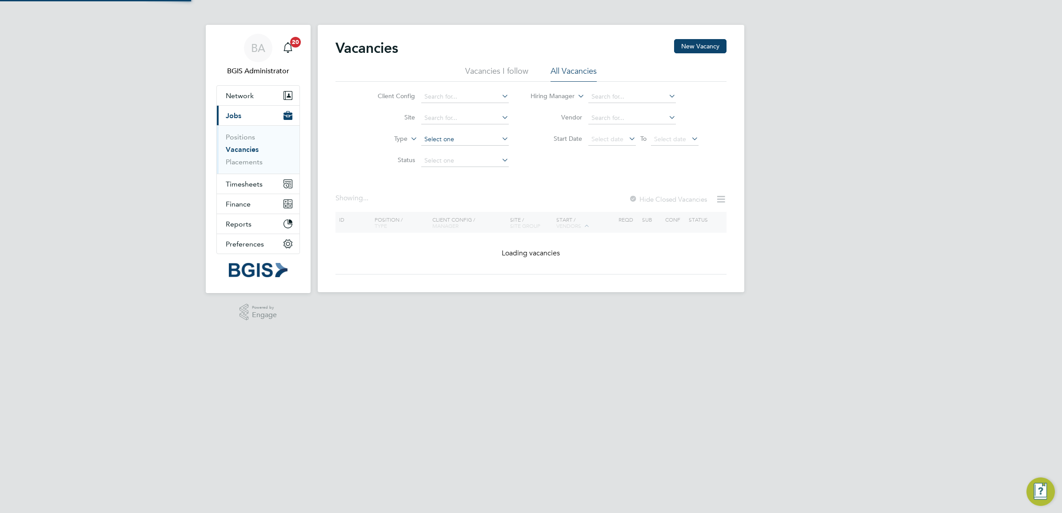
click at [446, 140] on input at bounding box center [465, 139] width 88 height 12
click at [438, 163] on li "Permanent" at bounding box center [464, 163] width 88 height 12
type input "Permanent"
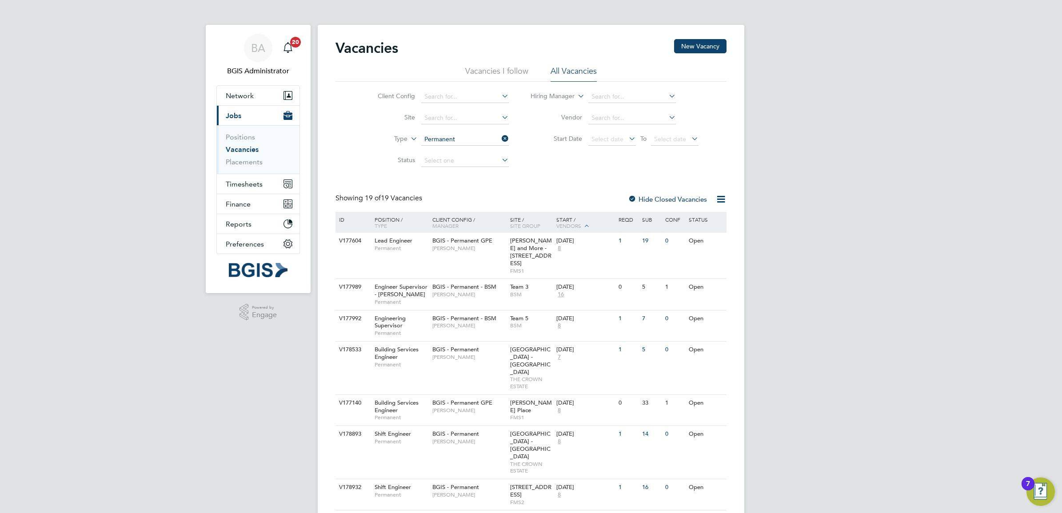
click at [817, 145] on div "BA BGIS Administrator Notifications 20 Applications: Network Team Members Busin…" at bounding box center [531, 466] width 1062 height 932
drag, startPoint x: 715, startPoint y: 200, endPoint x: 696, endPoint y: 223, distance: 30.3
click at [715, 200] on icon at bounding box center [720, 199] width 11 height 11
click at [674, 225] on li "Download Vacancies Report" at bounding box center [679, 220] width 90 height 12
